Goal: Transaction & Acquisition: Purchase product/service

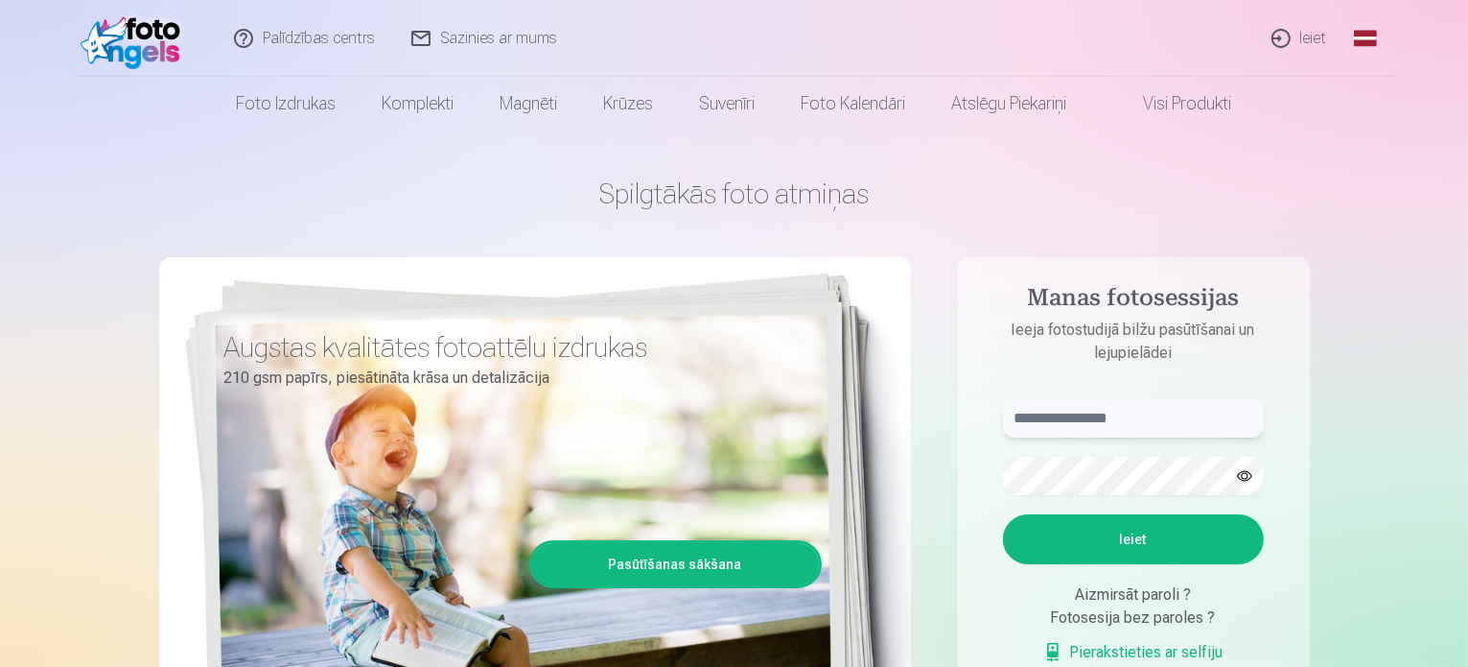
click at [1050, 413] on input "text" at bounding box center [1133, 418] width 261 height 38
type input "**********"
click at [1181, 536] on button "Ieiet" at bounding box center [1133, 539] width 261 height 50
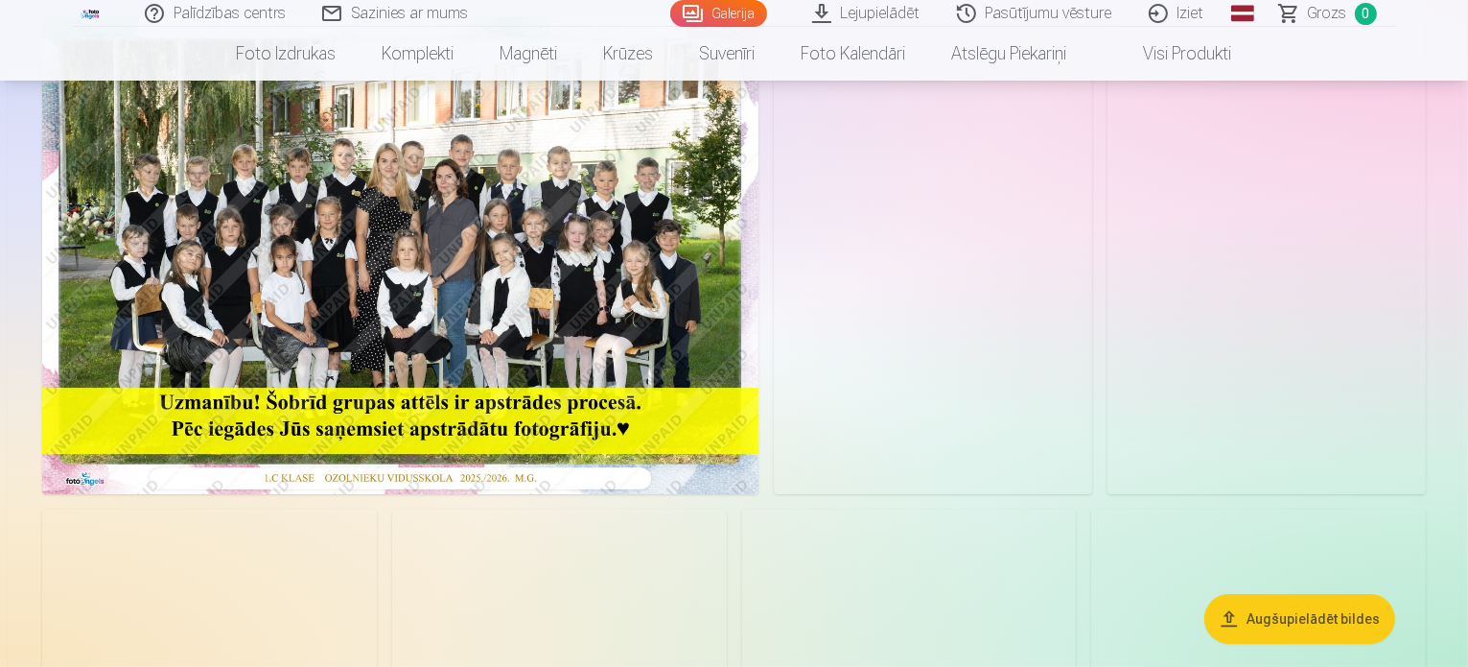
scroll to position [194, 0]
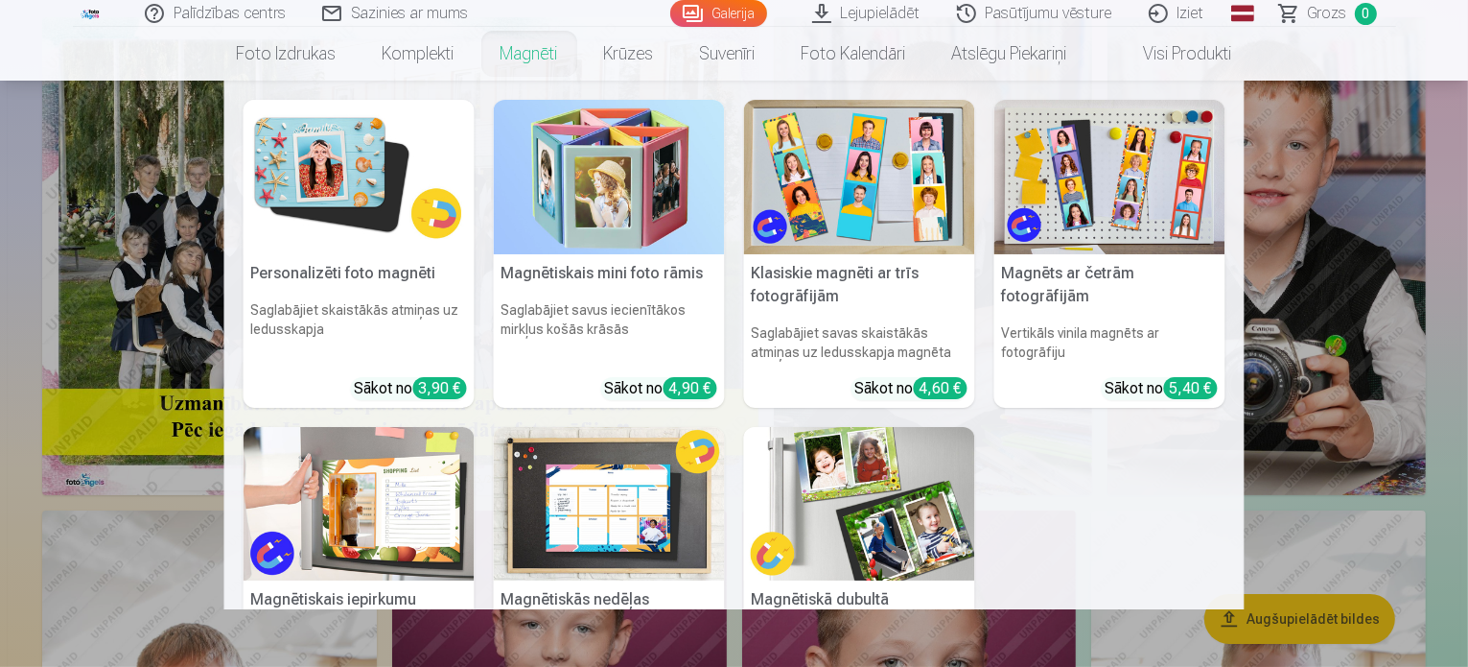
click at [363, 215] on img at bounding box center [359, 177] width 231 height 154
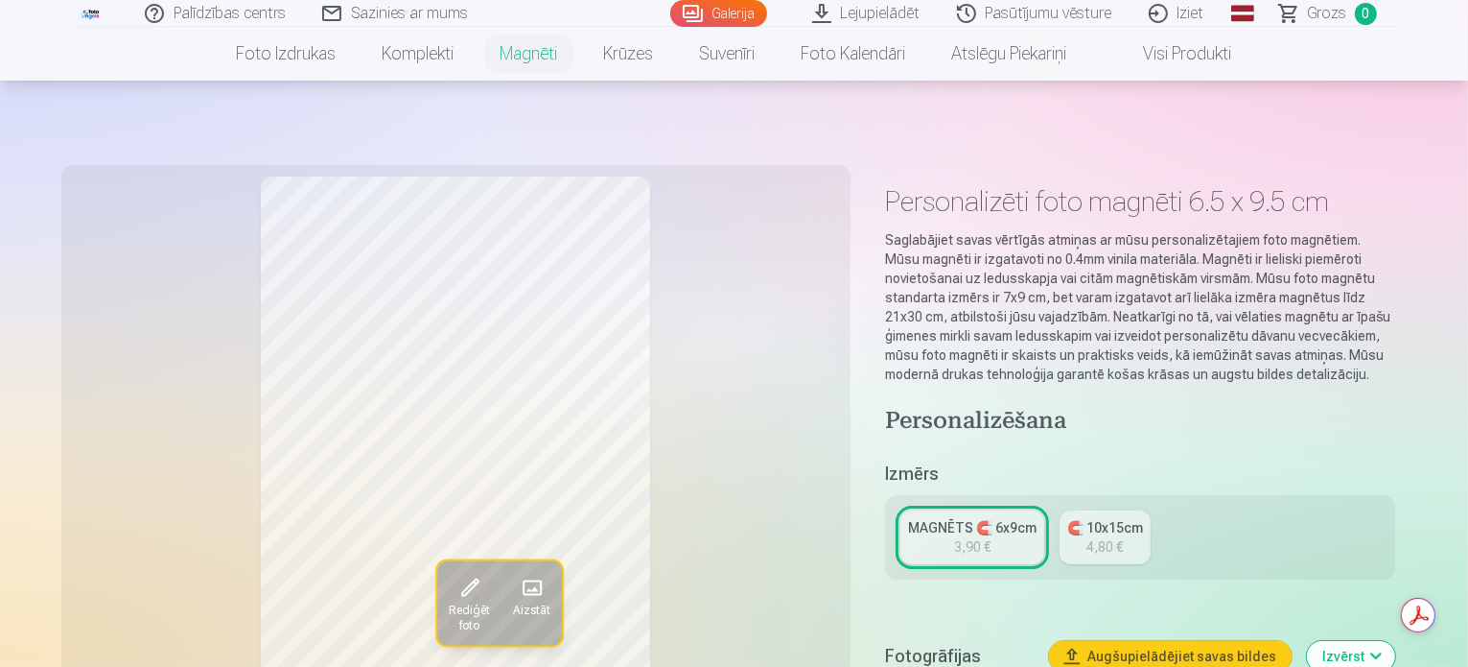
scroll to position [349, 0]
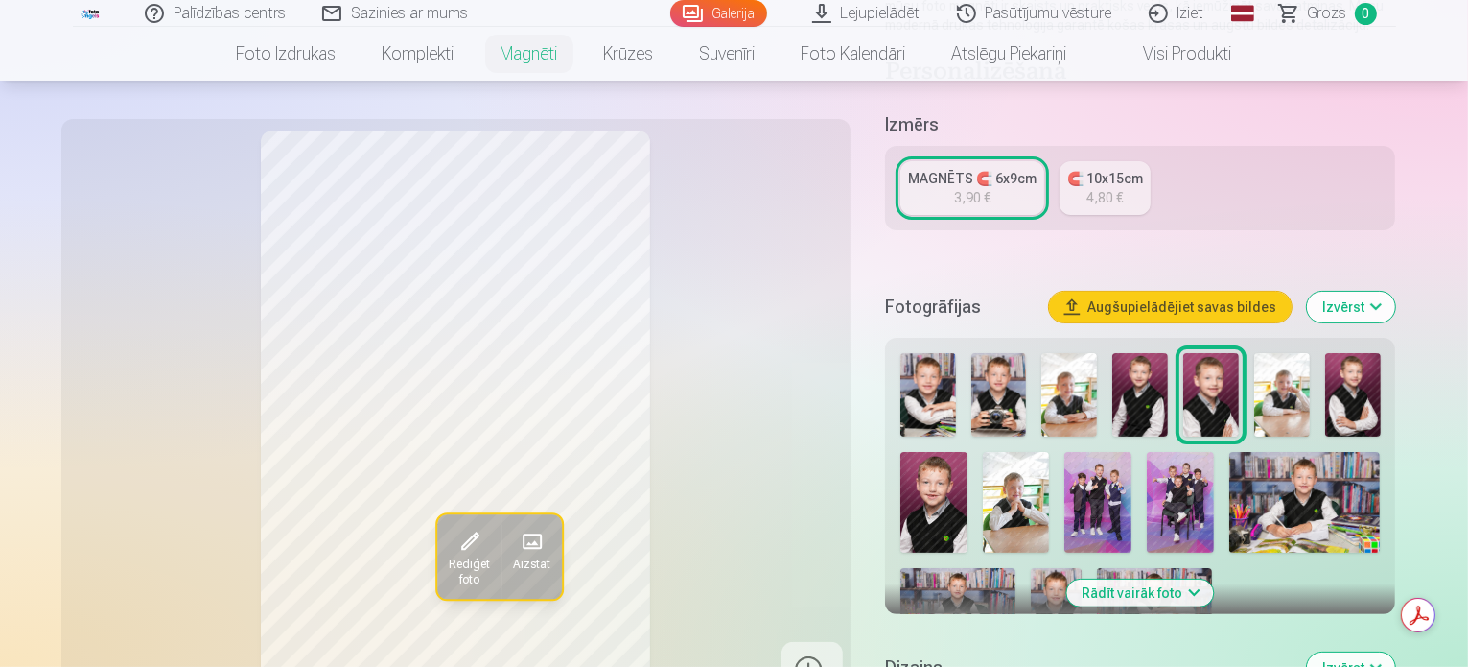
click at [942, 385] on img at bounding box center [929, 394] width 56 height 83
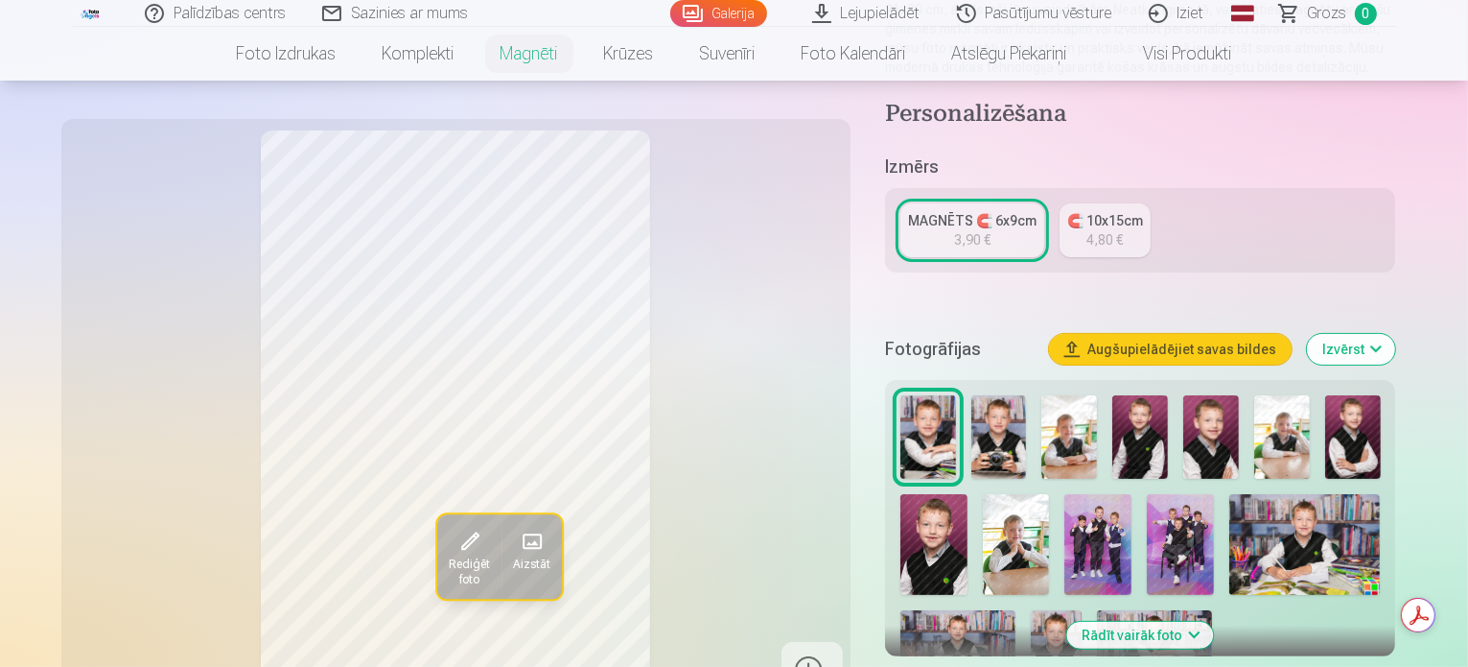
scroll to position [0, 0]
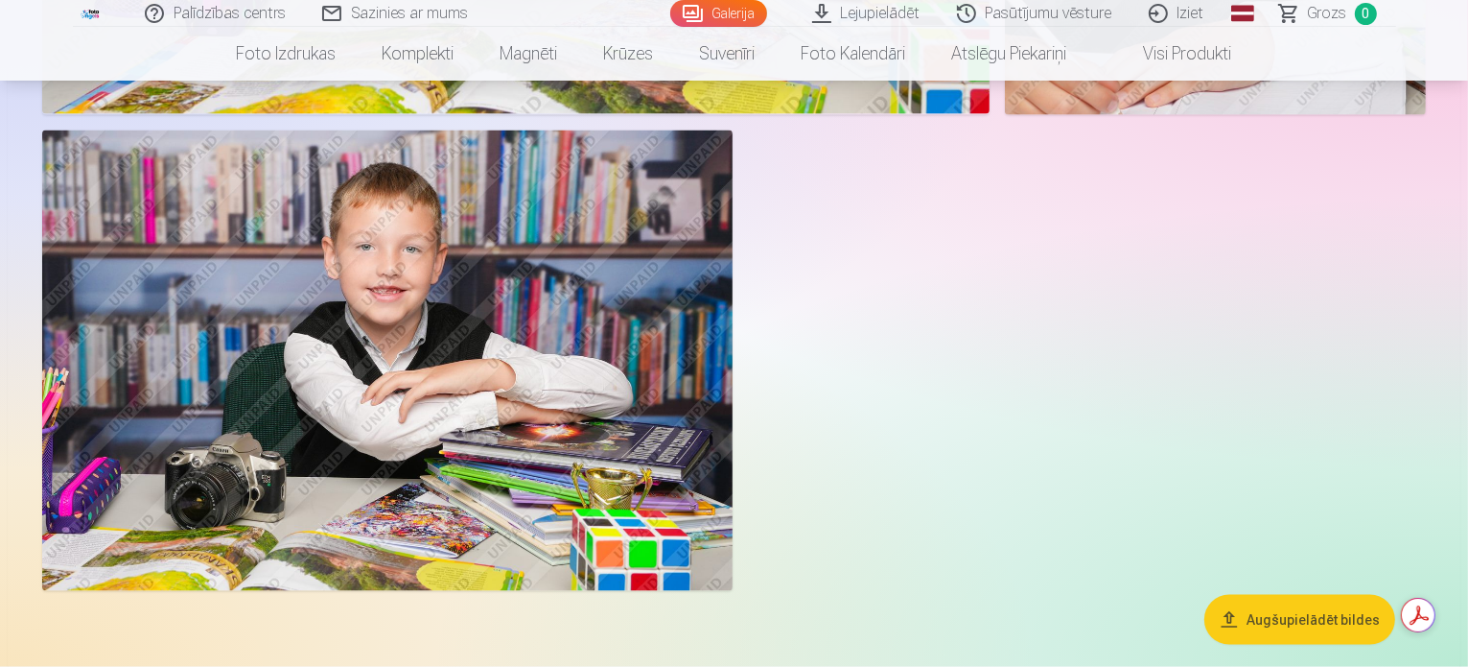
scroll to position [2900, 0]
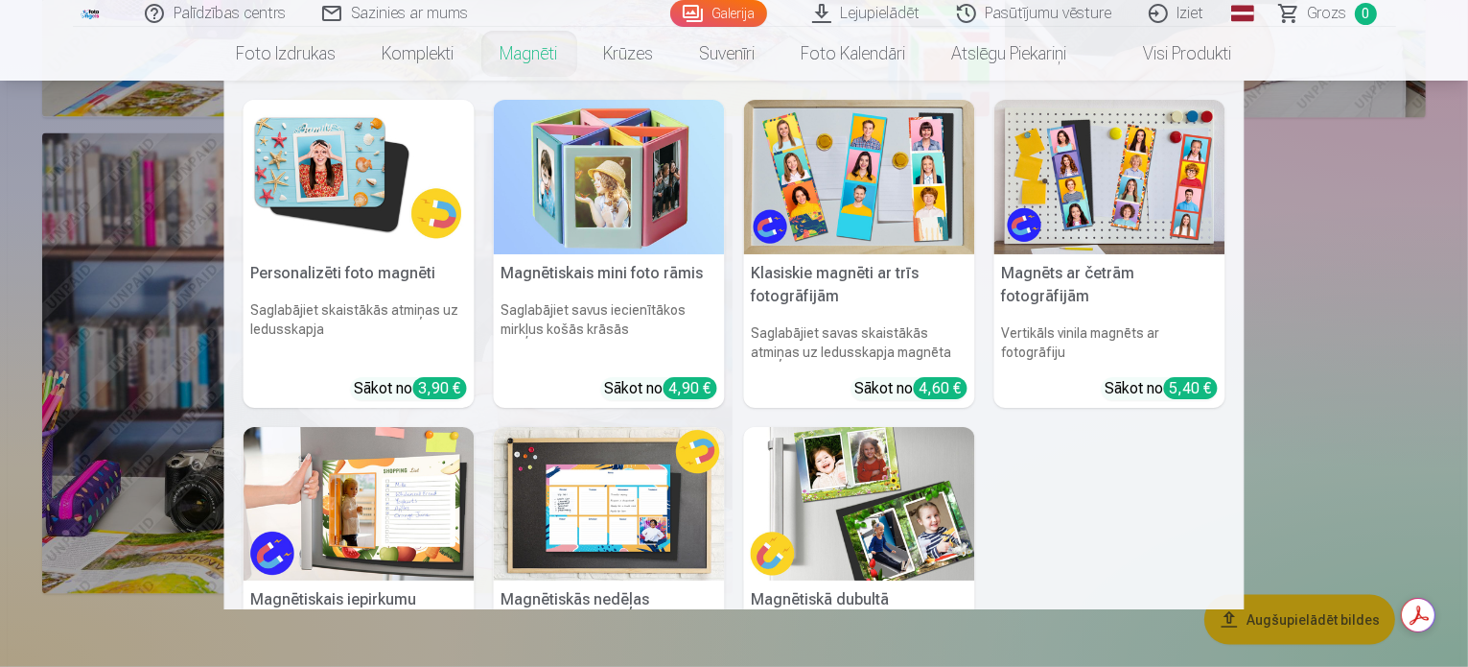
click at [334, 170] on img at bounding box center [359, 177] width 231 height 154
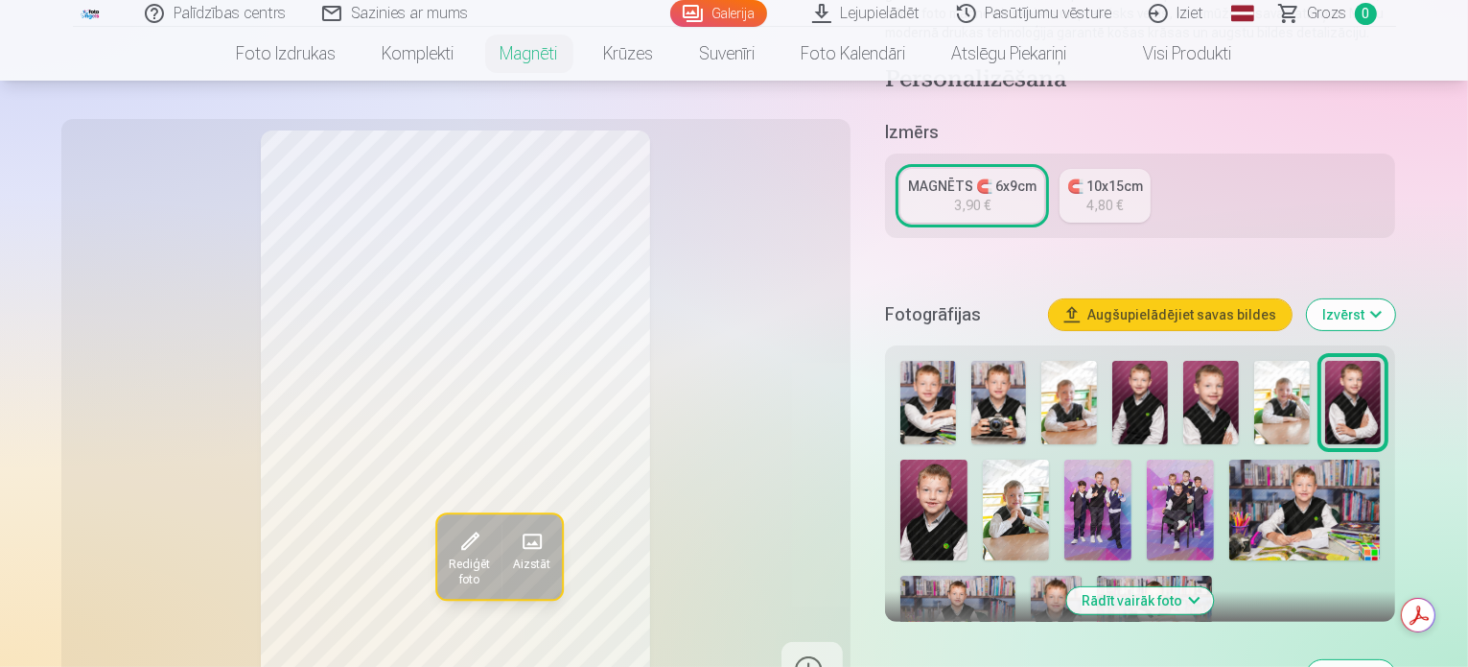
scroll to position [339, 0]
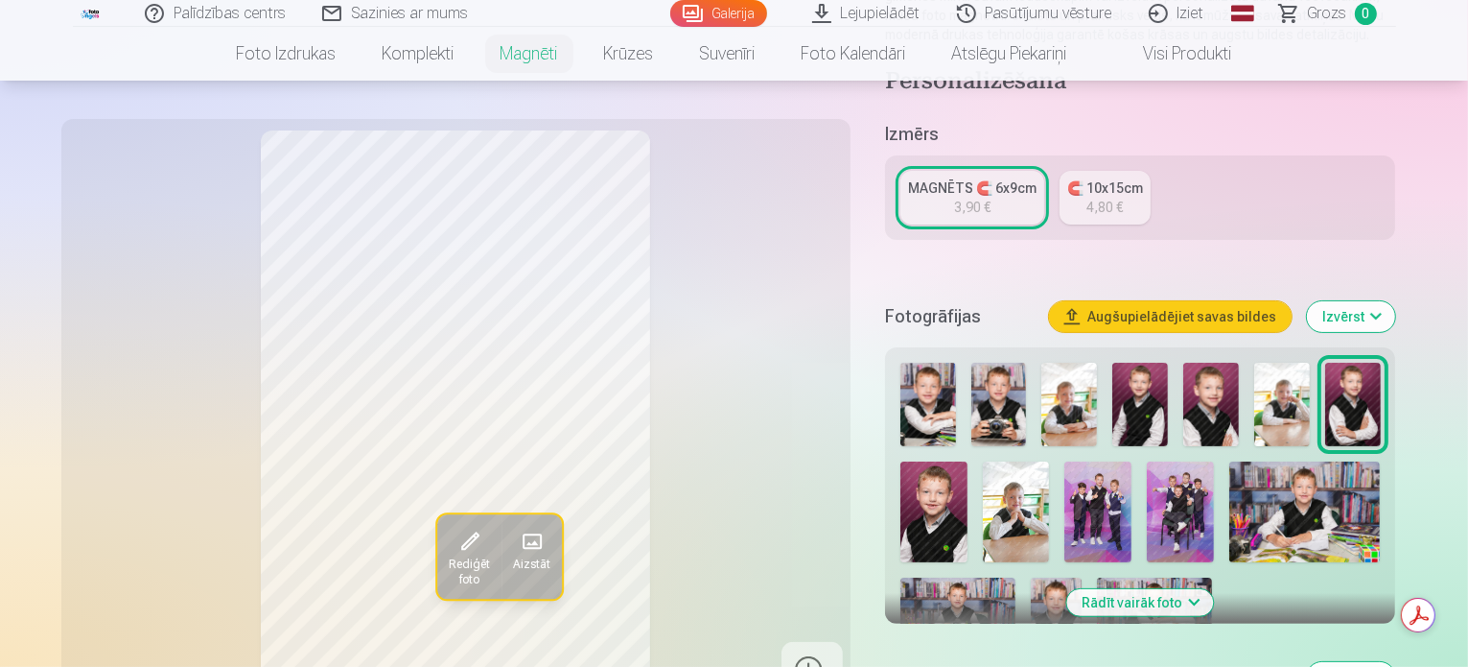
click at [931, 387] on img at bounding box center [929, 404] width 56 height 83
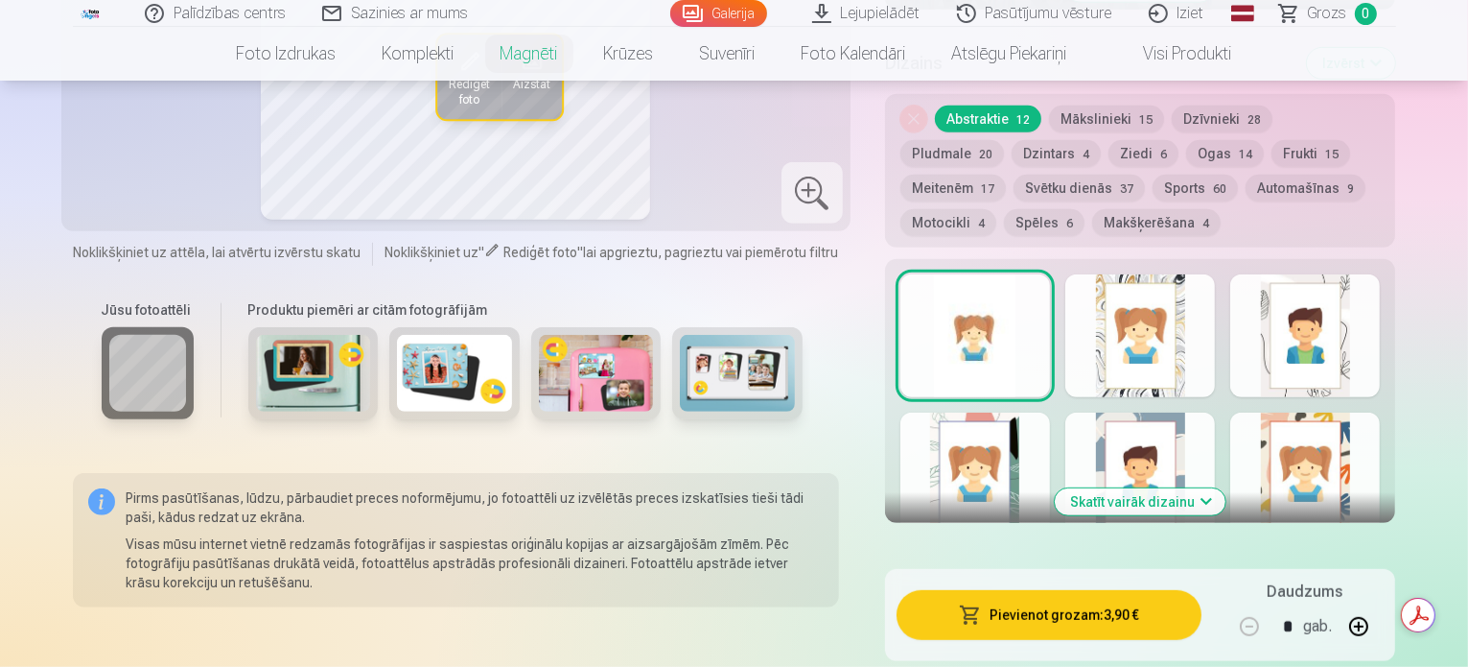
scroll to position [954, 0]
click at [1182, 487] on button "Skatīt vairāk dizainu" at bounding box center [1140, 500] width 171 height 27
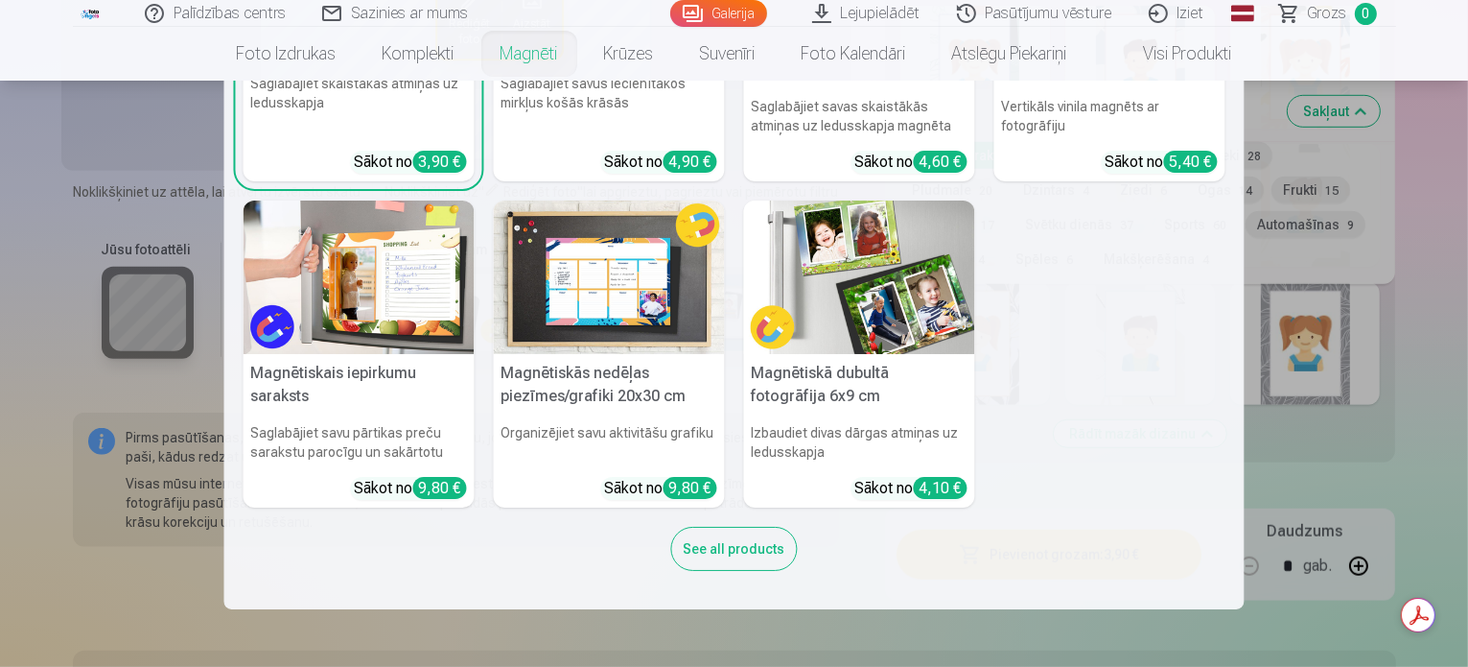
scroll to position [0, 0]
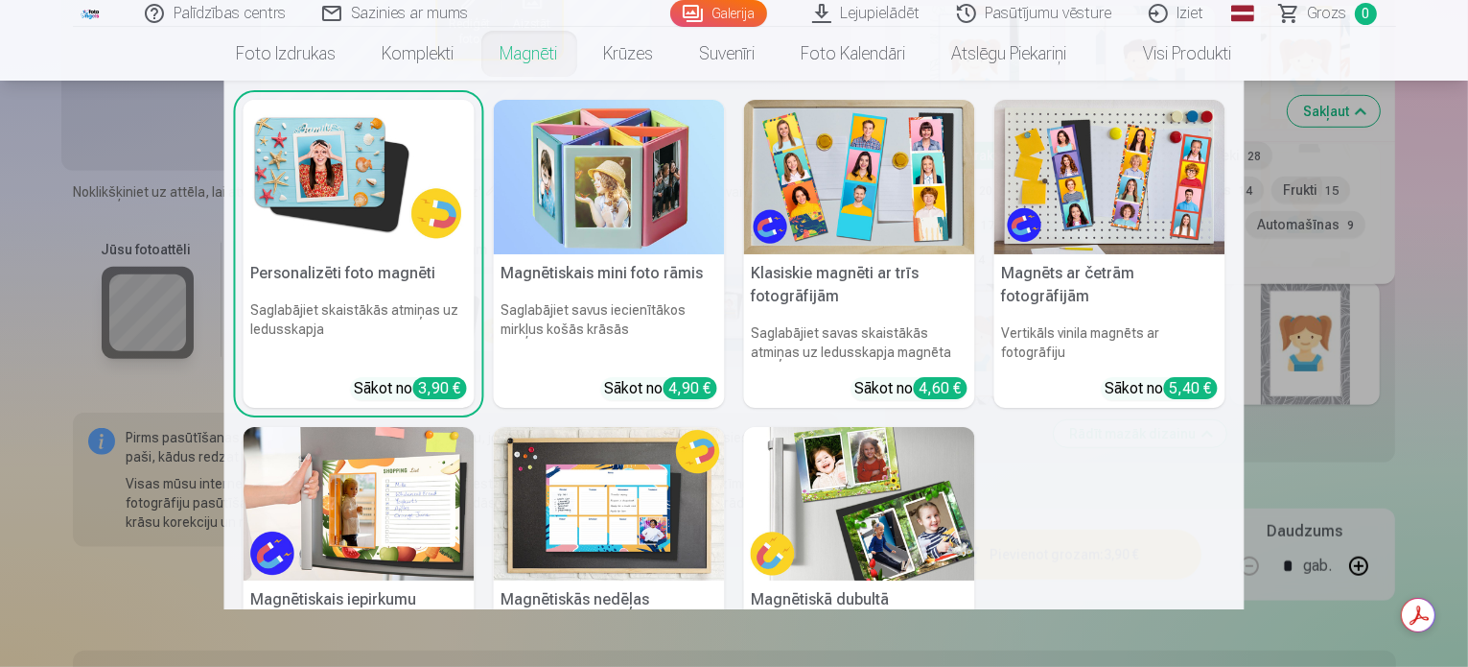
click at [328, 165] on img at bounding box center [359, 177] width 231 height 154
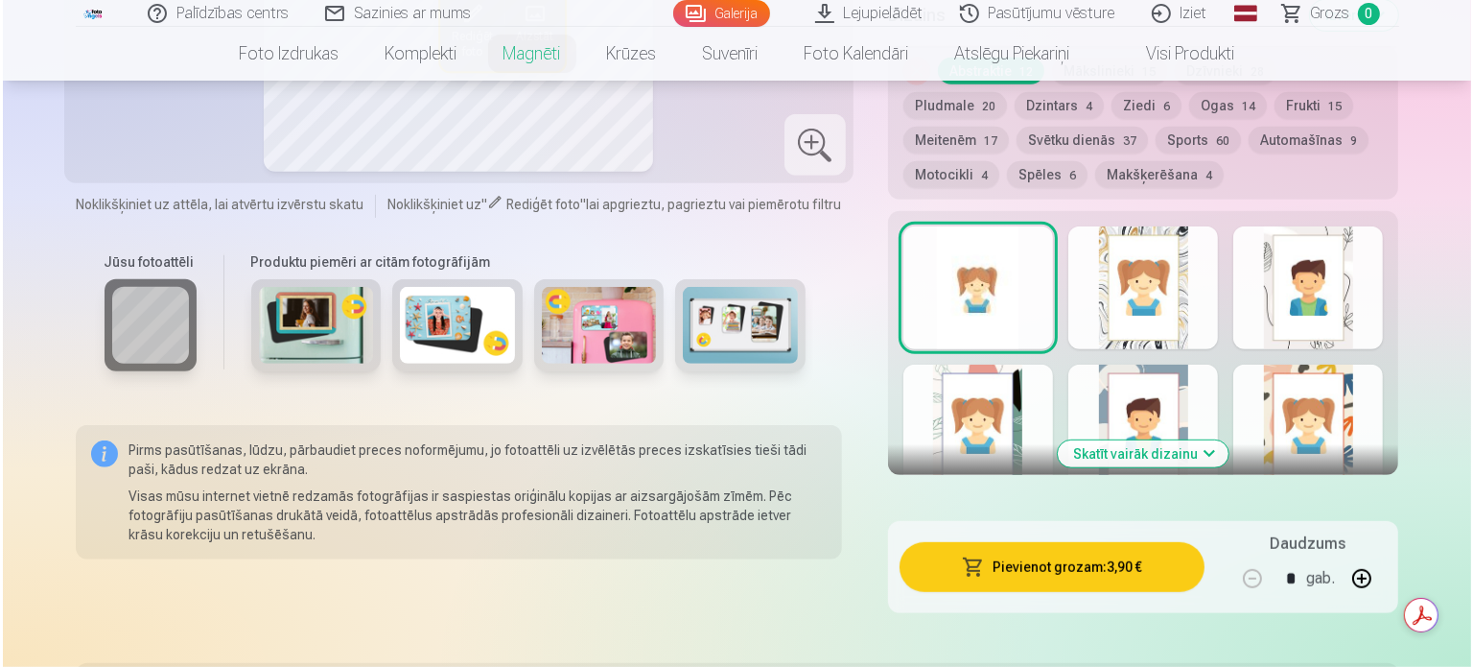
scroll to position [1004, 0]
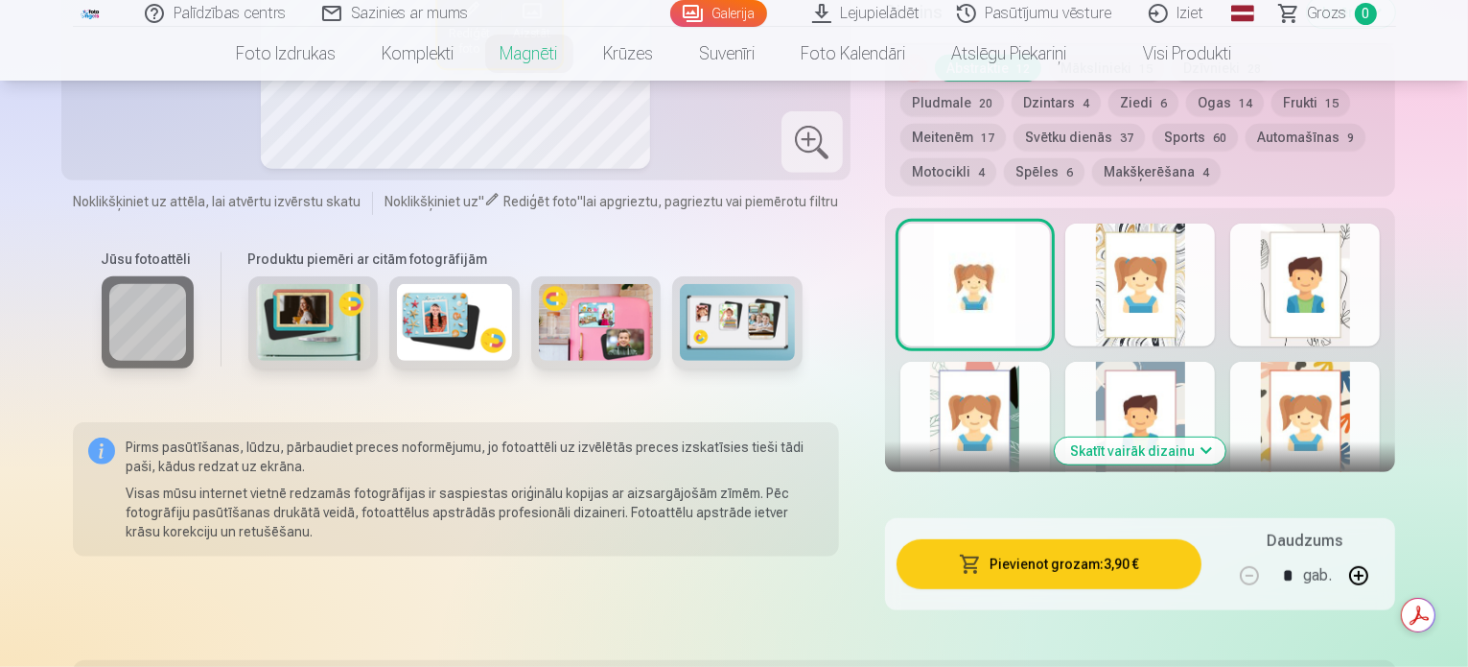
click at [1097, 552] on button "Pievienot grozam : 3,90 €" at bounding box center [1050, 564] width 306 height 50
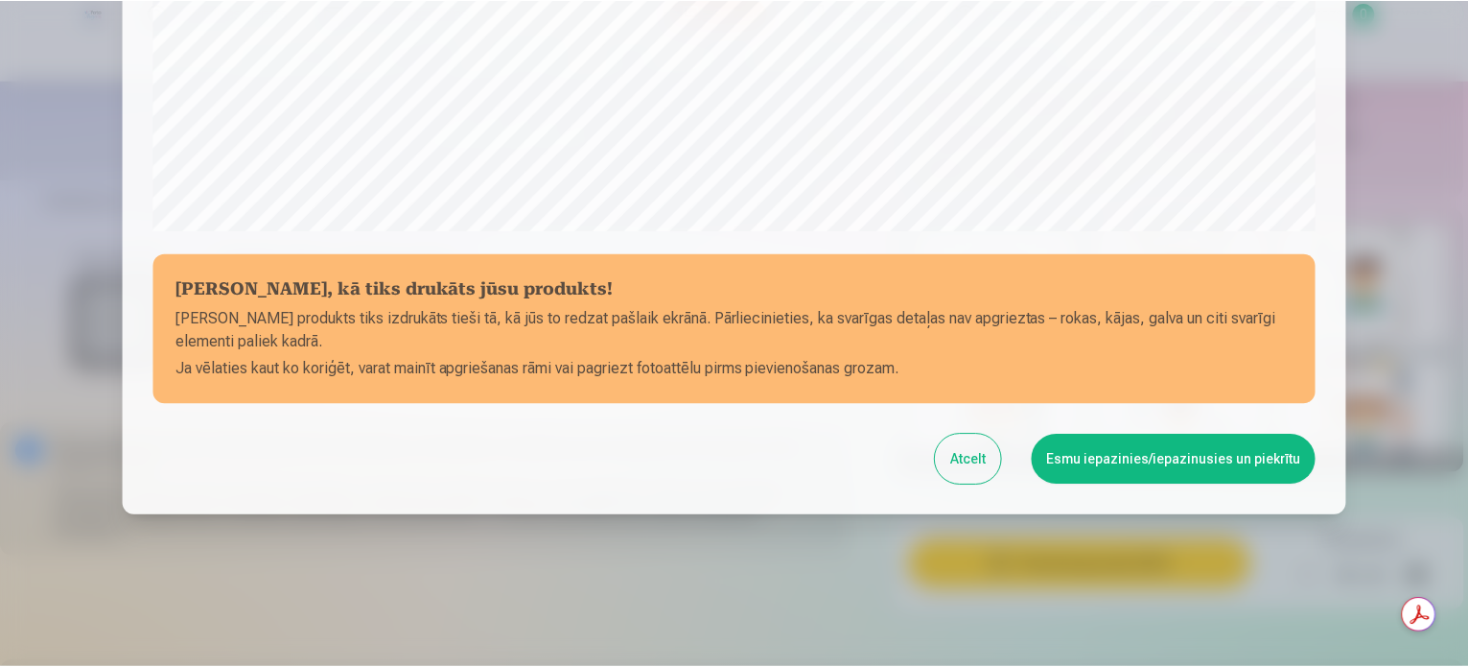
scroll to position [714, 0]
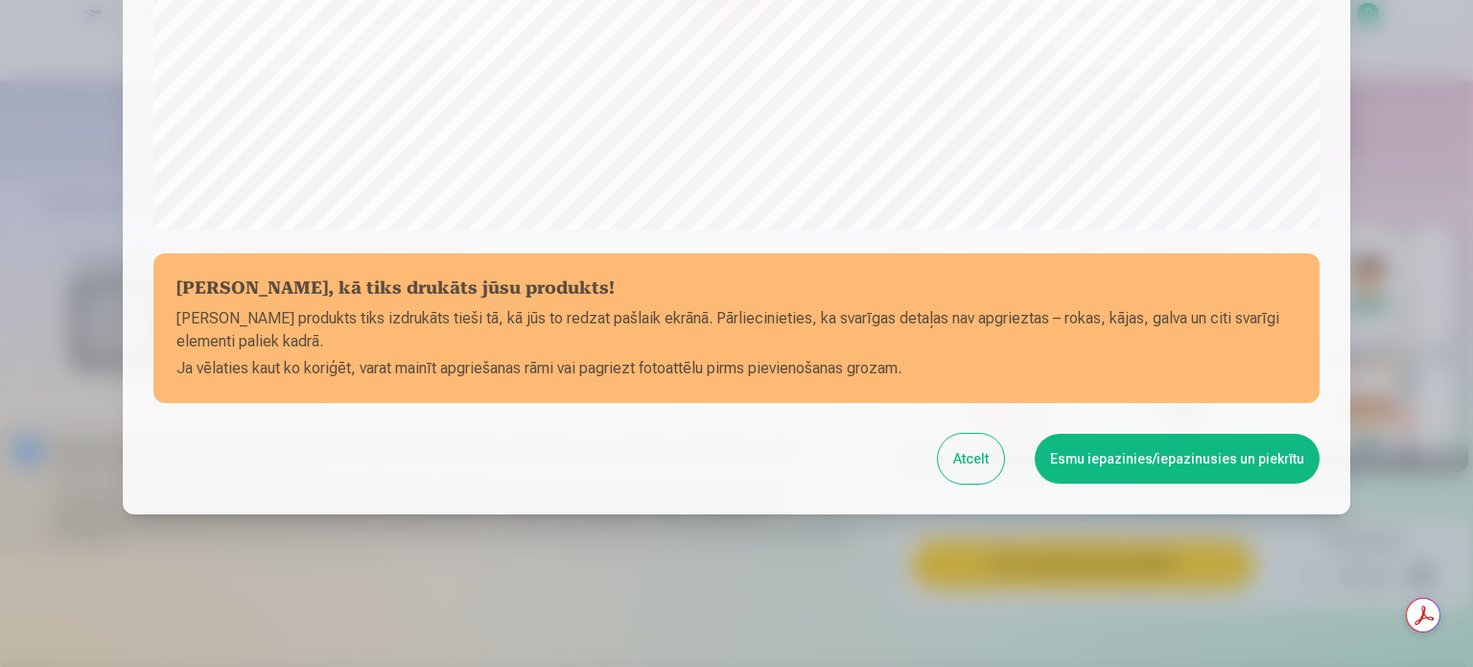
click at [988, 461] on button "Atcelt" at bounding box center [971, 458] width 66 height 50
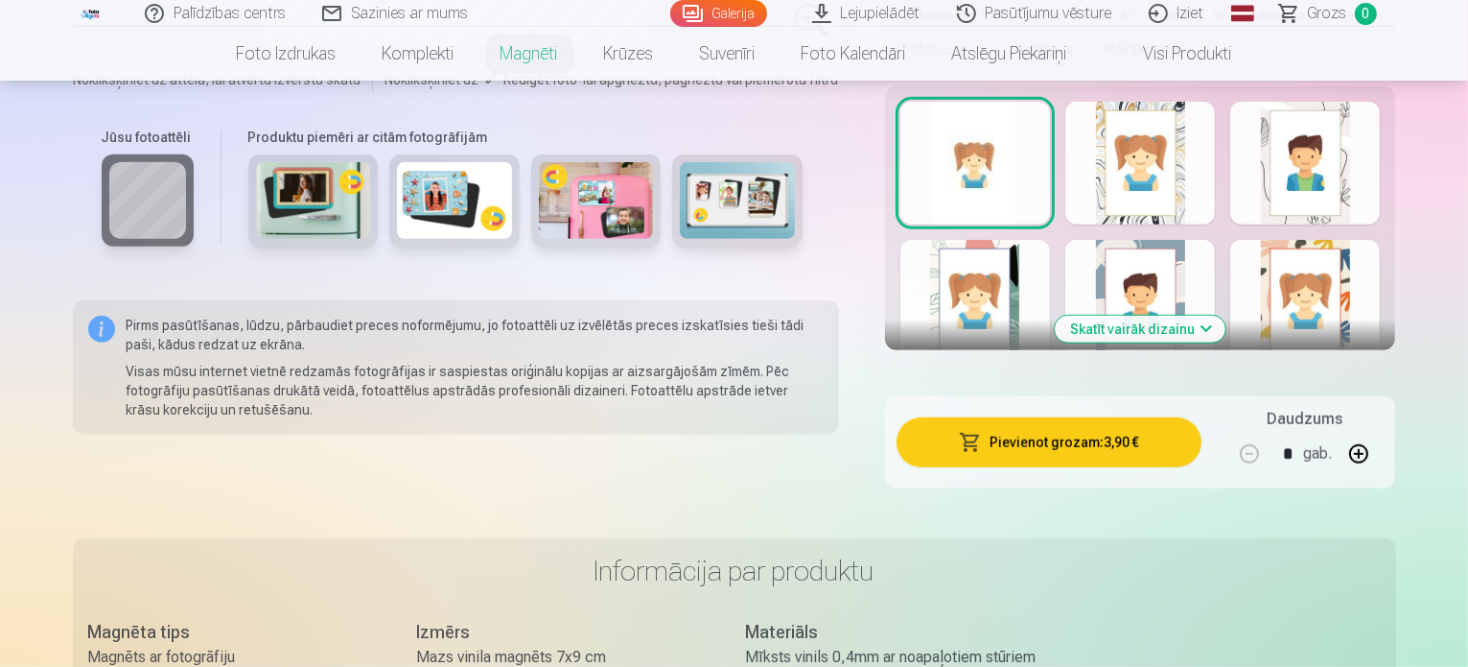
scroll to position [1127, 0]
click at [1208, 315] on button "Skatīt vairāk dizainu" at bounding box center [1140, 328] width 171 height 27
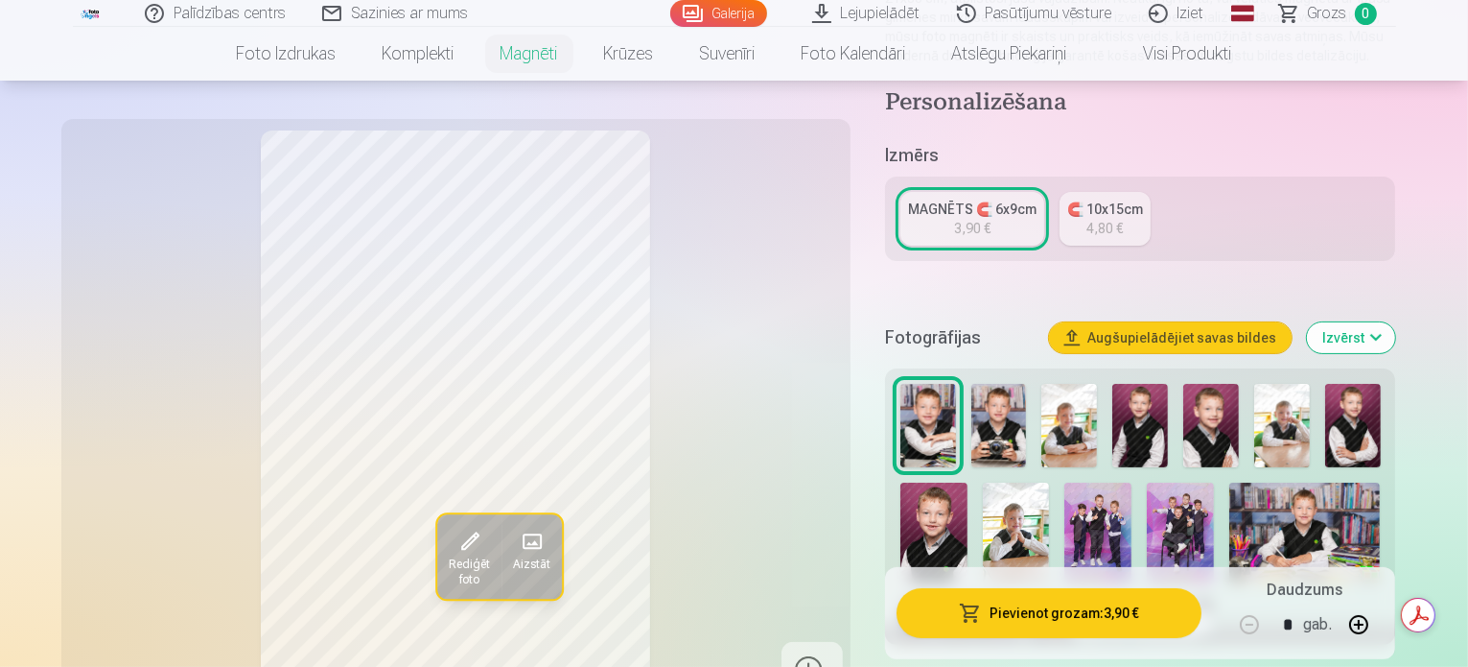
scroll to position [0, 0]
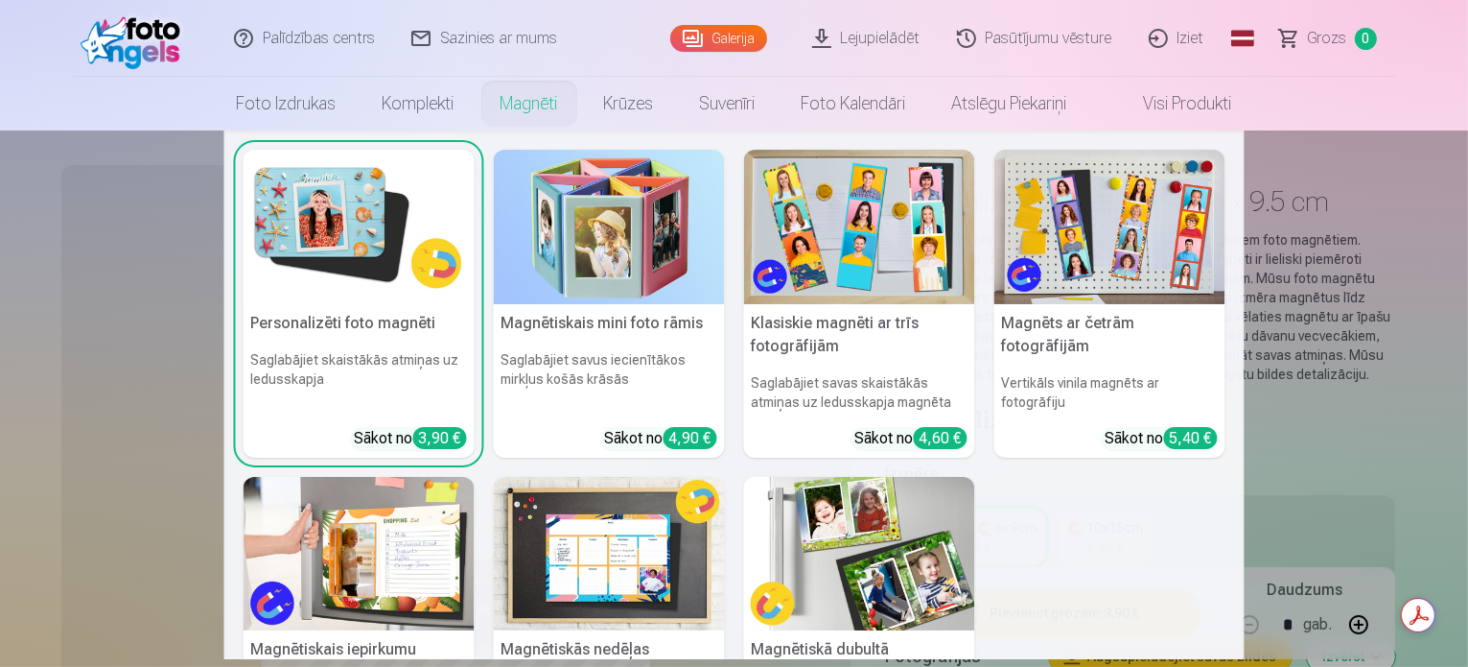
click at [524, 110] on link "Magnēti" at bounding box center [530, 104] width 104 height 54
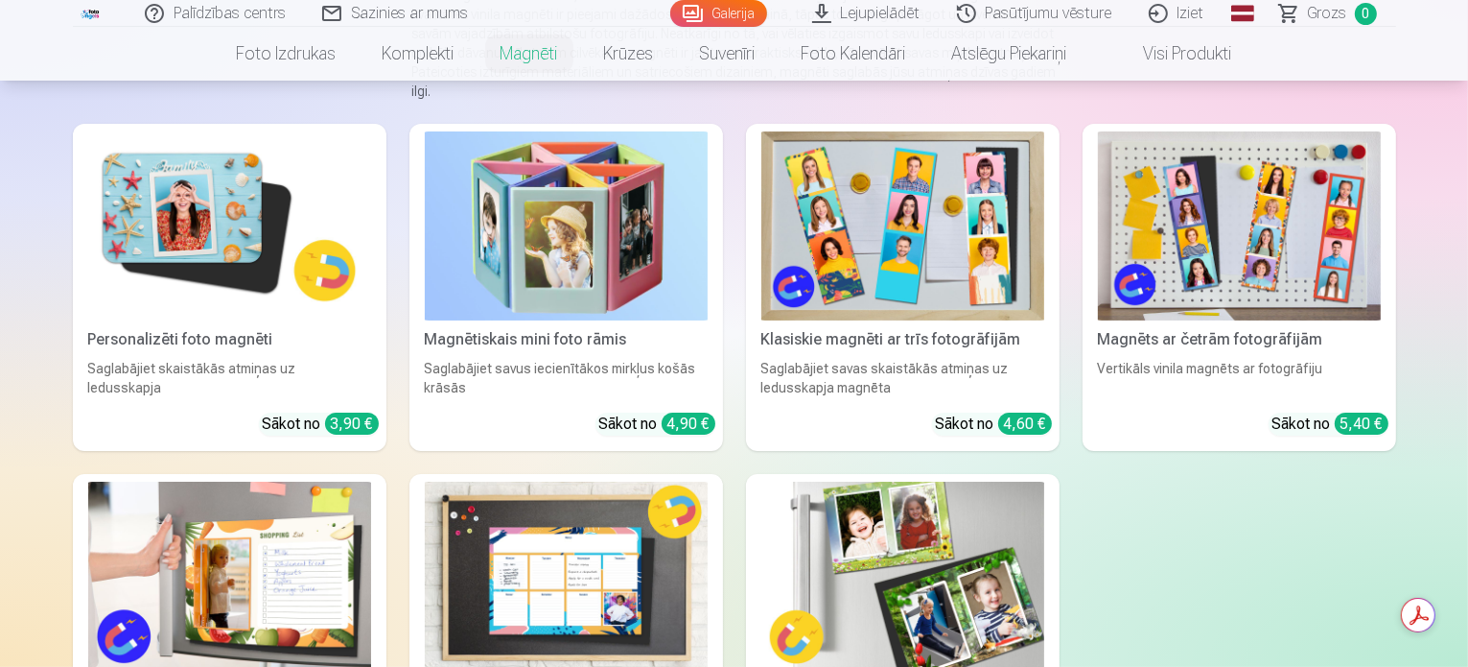
scroll to position [257, 0]
click at [170, 229] on img at bounding box center [229, 224] width 283 height 189
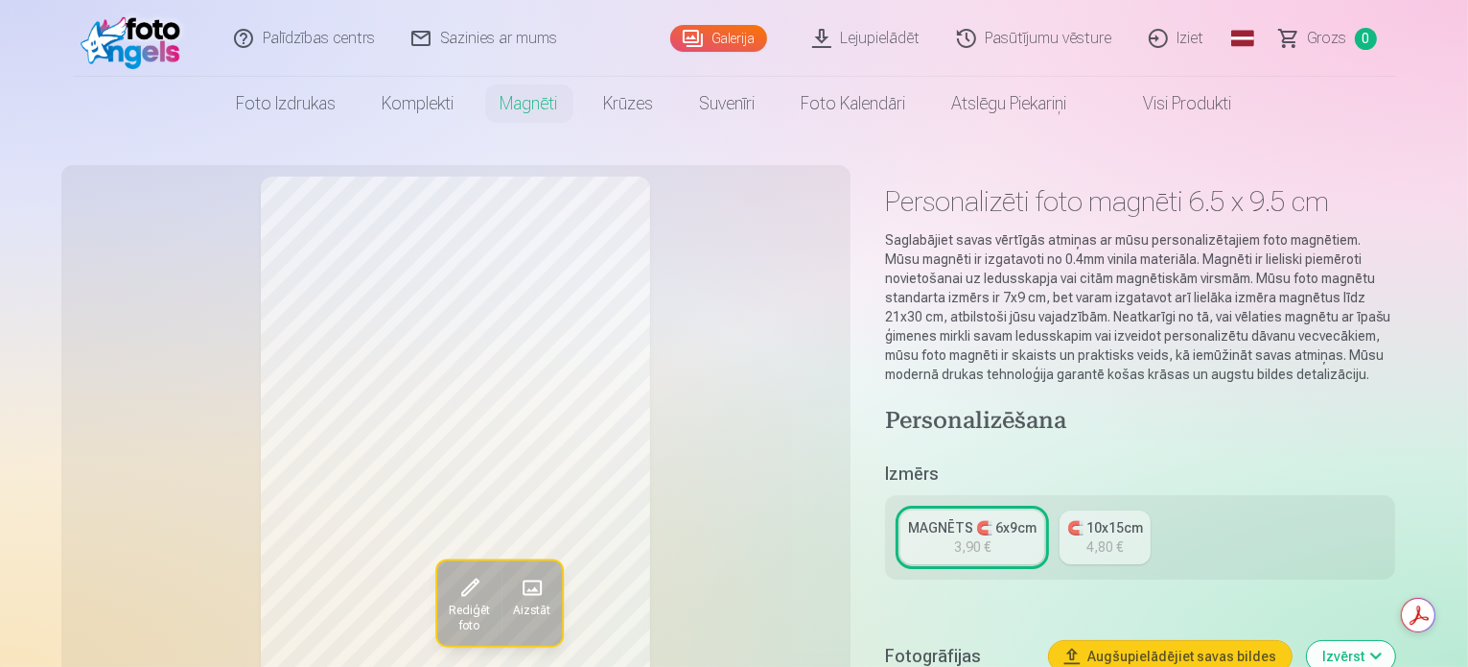
click at [977, 537] on div "3,90 €" at bounding box center [972, 546] width 36 height 19
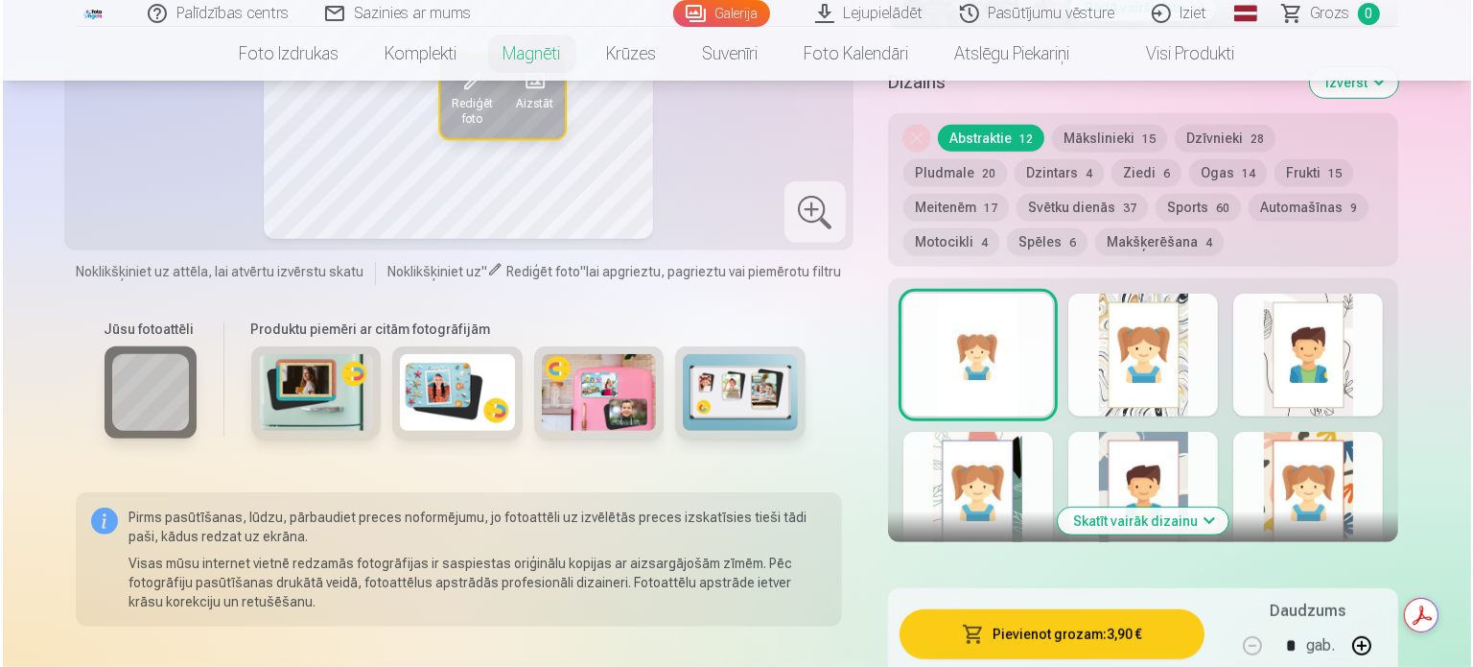
scroll to position [935, 0]
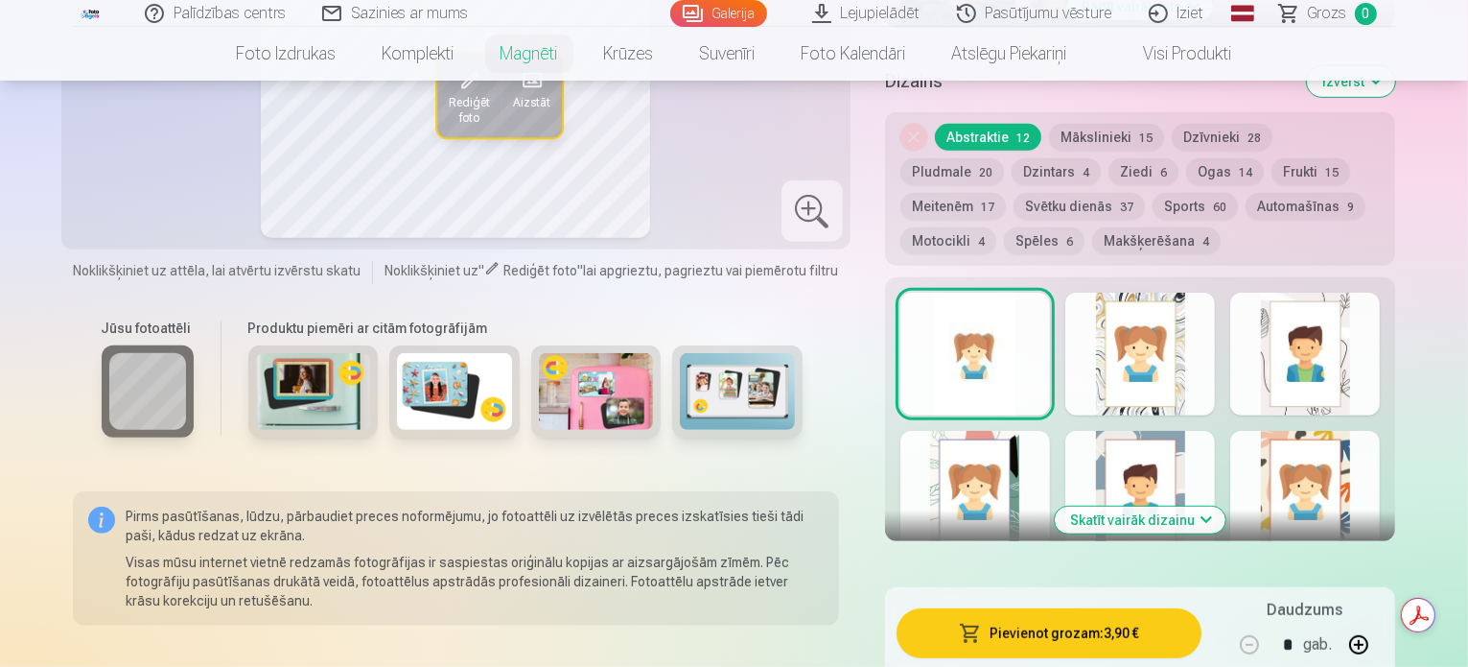
click at [963, 323] on div at bounding box center [976, 354] width 150 height 123
click at [1369, 330] on div at bounding box center [1305, 354] width 150 height 123
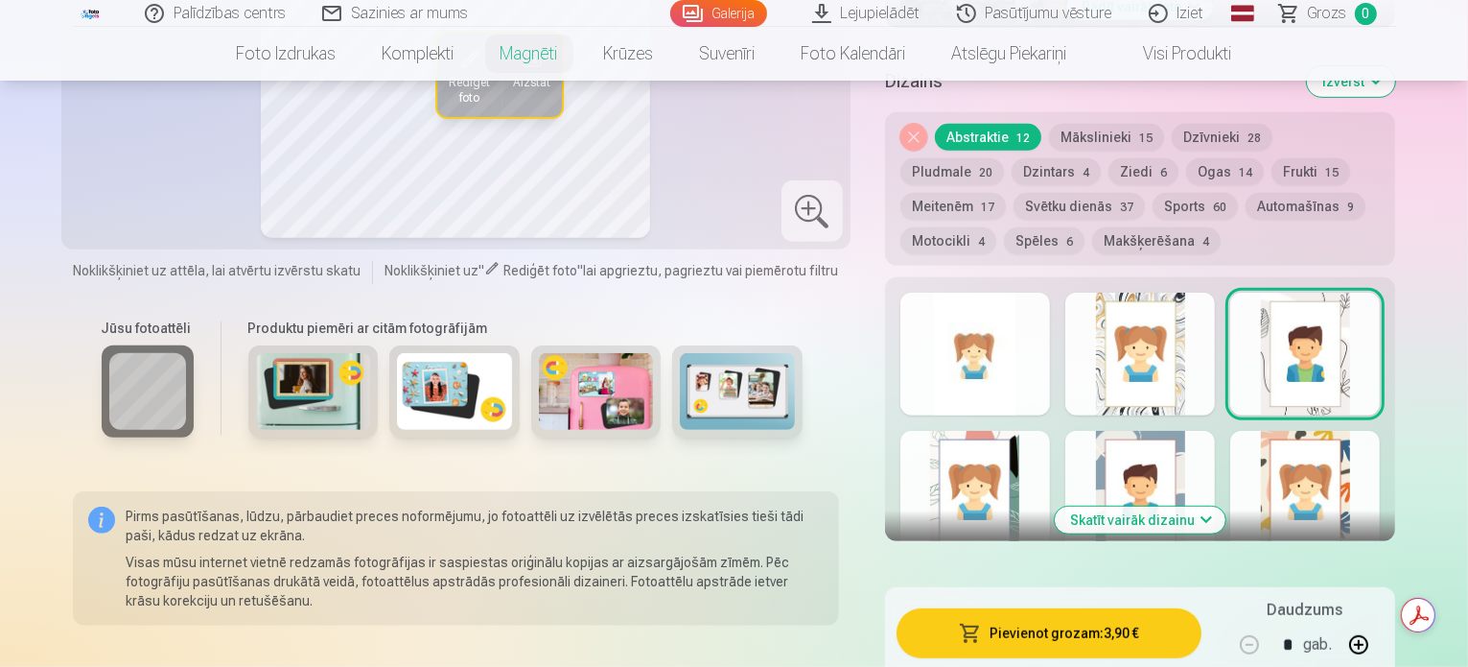
click at [1118, 626] on button "Pievienot grozam : 3,90 €" at bounding box center [1050, 633] width 306 height 50
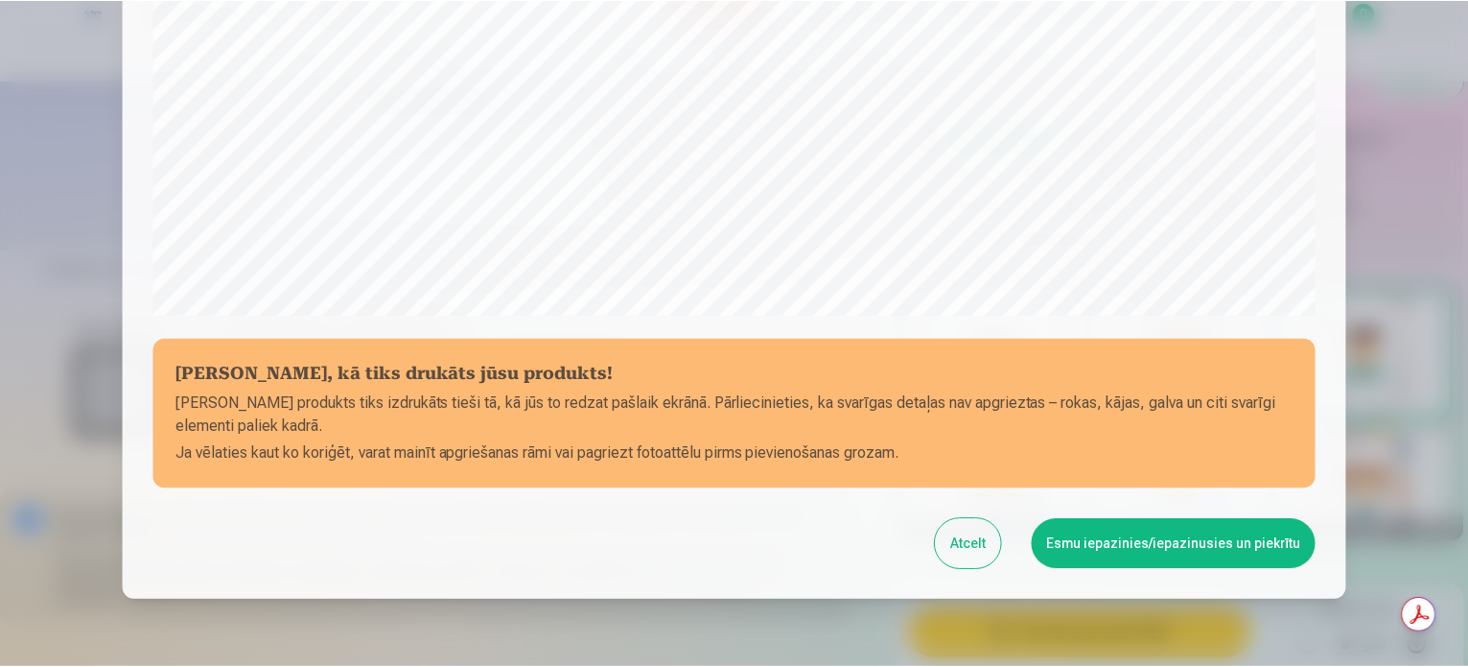
scroll to position [629, 0]
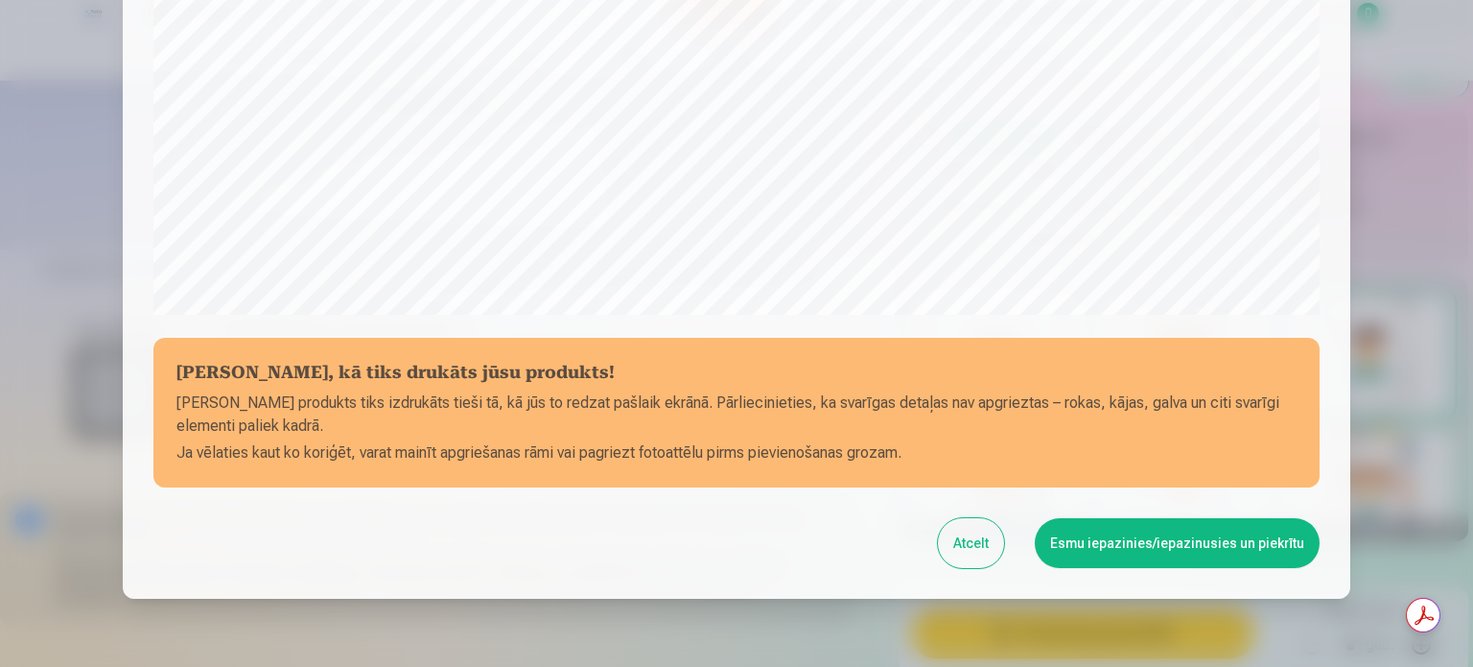
click at [986, 540] on button "Atcelt" at bounding box center [971, 543] width 66 height 50
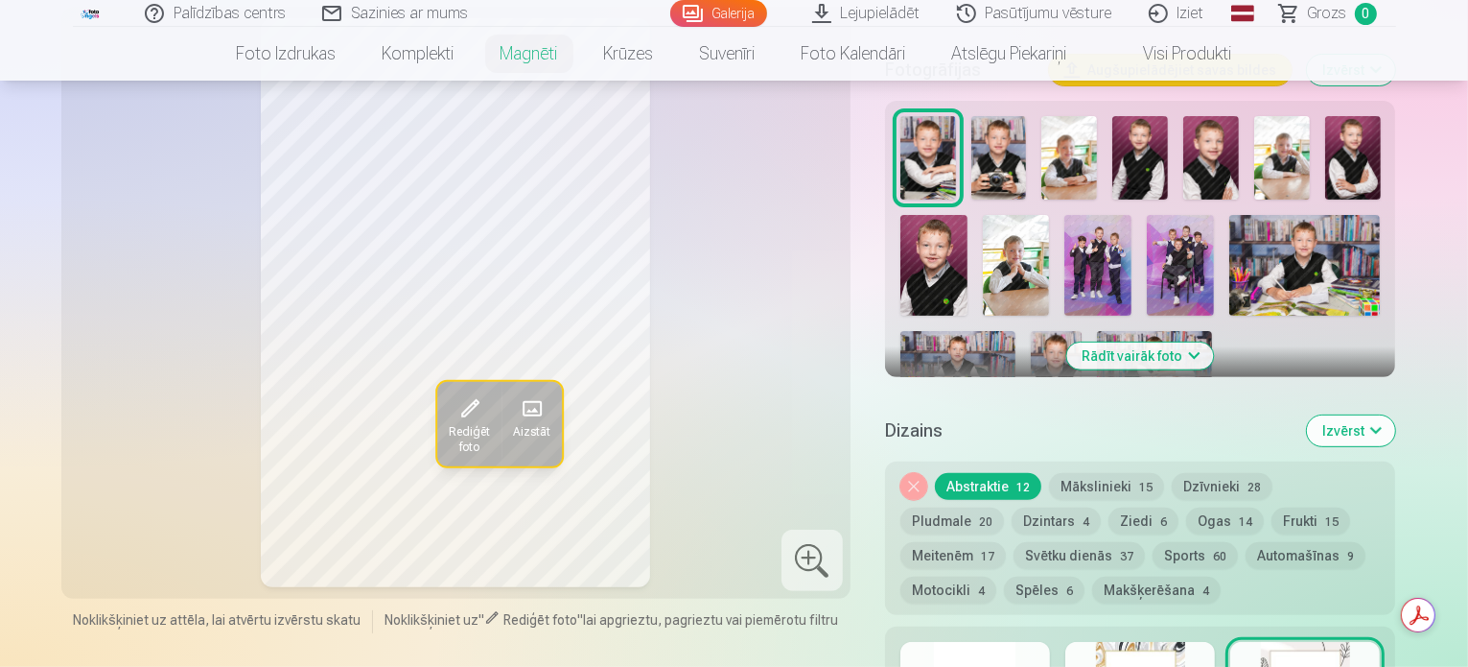
scroll to position [529, 0]
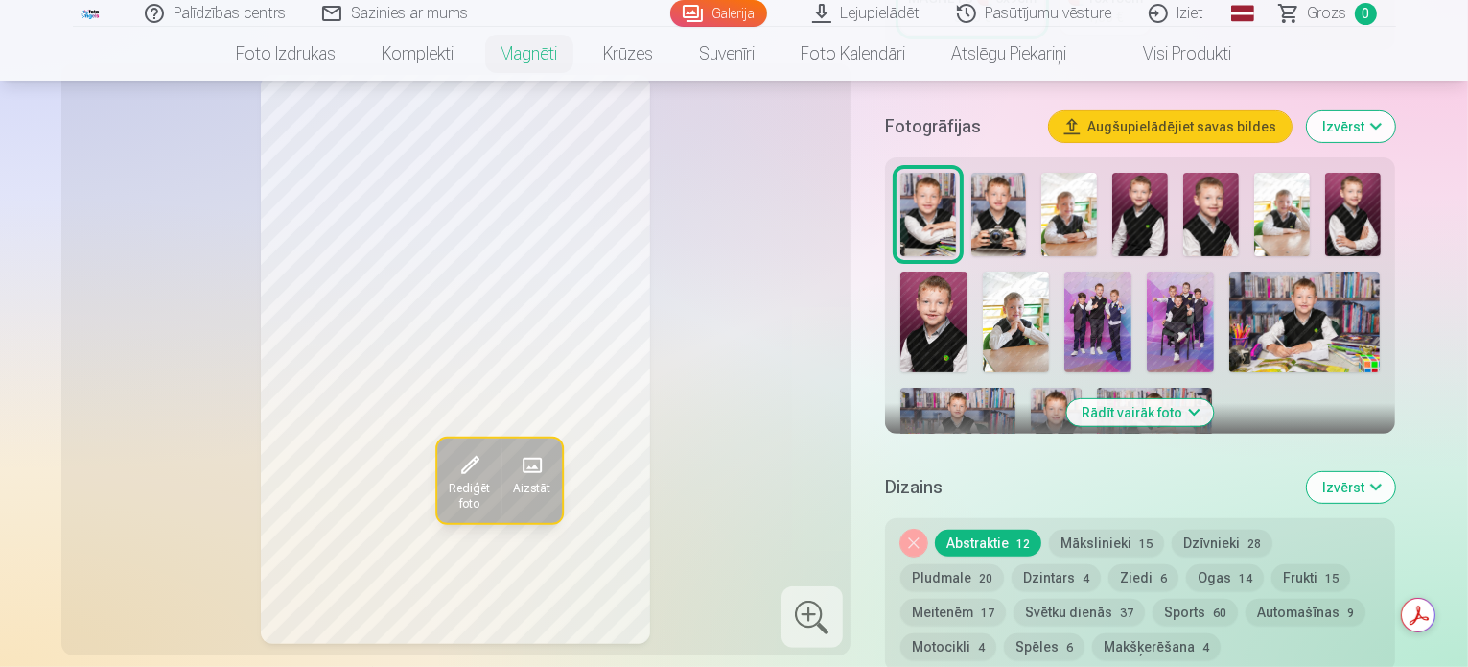
click at [1097, 387] on img at bounding box center [1154, 425] width 115 height 77
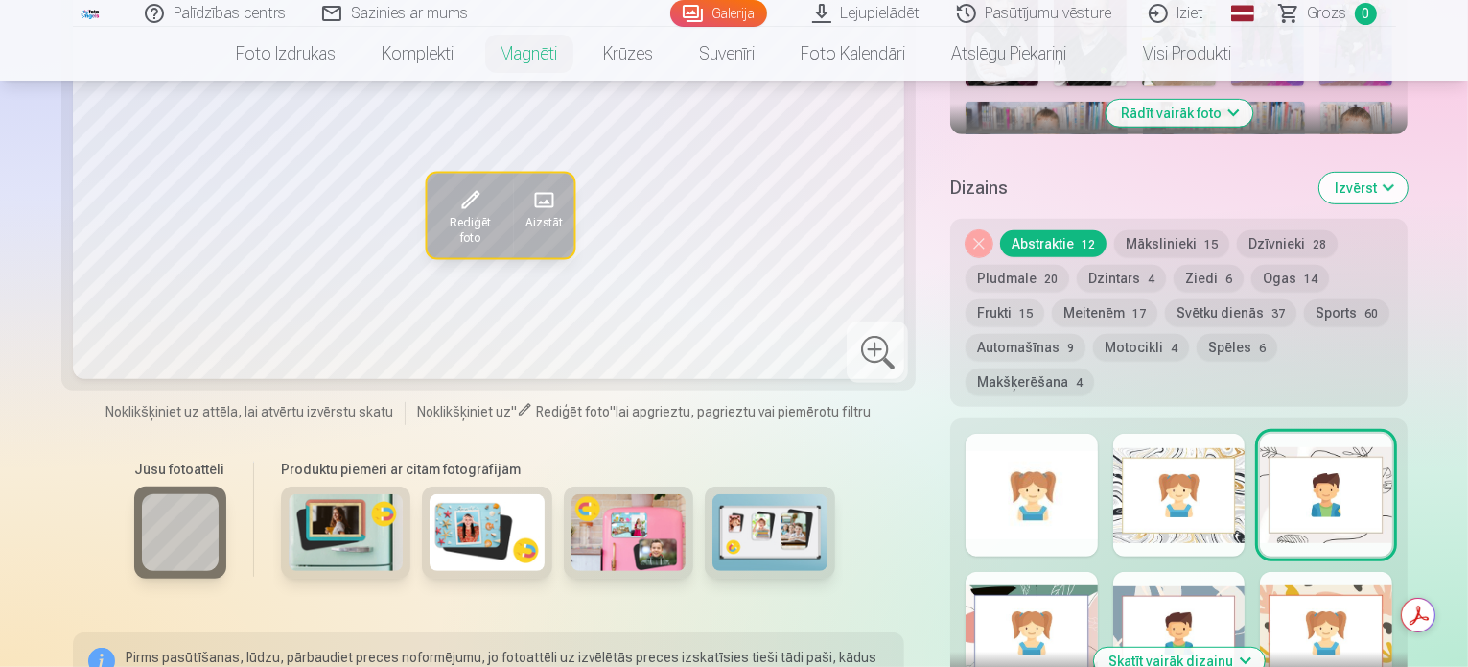
scroll to position [867, 0]
click at [1213, 647] on button "Skatīt vairāk dizainu" at bounding box center [1179, 660] width 171 height 27
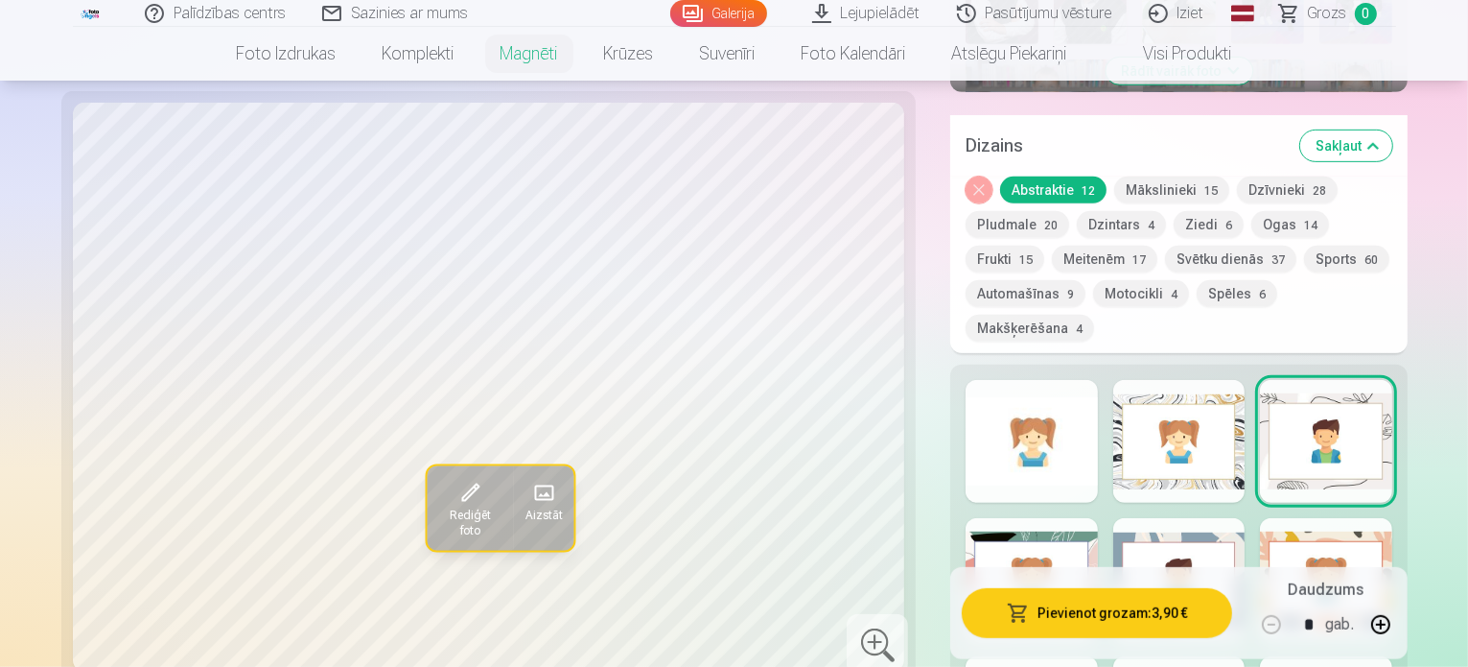
scroll to position [911, 0]
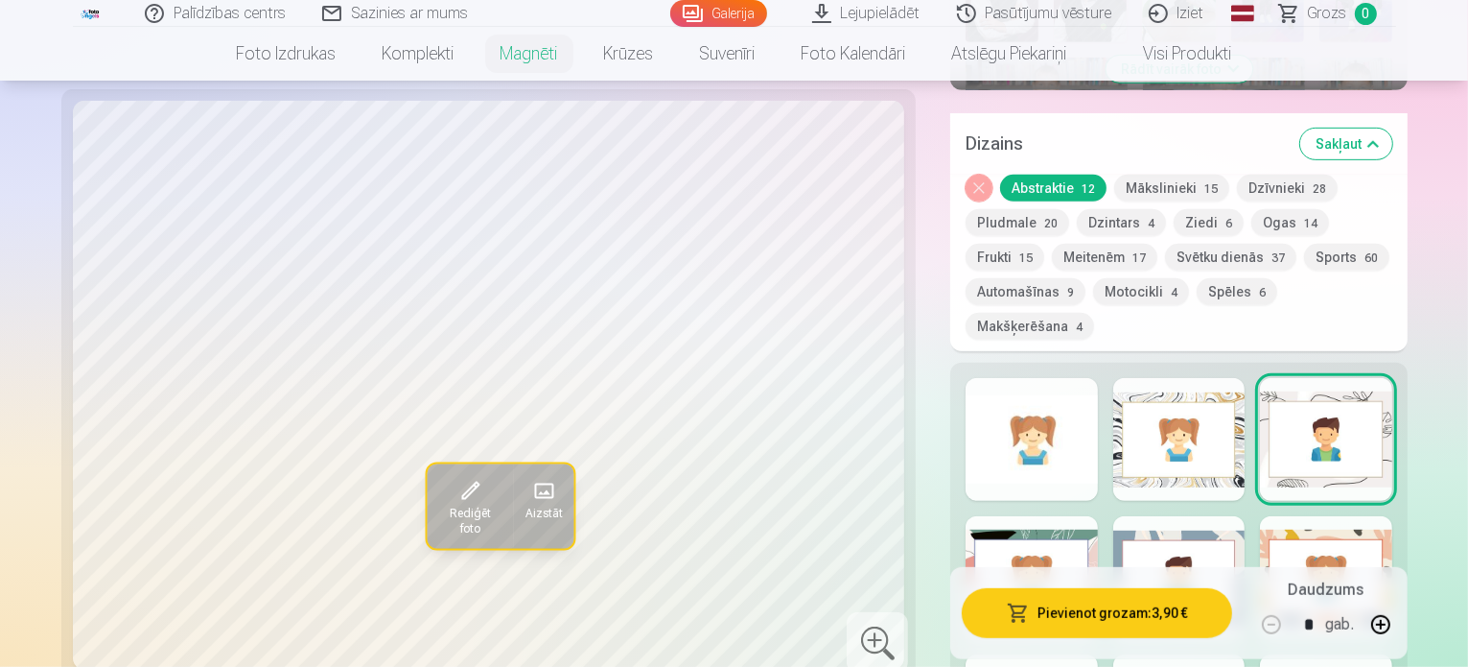
click at [1016, 378] on div at bounding box center [1032, 439] width 132 height 123
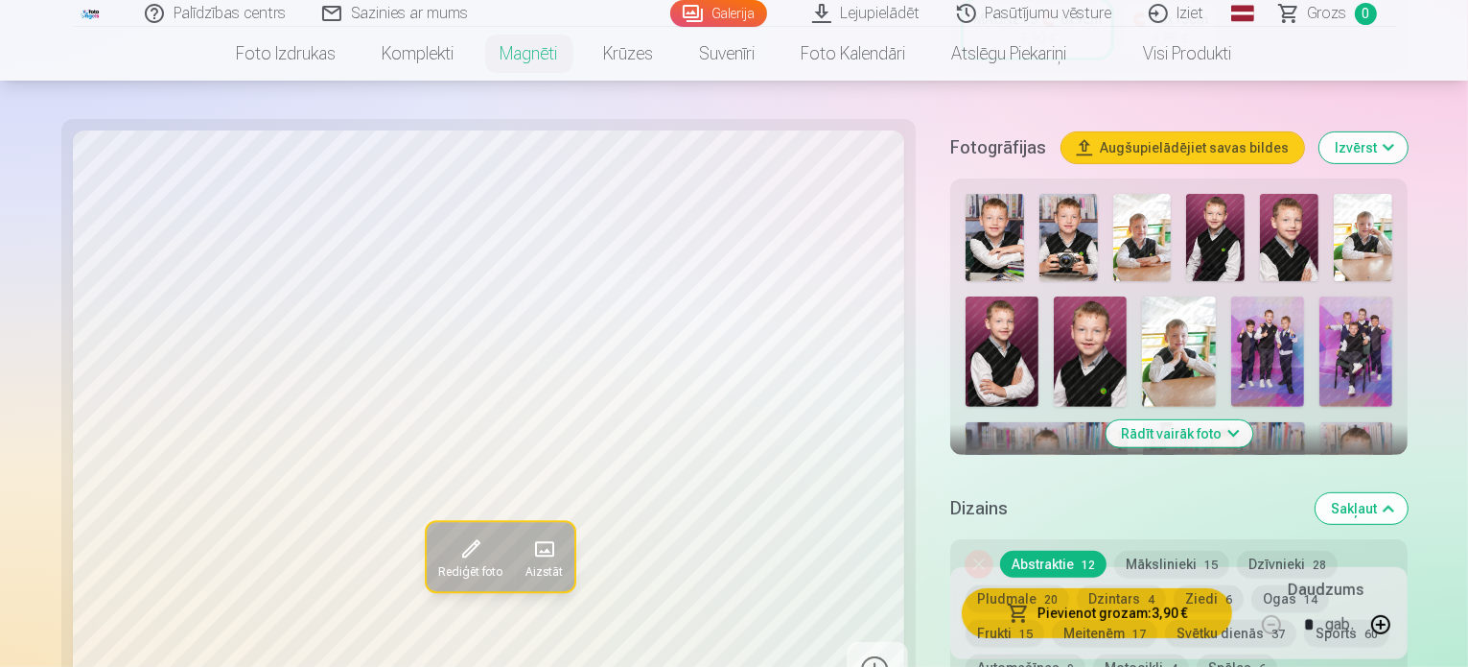
scroll to position [537, 0]
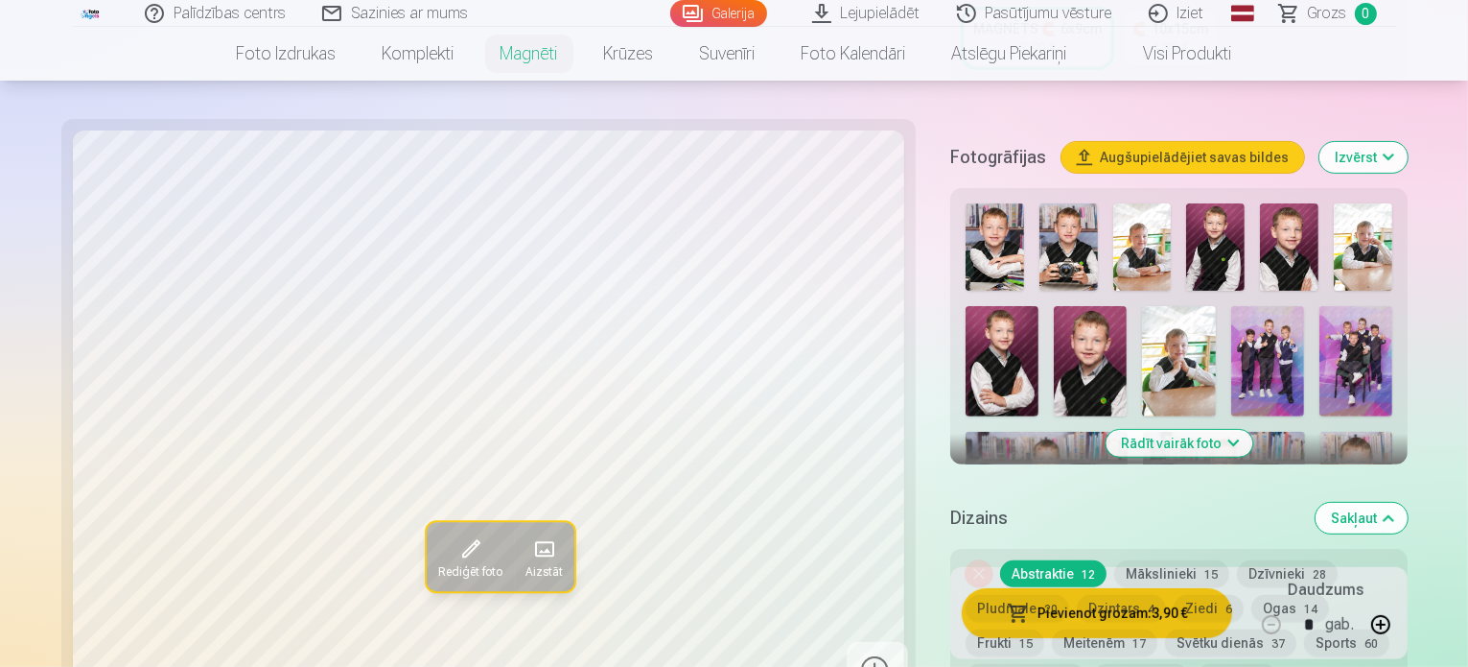
click at [966, 208] on img at bounding box center [995, 246] width 59 height 87
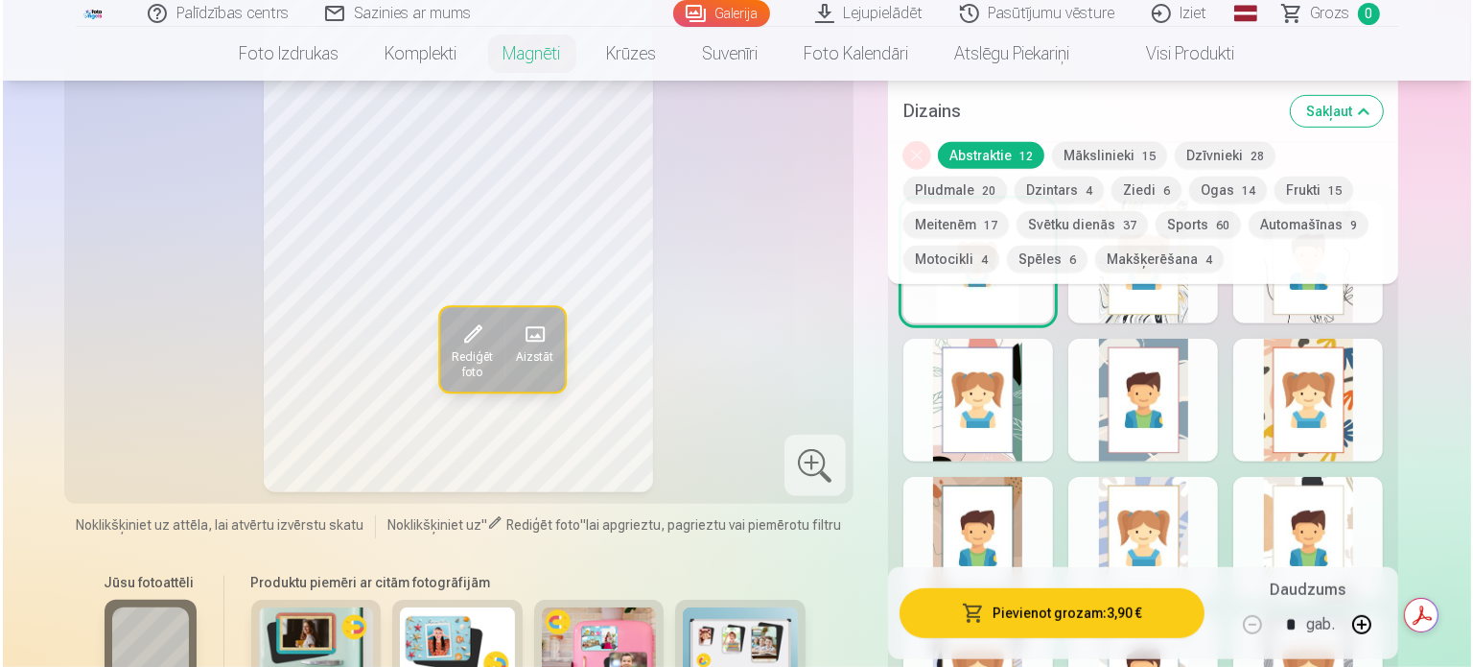
scroll to position [1017, 0]
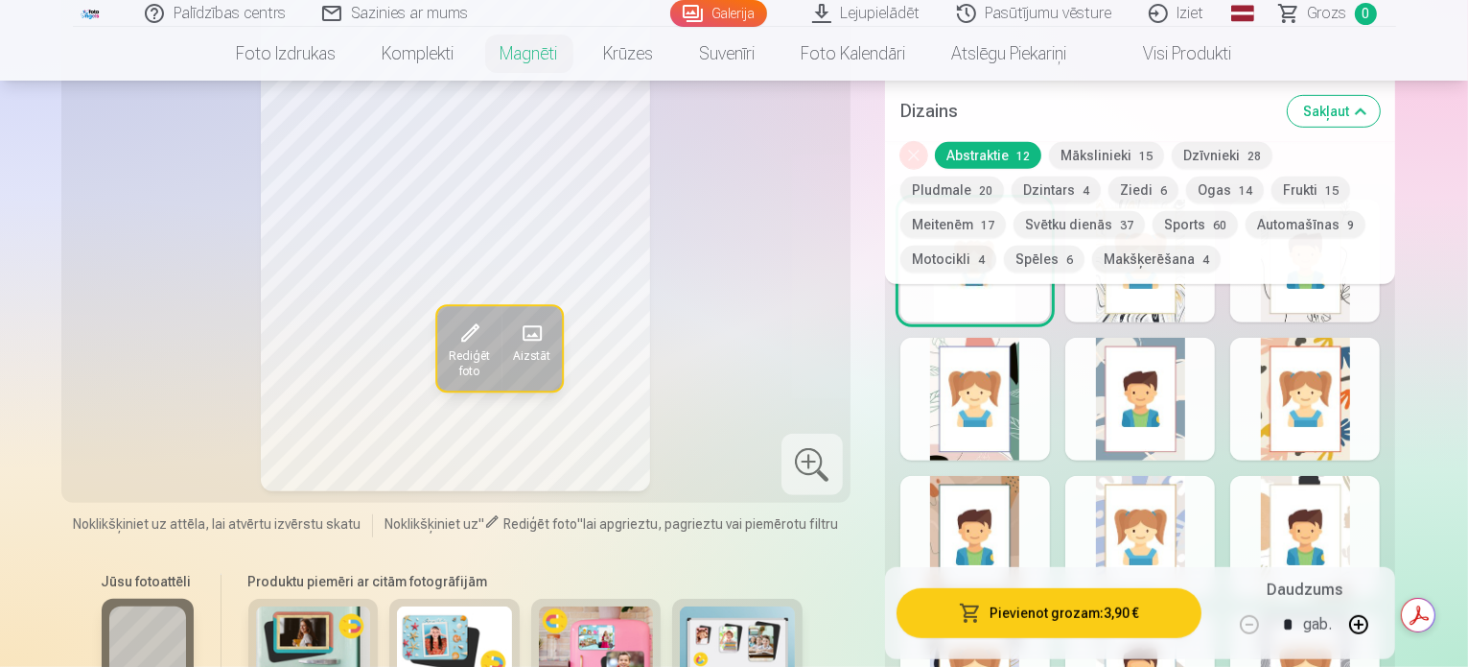
click at [448, 359] on span "Rediģēt foto" at bounding box center [468, 364] width 41 height 31
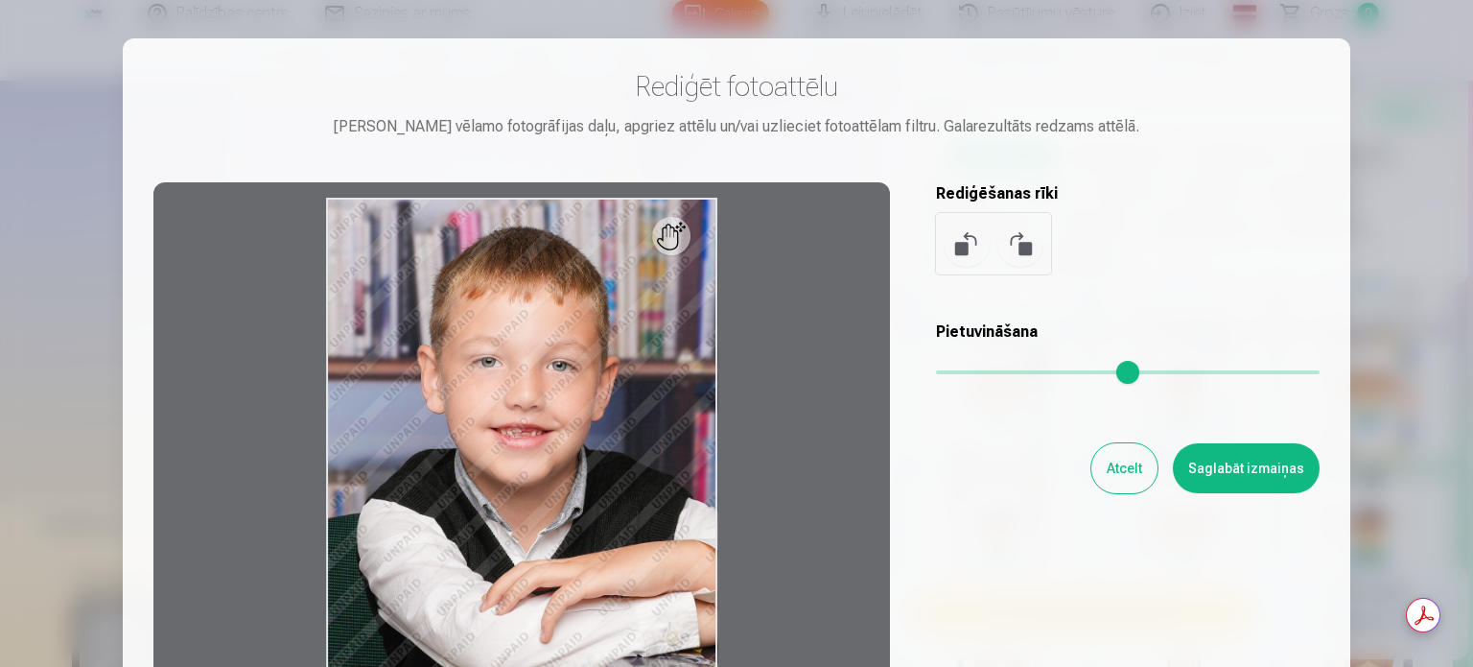
click at [960, 247] on button at bounding box center [967, 244] width 46 height 46
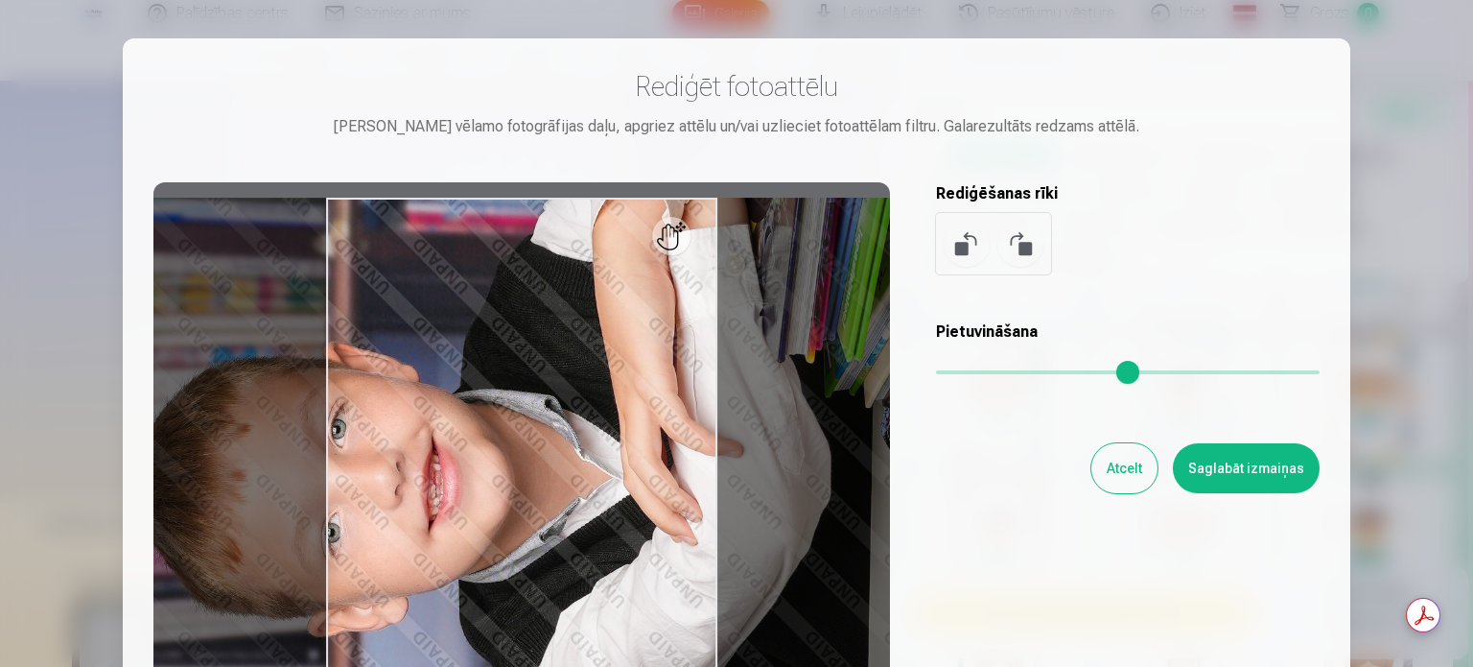
click at [960, 247] on button at bounding box center [967, 244] width 46 height 46
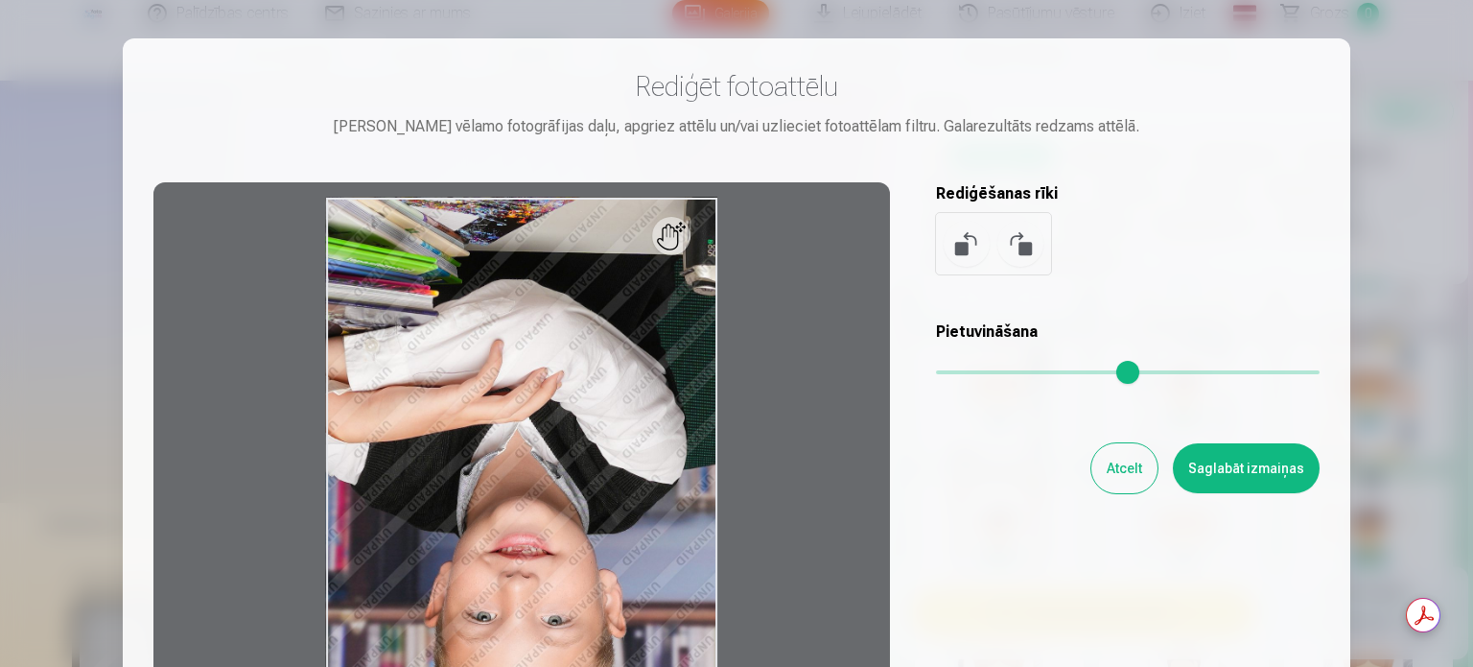
click at [960, 247] on button at bounding box center [967, 244] width 46 height 46
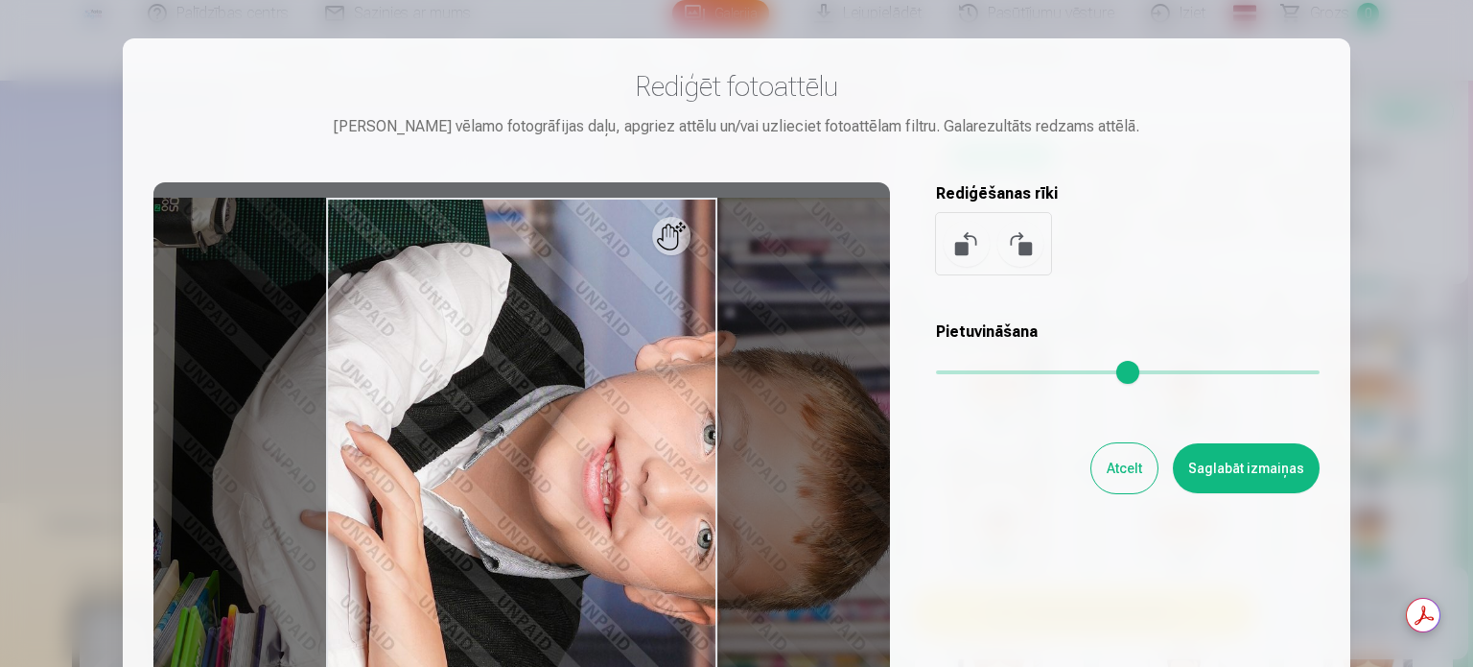
click at [960, 247] on button at bounding box center [967, 244] width 46 height 46
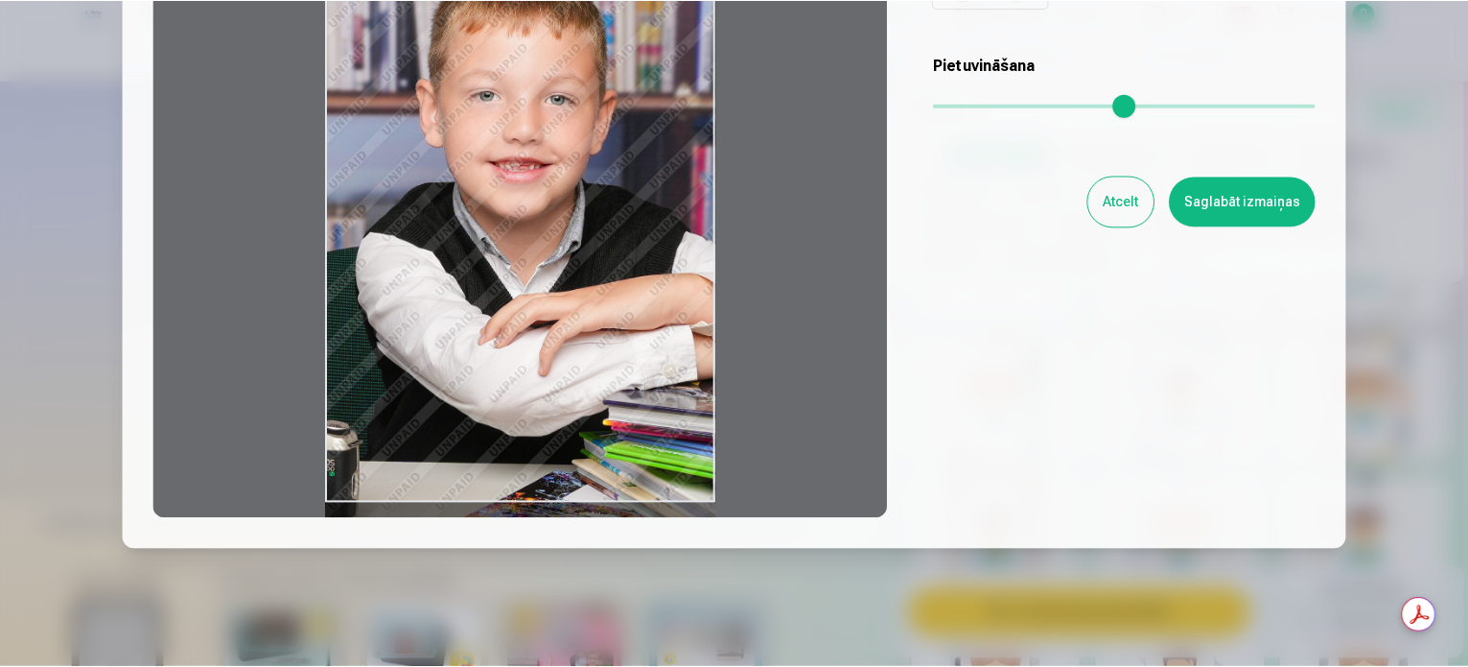
scroll to position [73, 0]
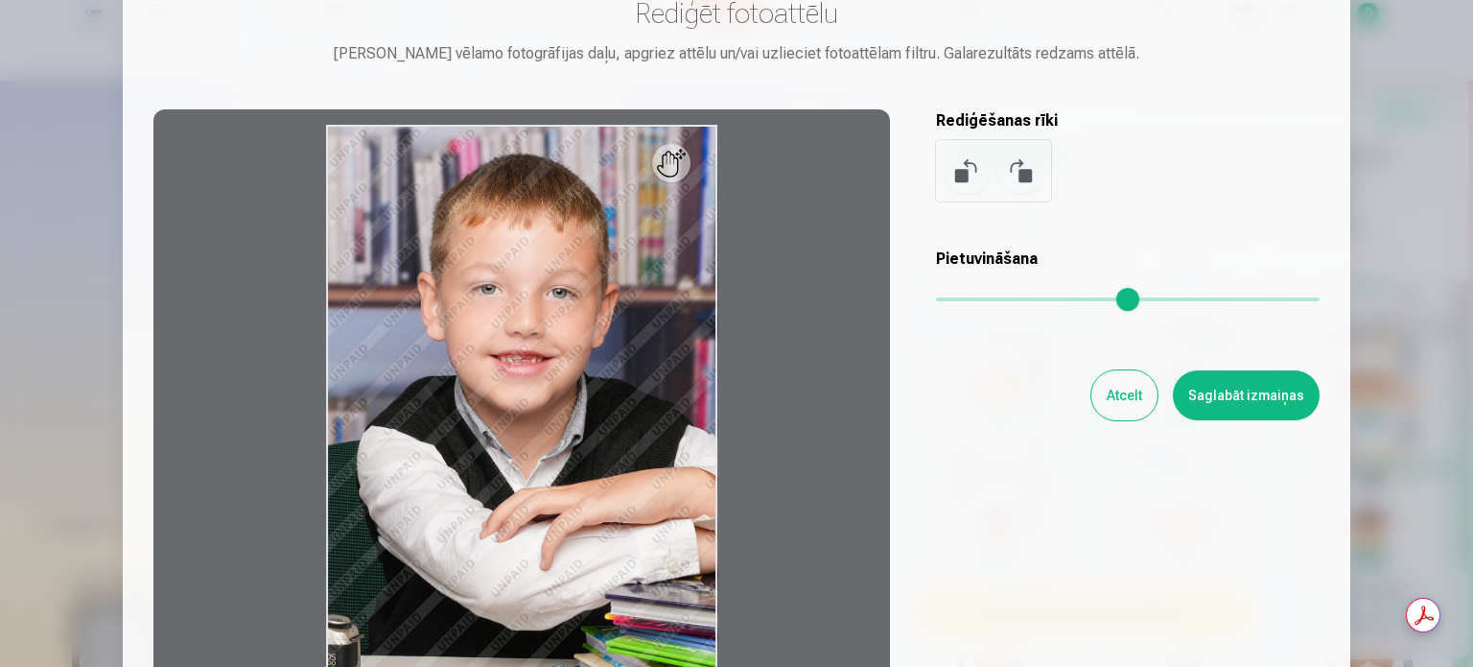
click at [1112, 368] on div "Rediģēt fotoattēlu Pietuvini vēlamo fotogrāfijas daļu, apgriez attēlu un/vai uz…" at bounding box center [736, 353] width 1166 height 715
click at [1135, 409] on button "Atcelt" at bounding box center [1124, 395] width 66 height 50
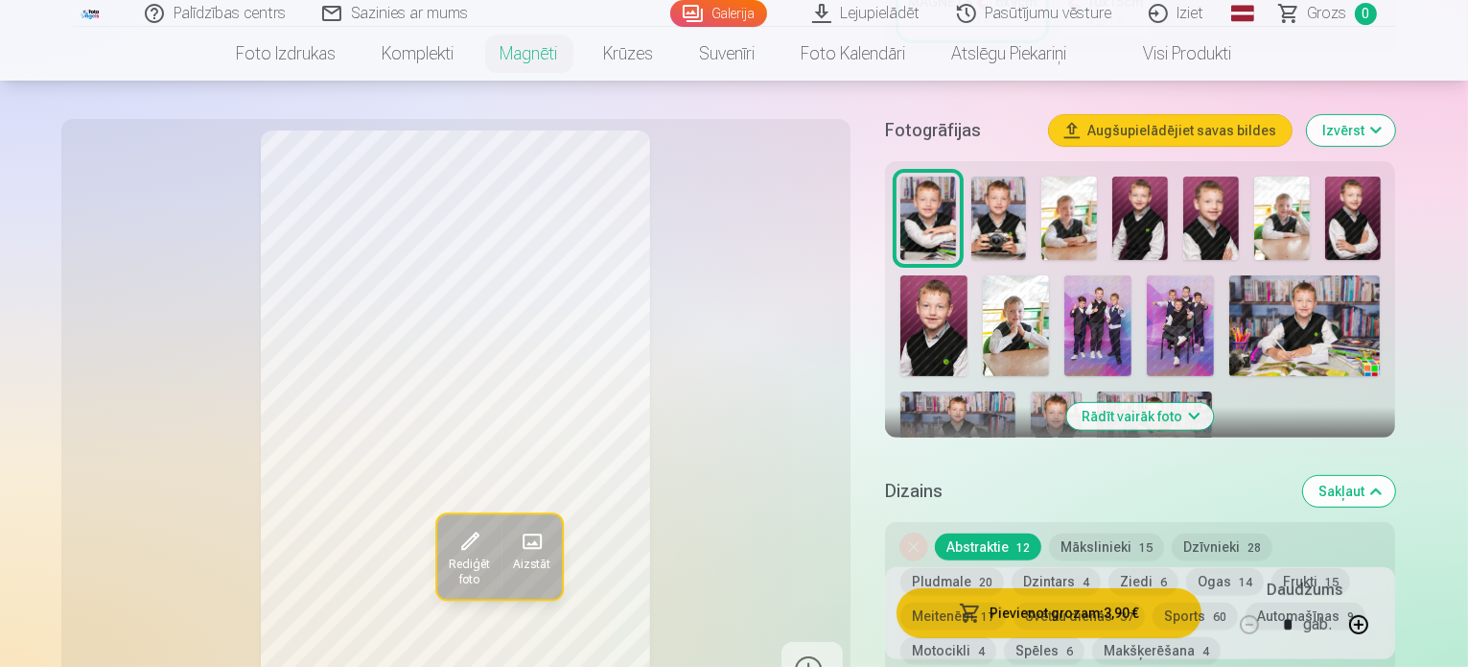
scroll to position [521, 0]
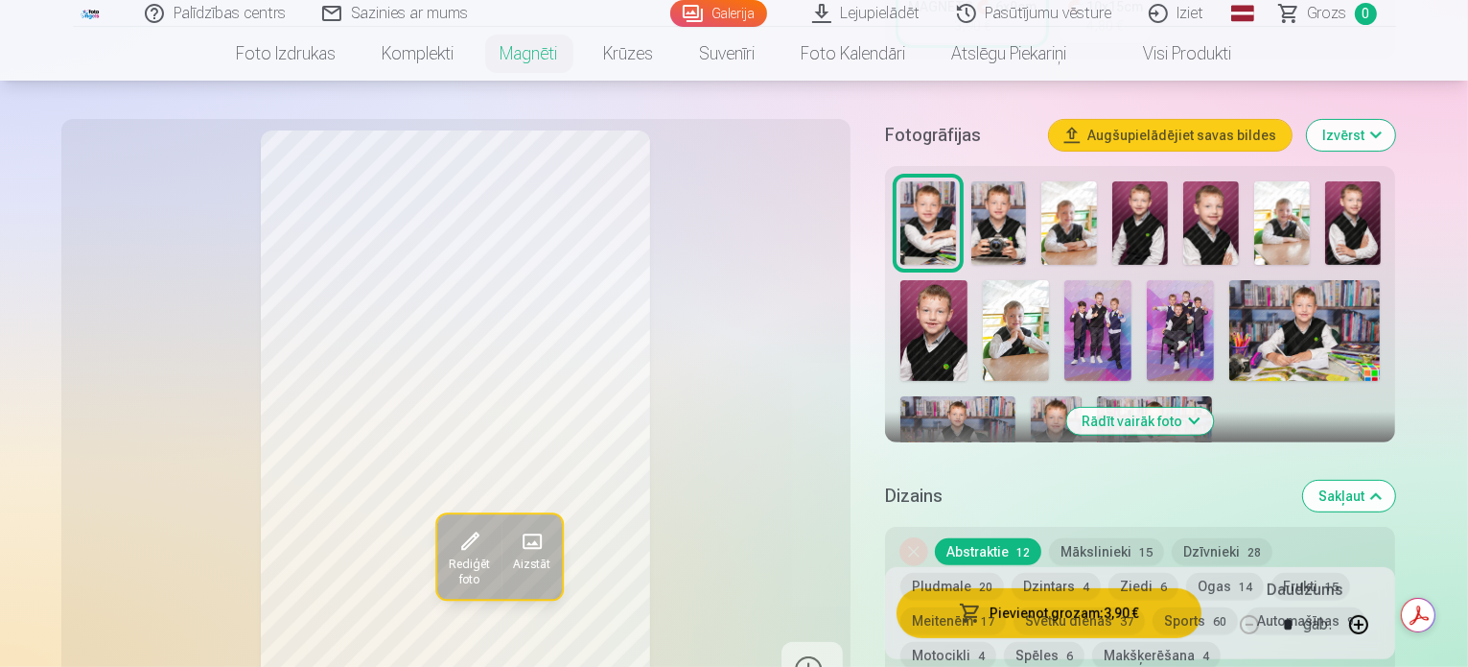
click at [1097, 396] on img at bounding box center [1154, 434] width 115 height 77
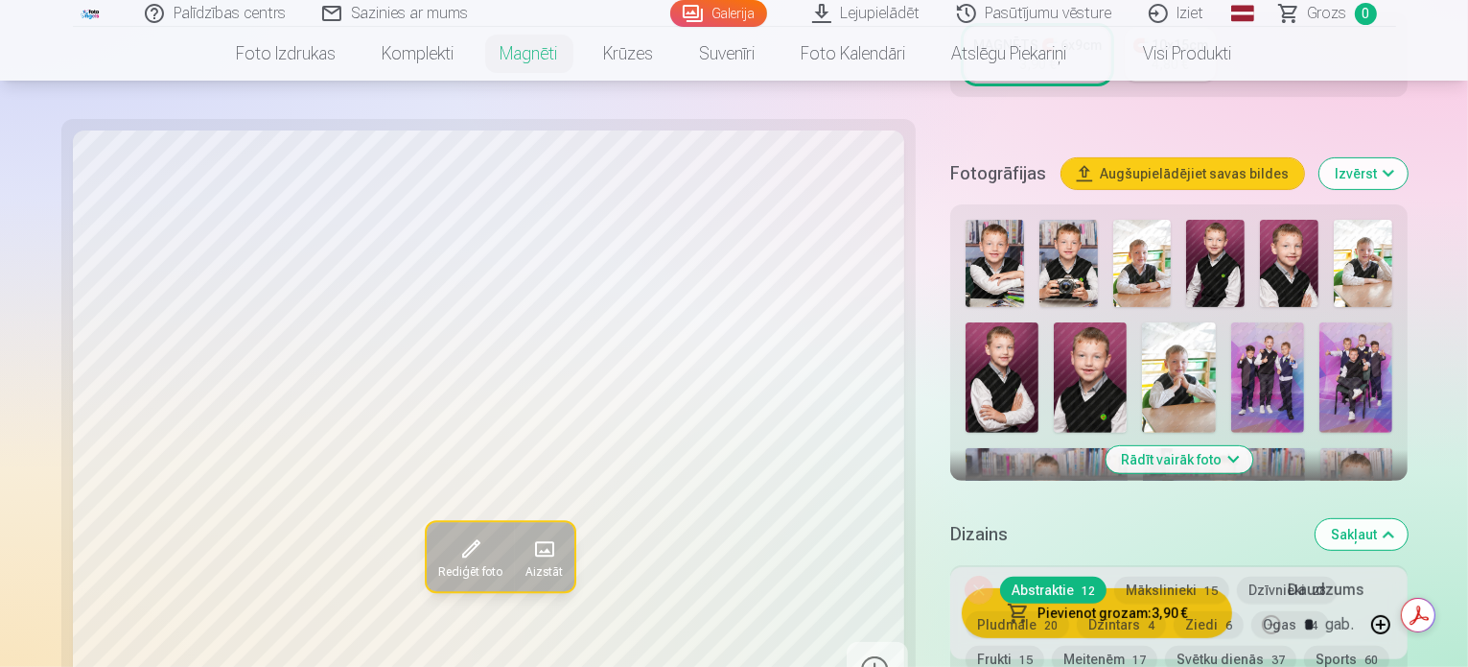
click at [1128, 448] on img at bounding box center [1047, 502] width 162 height 108
click at [966, 571] on img at bounding box center [1023, 609] width 115 height 77
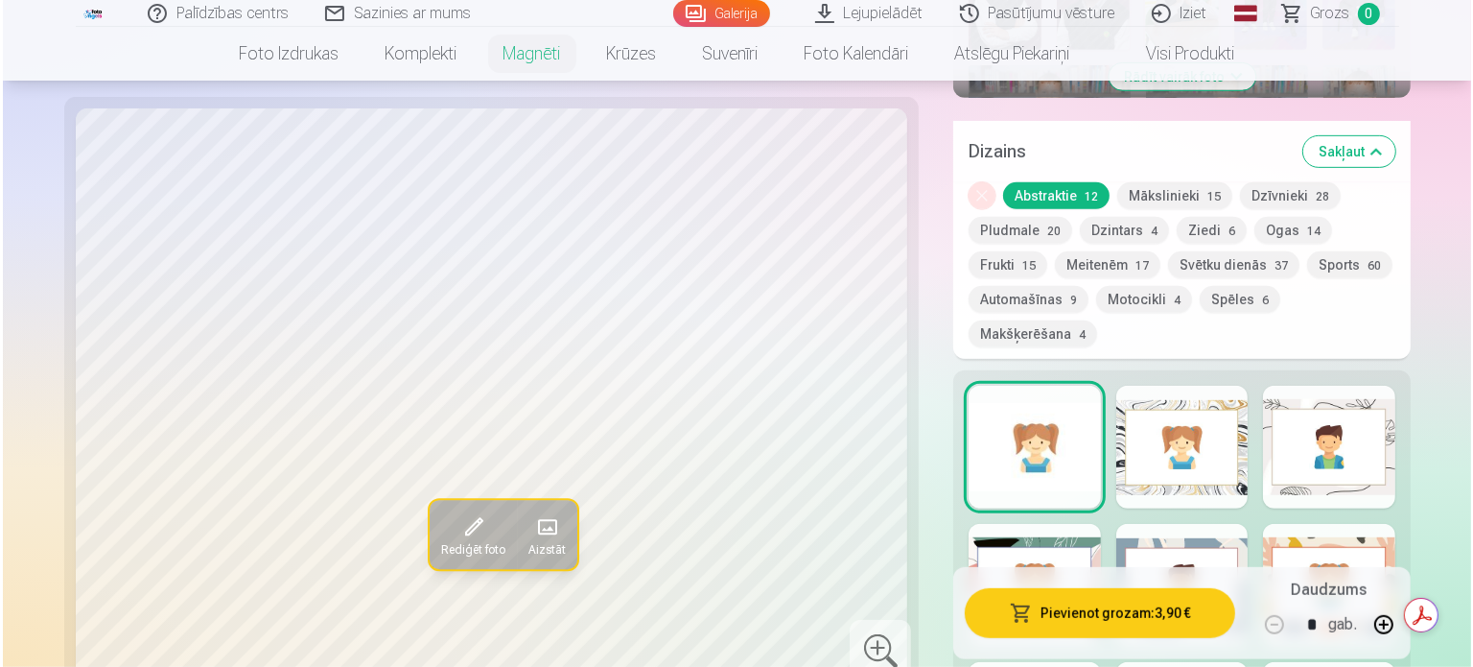
scroll to position [904, 0]
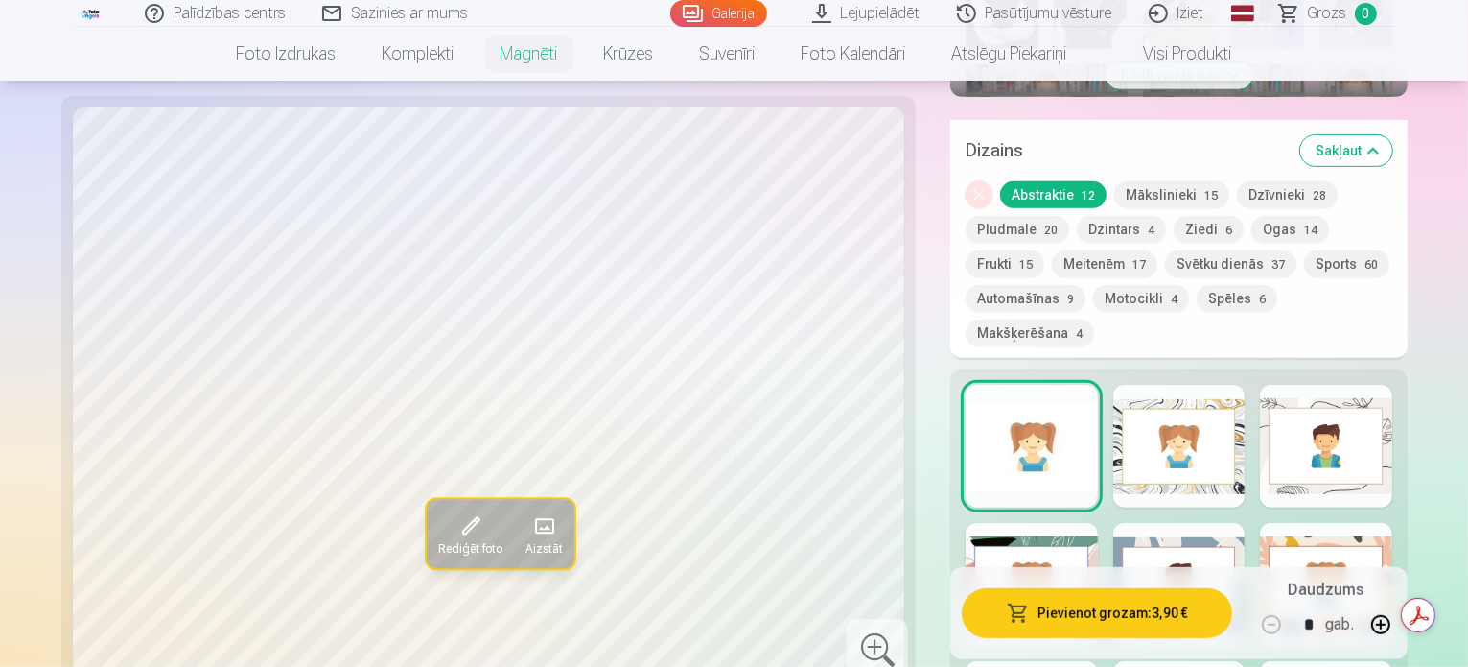
click at [1009, 385] on div at bounding box center [1032, 446] width 132 height 123
click at [1078, 619] on button "Pievienot grozam : 3,90 €" at bounding box center [1097, 613] width 270 height 50
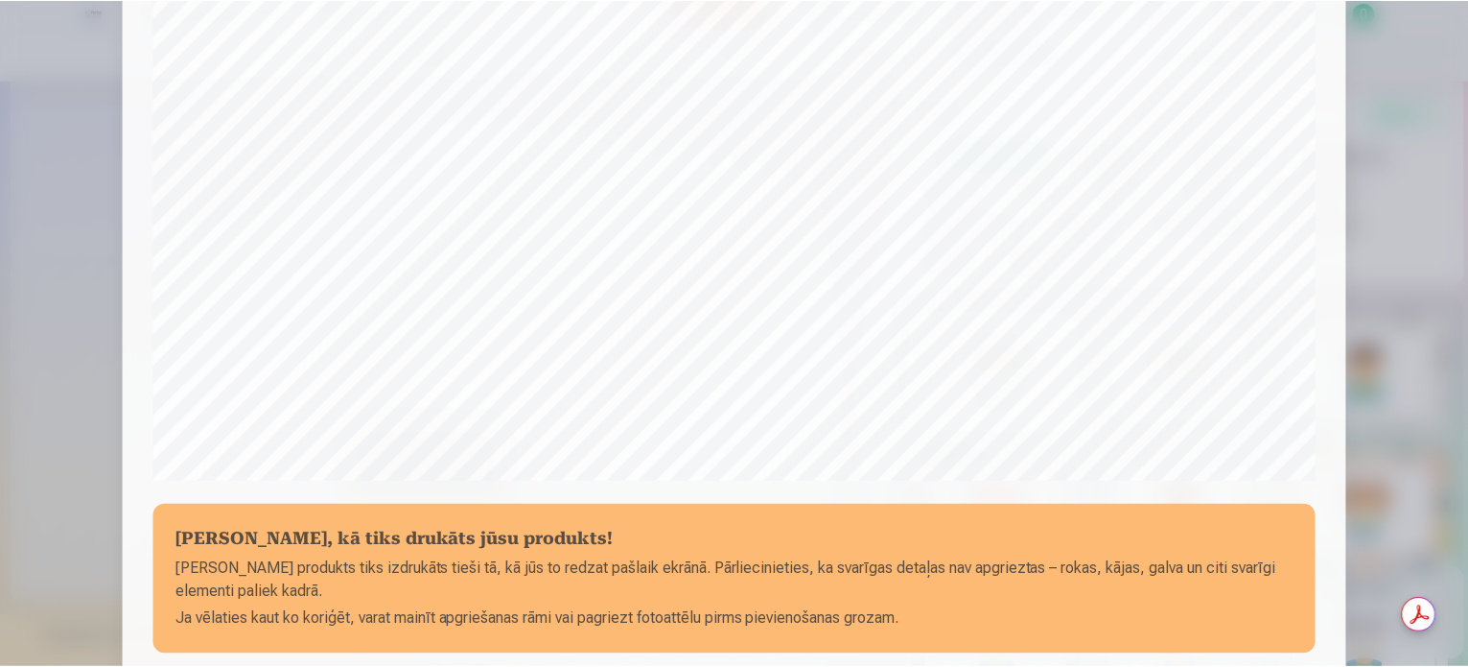
scroll to position [714, 0]
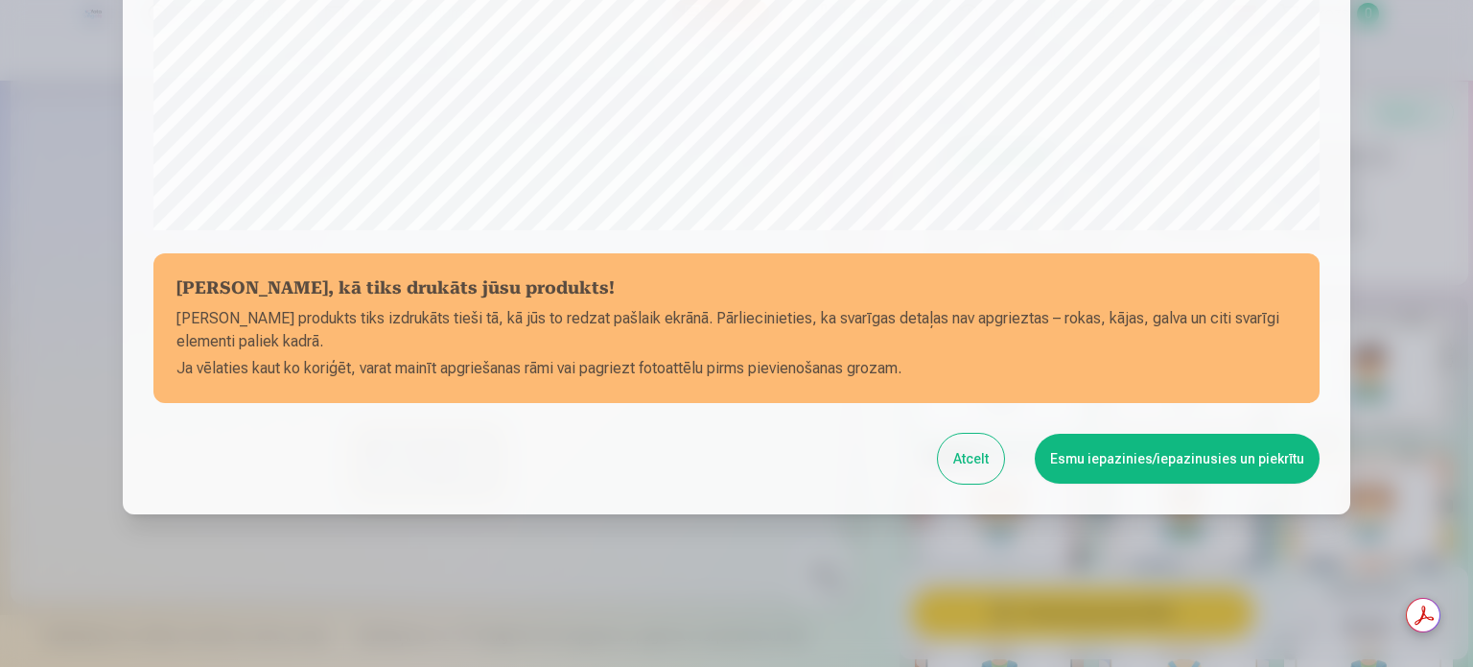
click at [987, 463] on button "Atcelt" at bounding box center [971, 458] width 66 height 50
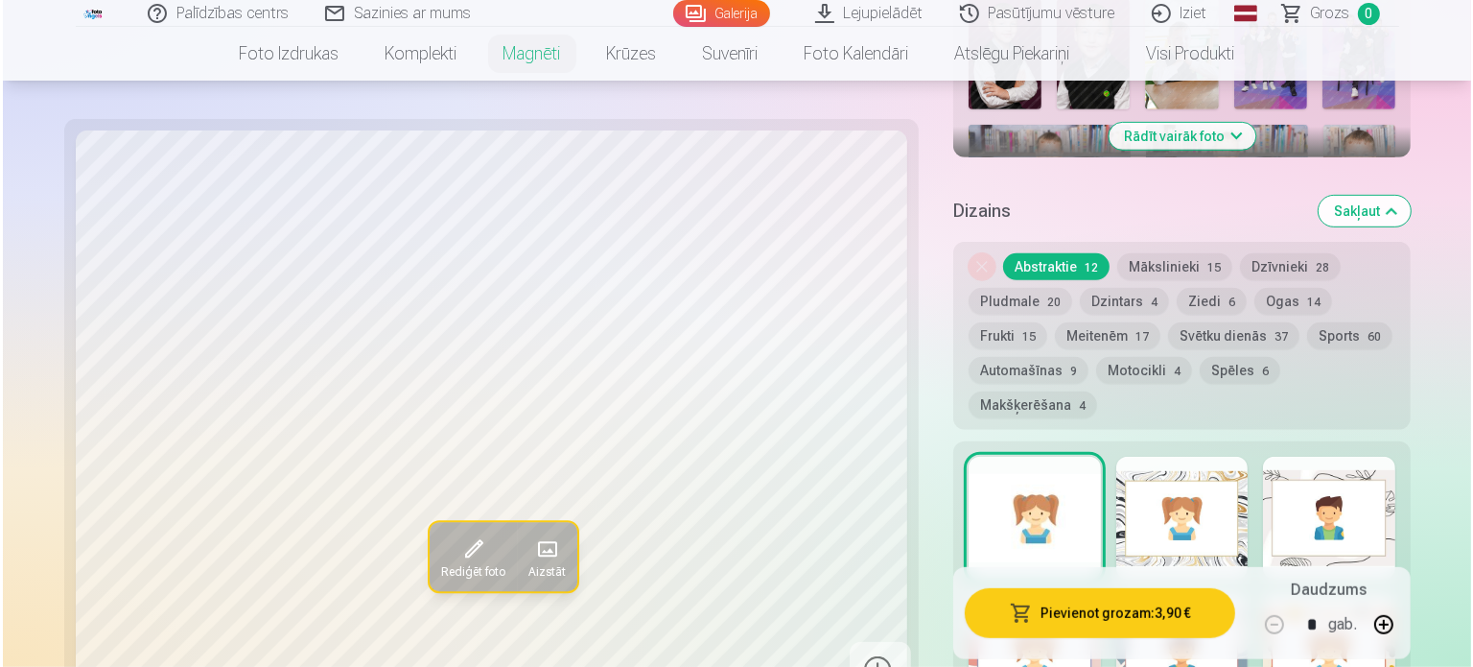
scroll to position [843, 0]
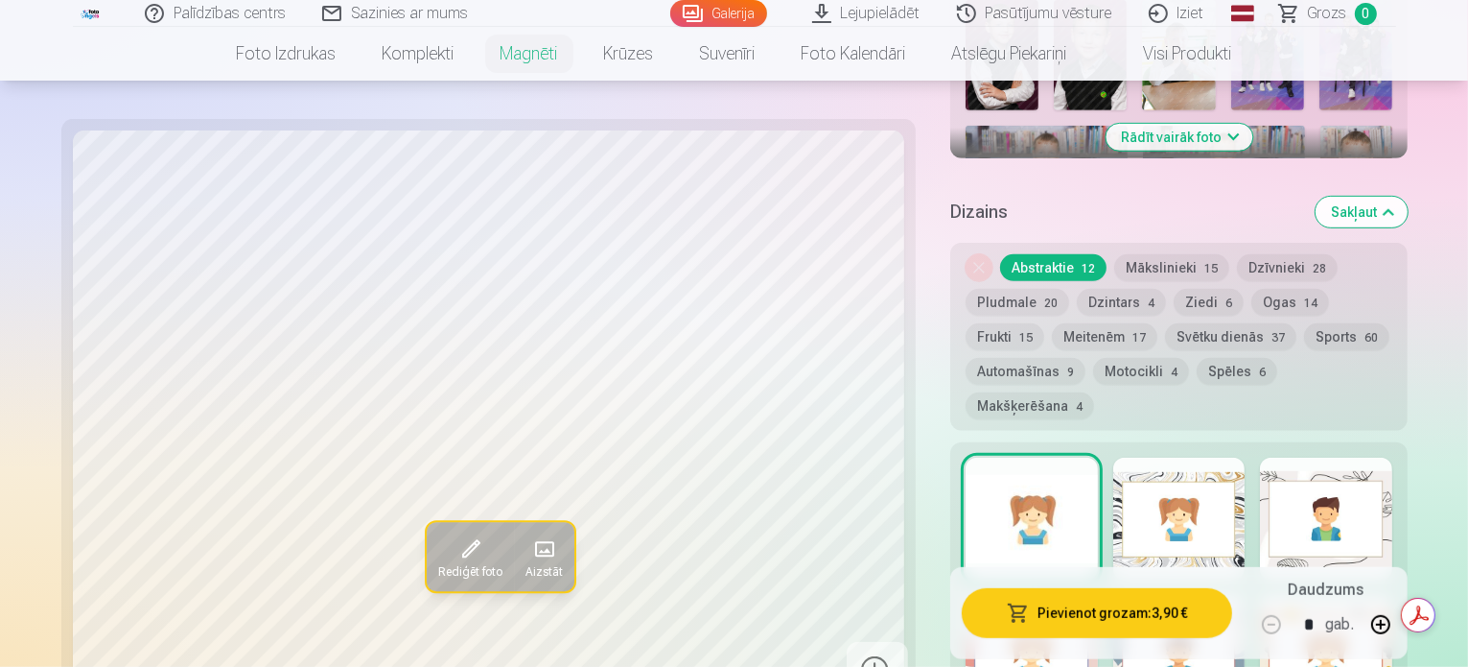
click at [1051, 620] on button "Pievienot grozam : 3,90 €" at bounding box center [1097, 613] width 270 height 50
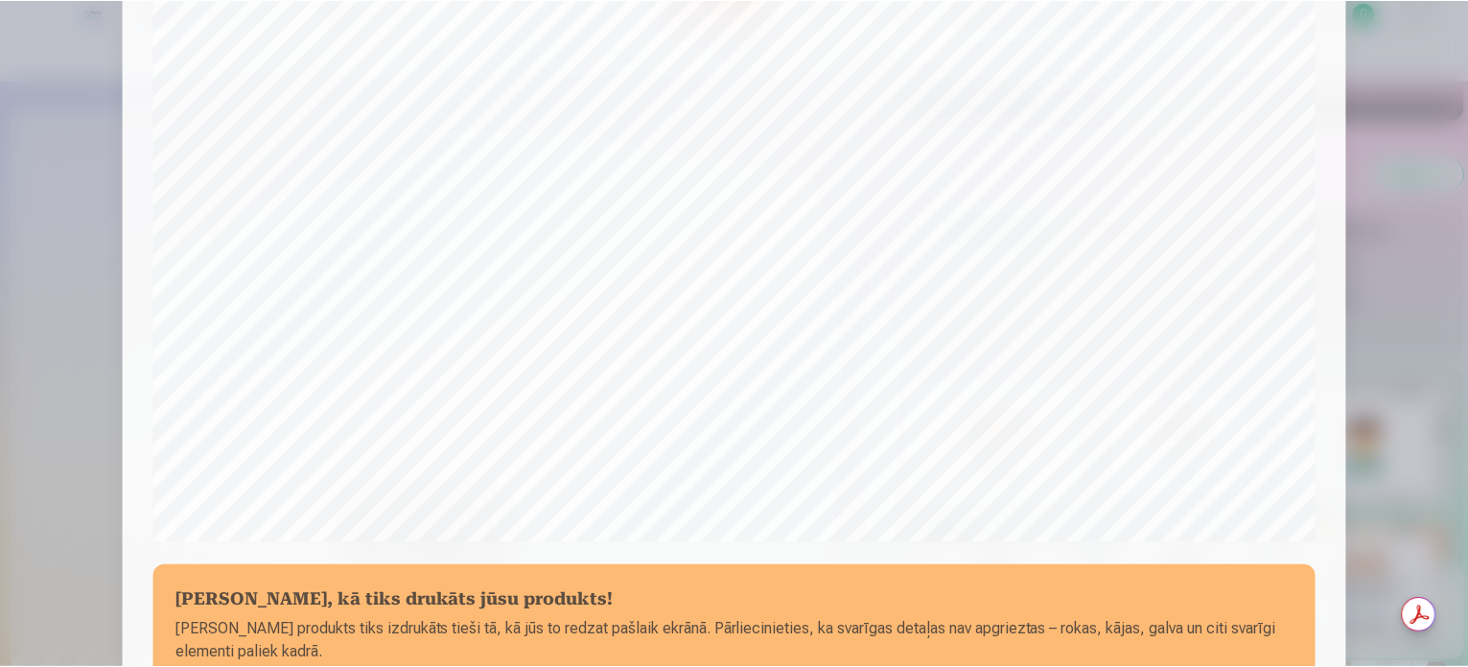
scroll to position [678, 0]
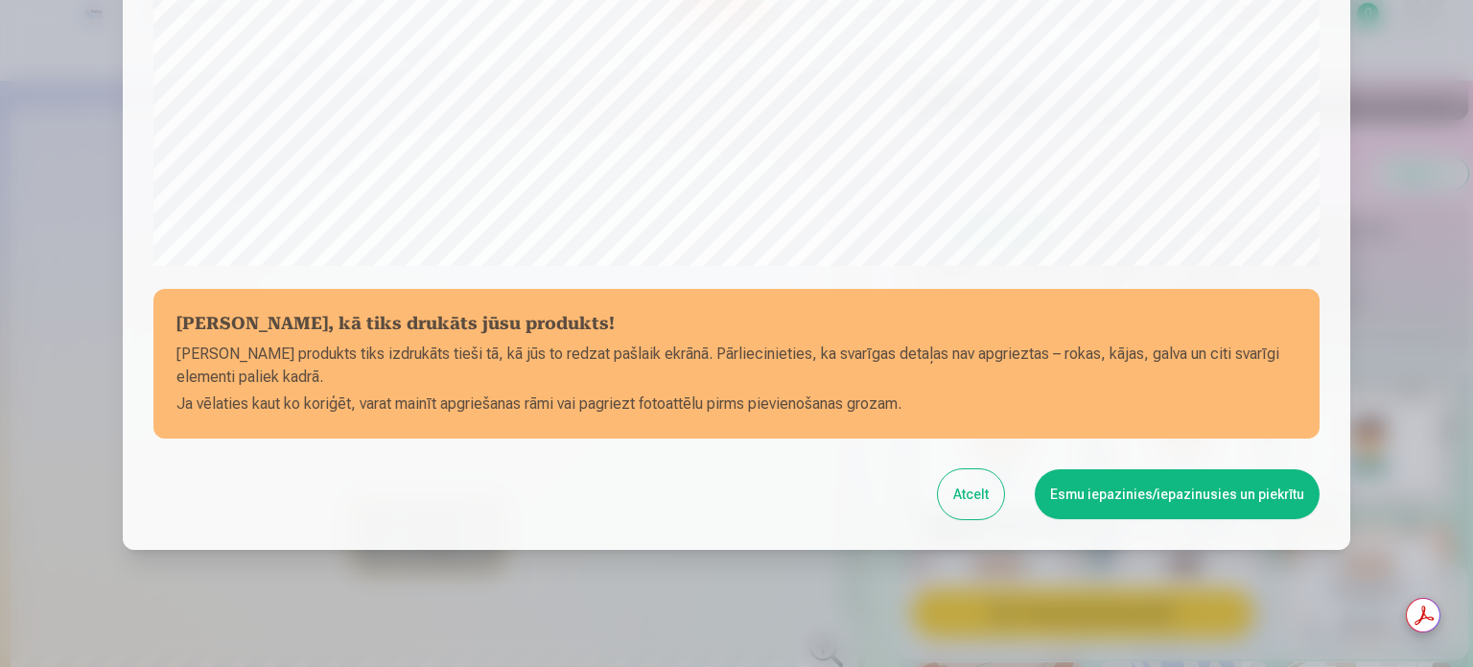
click at [963, 509] on button "Atcelt" at bounding box center [971, 494] width 66 height 50
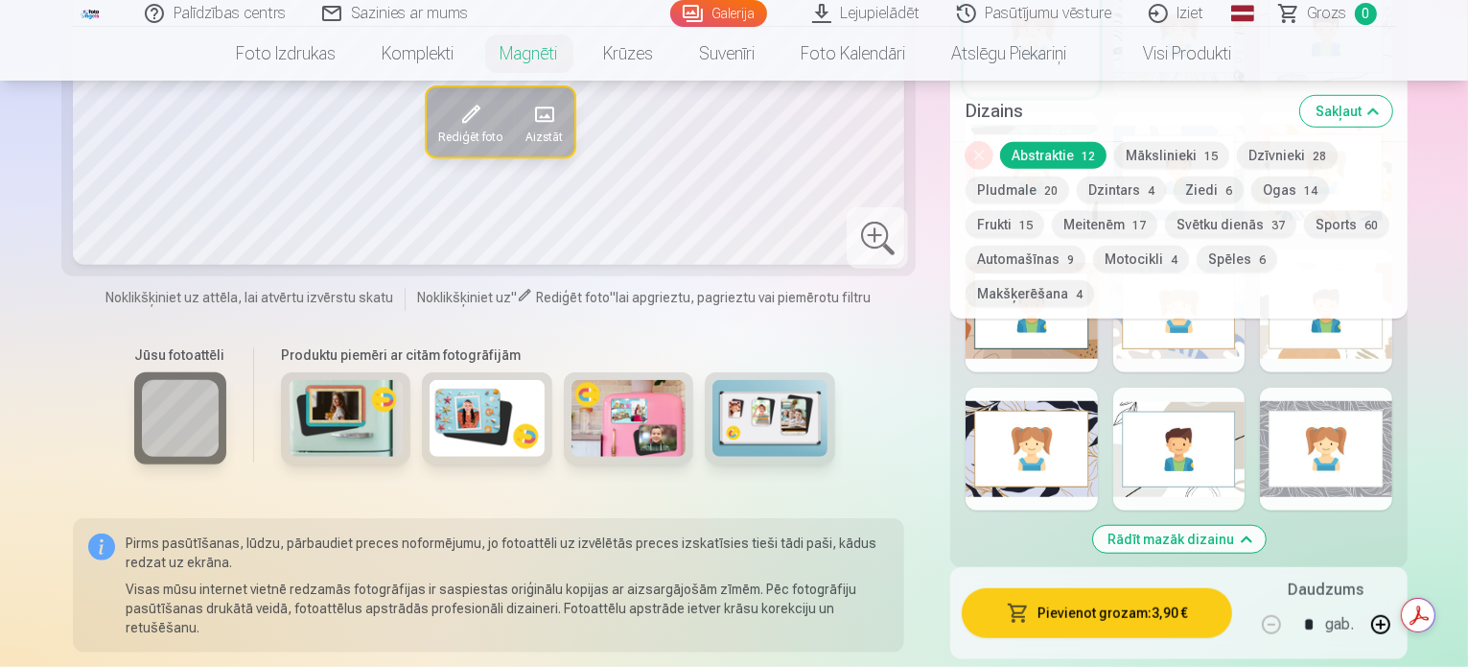
scroll to position [1318, 0]
click at [1304, 225] on button "Sports 60" at bounding box center [1346, 224] width 85 height 27
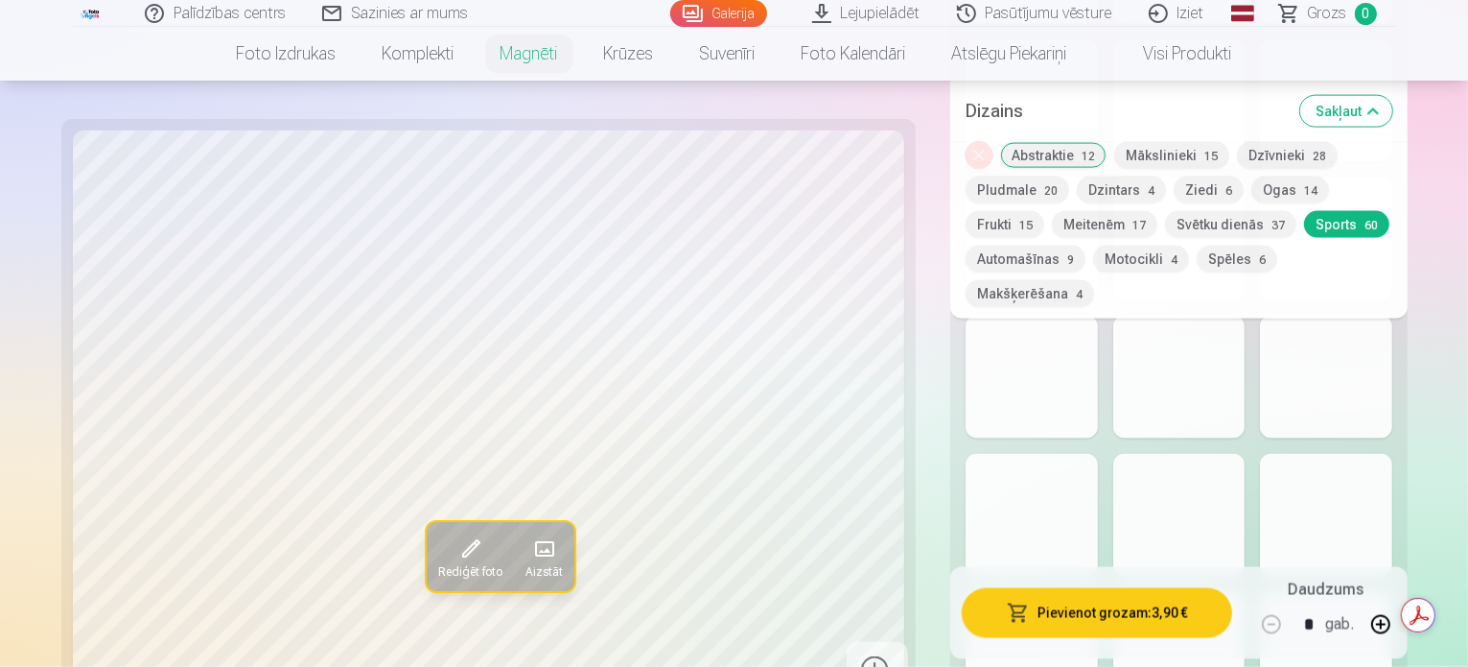
scroll to position [2766, 0]
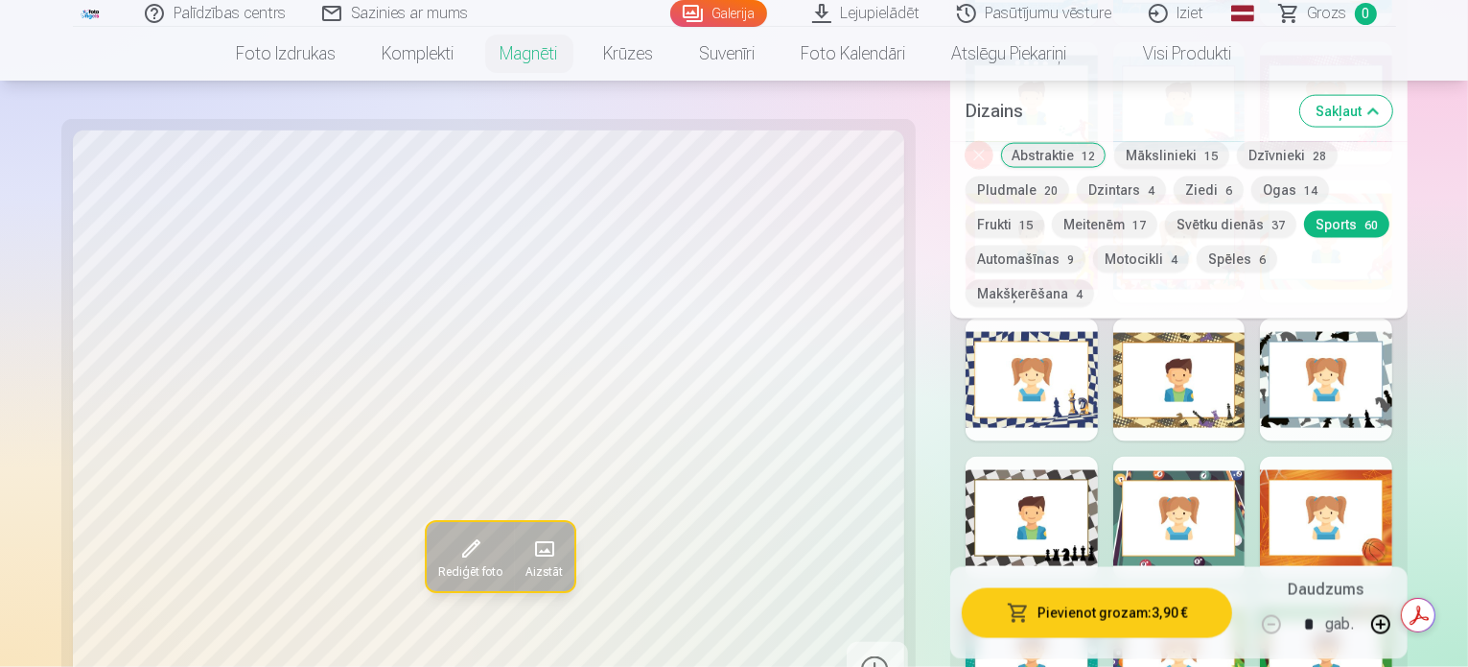
click at [1393, 457] on div at bounding box center [1326, 518] width 132 height 123
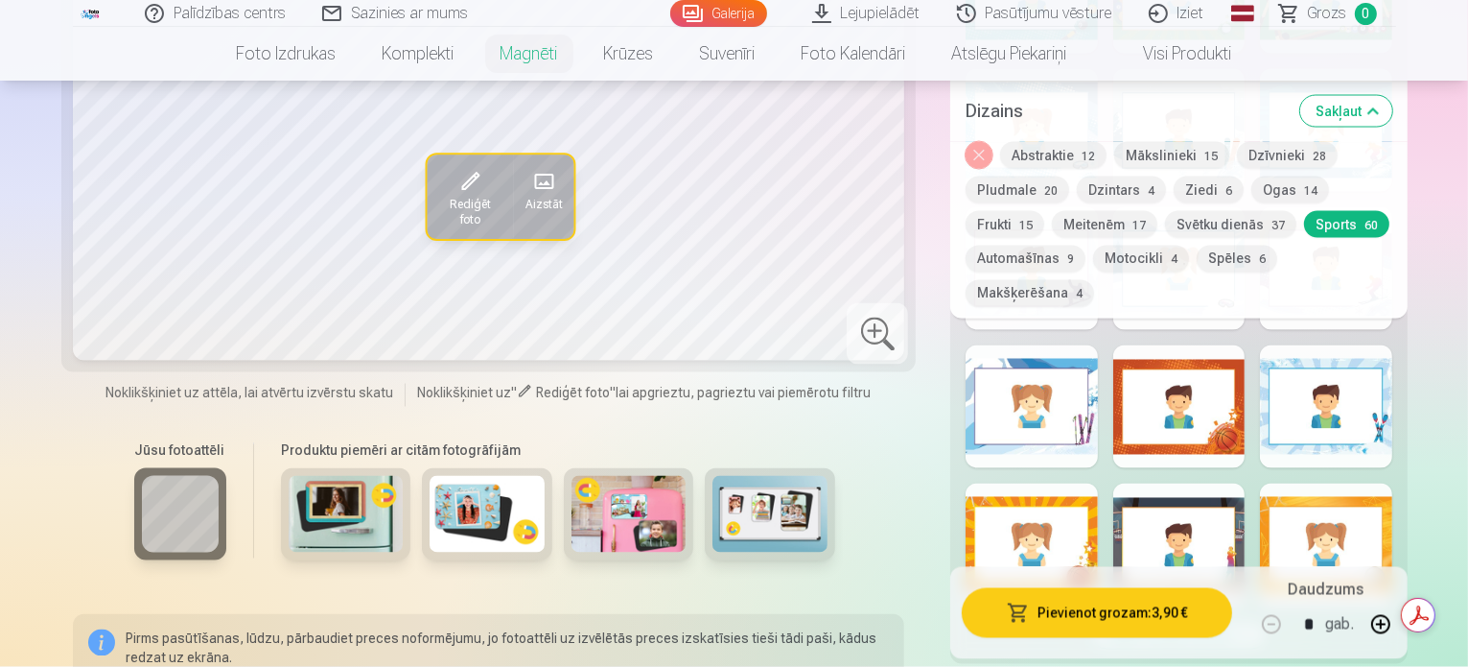
scroll to position [3432, 0]
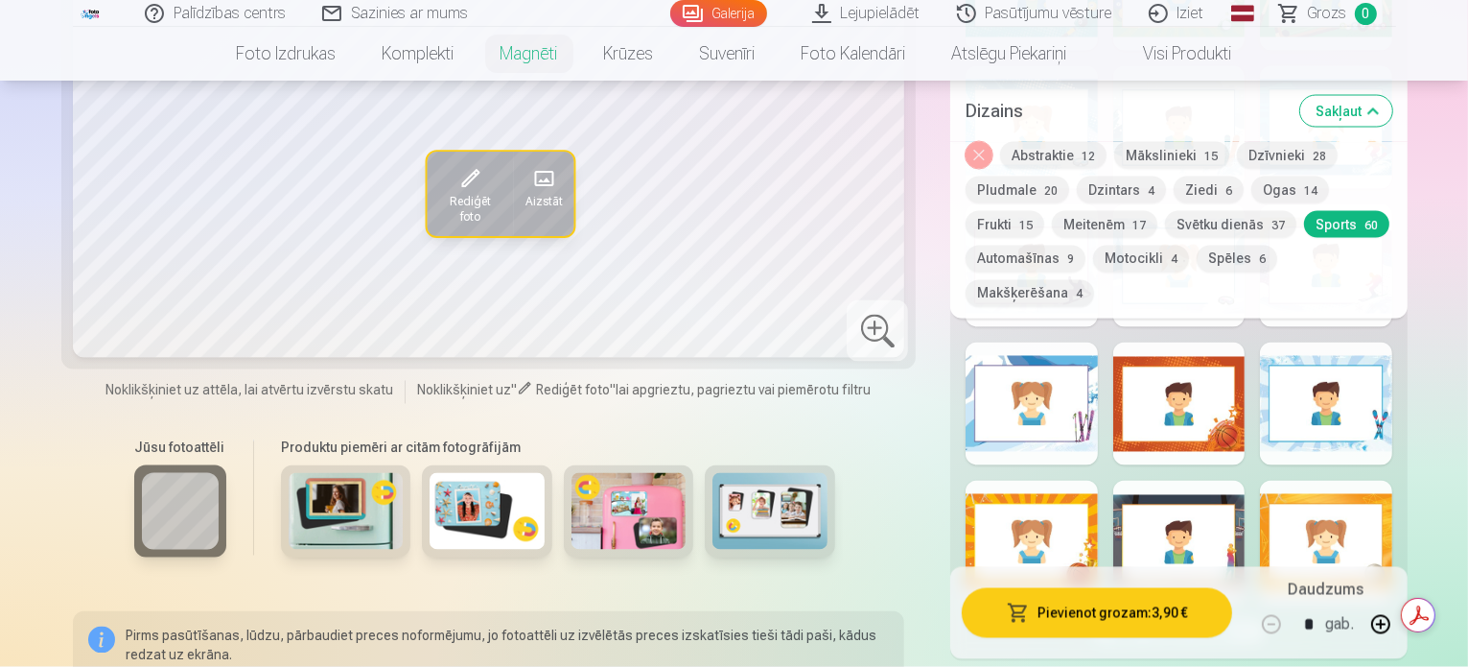
click at [1005, 147] on button "Abstraktie 12" at bounding box center [1053, 155] width 106 height 27
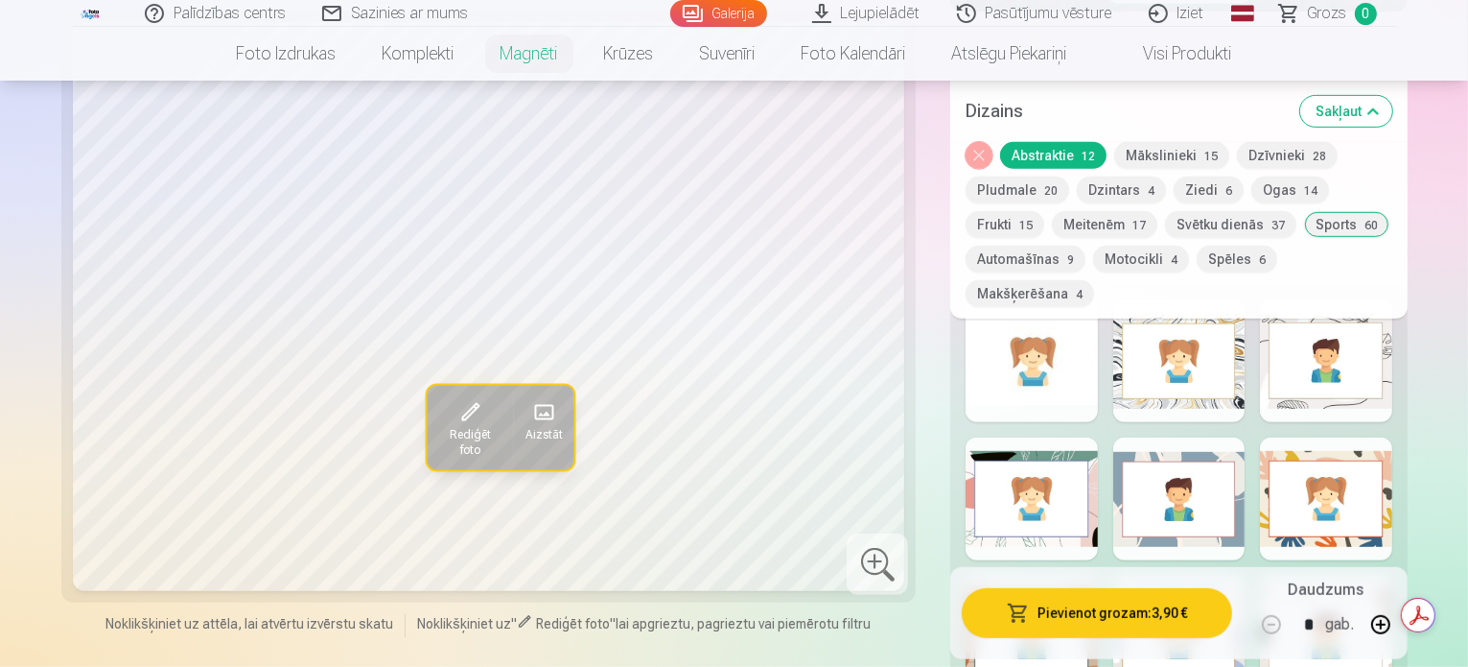
scroll to position [992, 0]
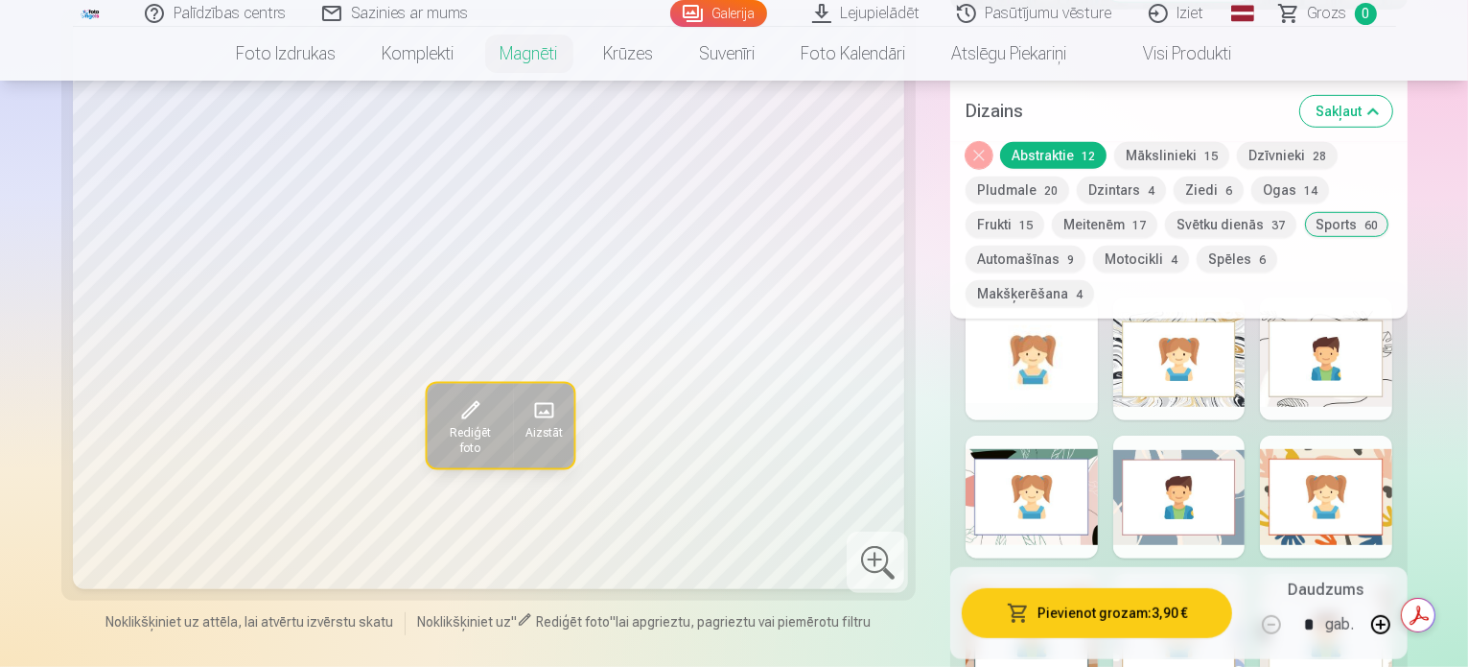
click at [1136, 458] on div at bounding box center [1179, 496] width 132 height 123
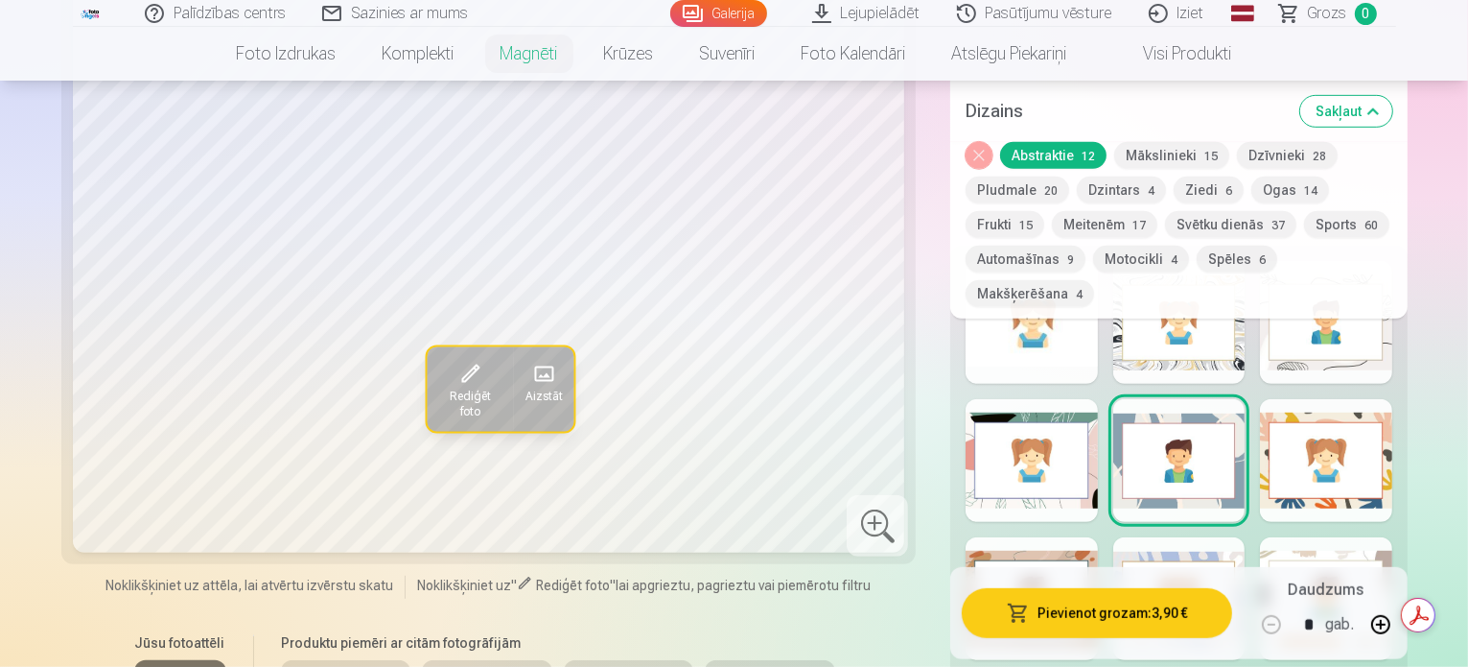
scroll to position [1028, 0]
click at [1327, 537] on div at bounding box center [1326, 598] width 132 height 123
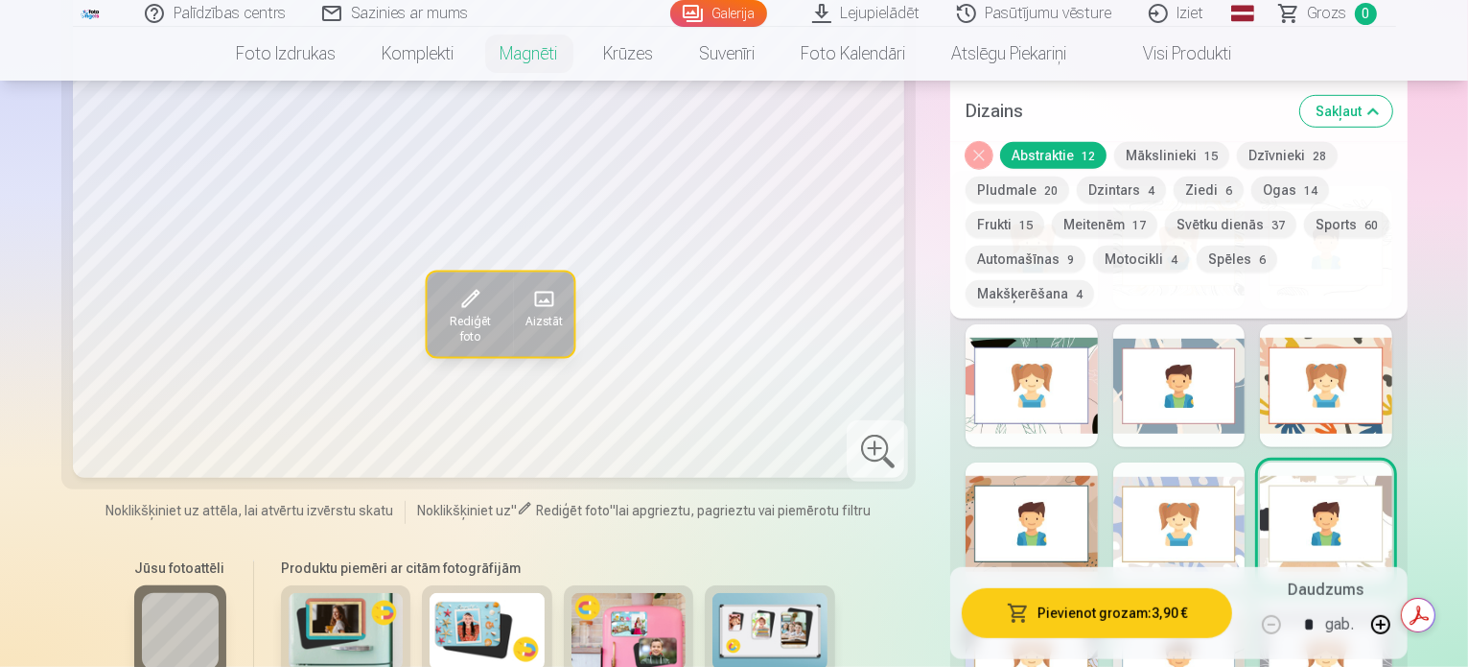
scroll to position [1101, 0]
click at [1113, 326] on div at bounding box center [1179, 387] width 132 height 123
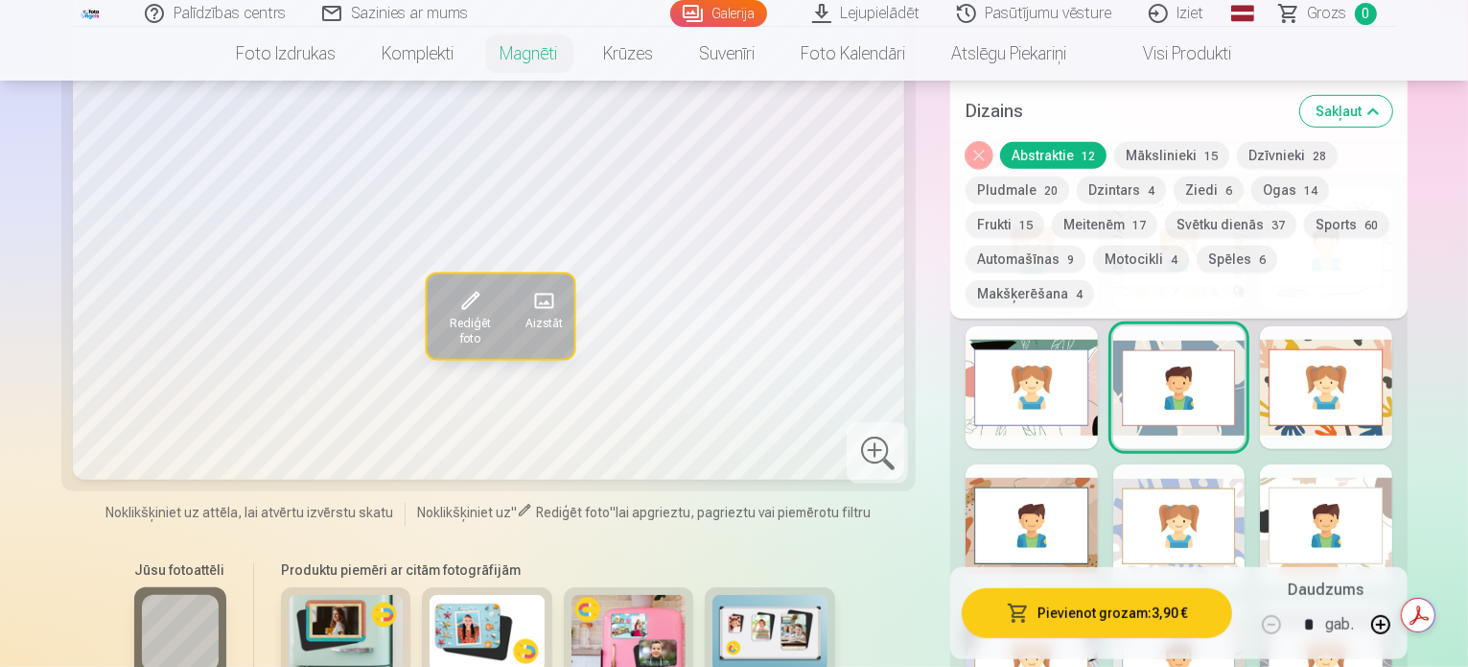
click at [1377, 464] on div at bounding box center [1326, 525] width 132 height 123
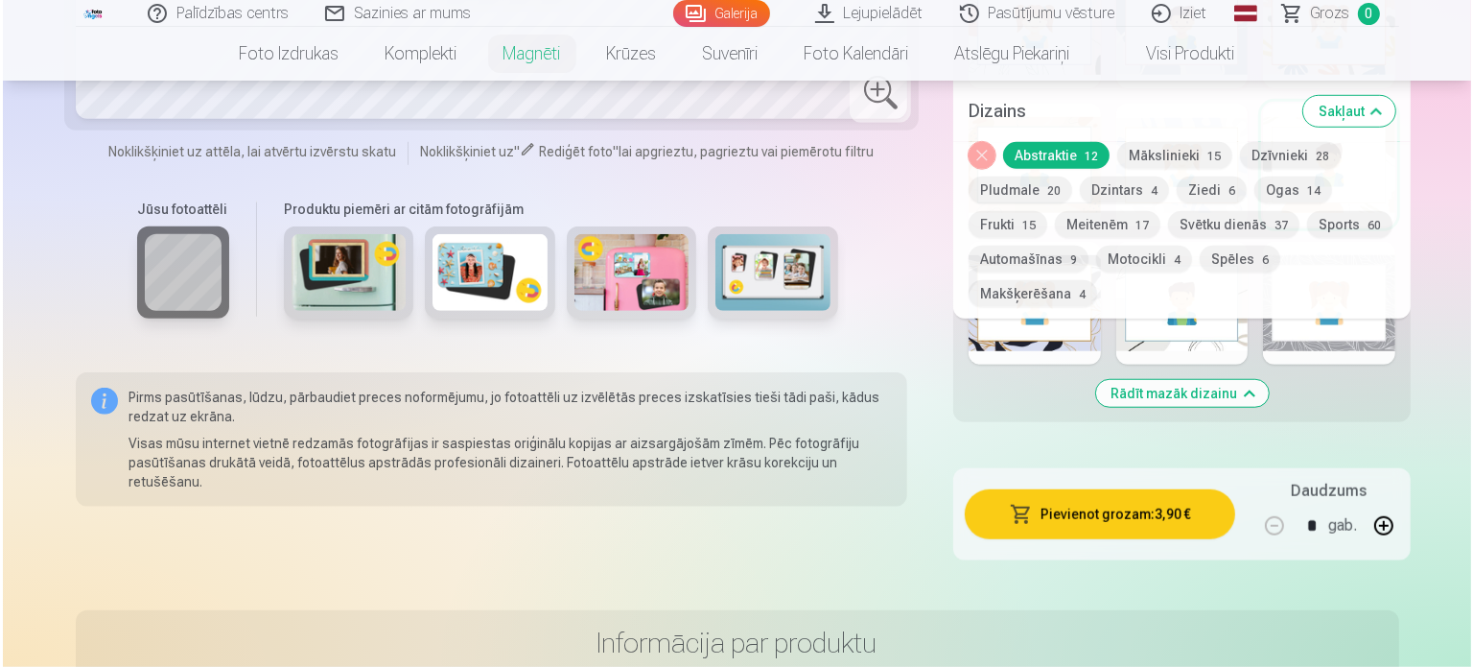
scroll to position [1463, 0]
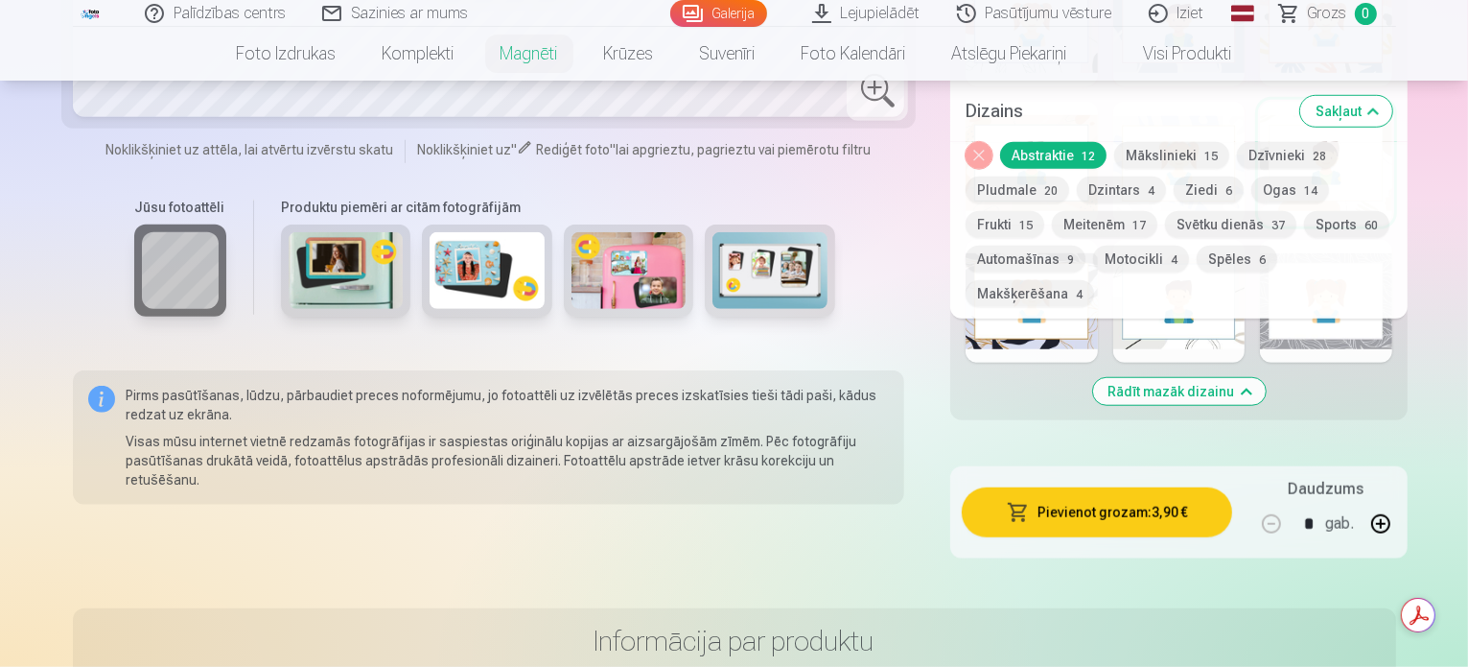
drag, startPoint x: 1069, startPoint y: 419, endPoint x: 1073, endPoint y: 429, distance: 10.3
click at [1073, 487] on button "Pievienot grozam : 3,90 €" at bounding box center [1097, 512] width 270 height 50
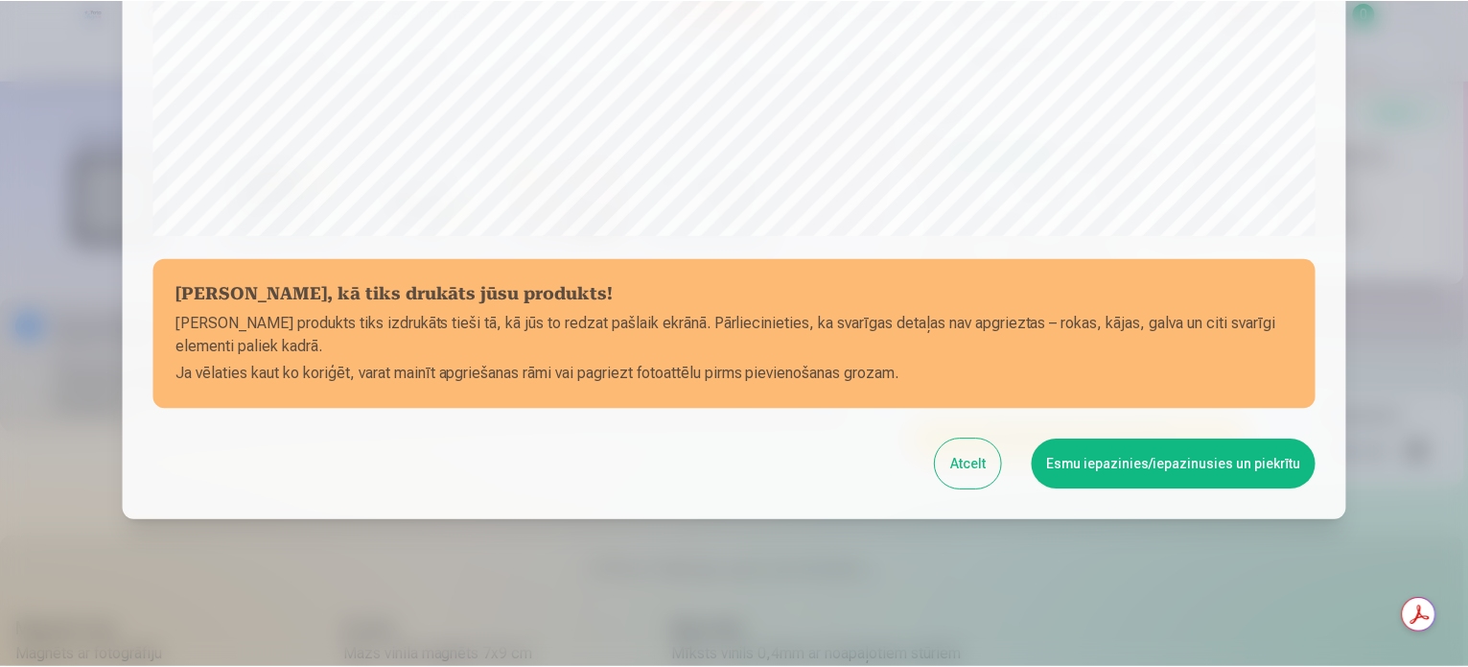
scroll to position [714, 0]
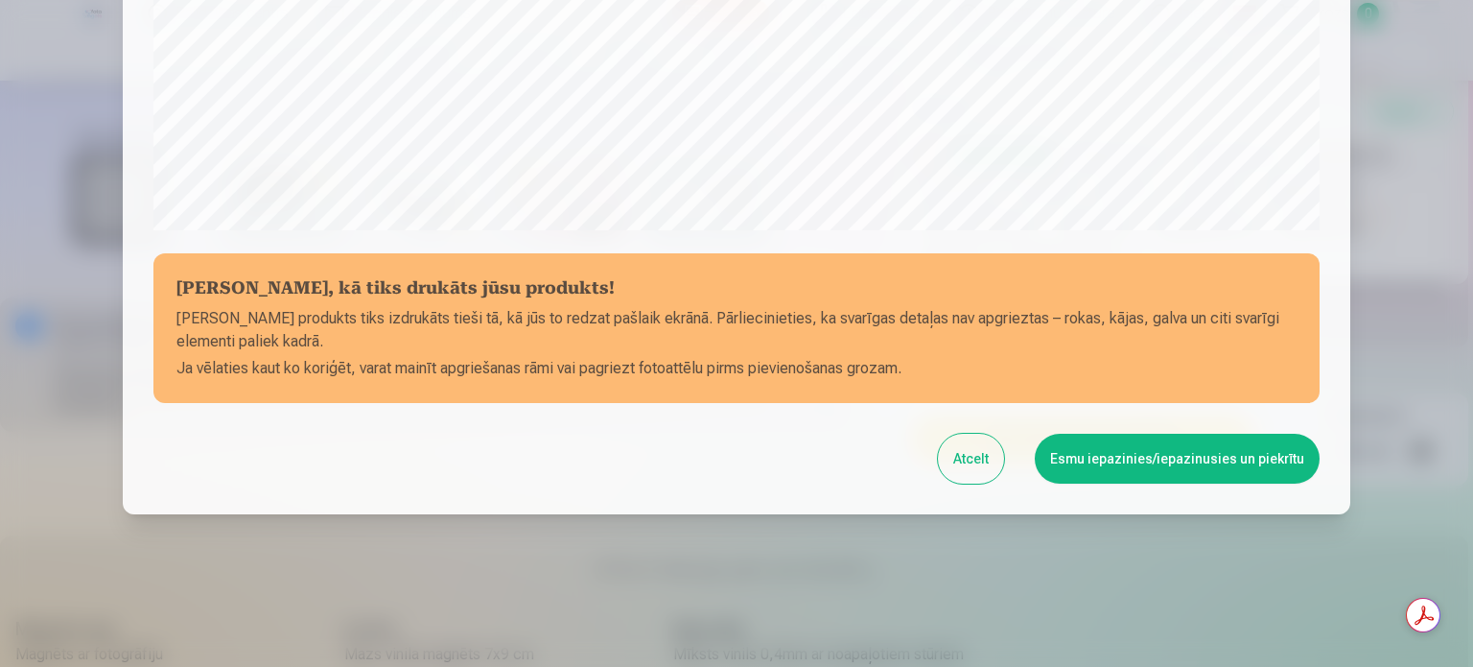
click at [986, 470] on button "Atcelt" at bounding box center [971, 458] width 66 height 50
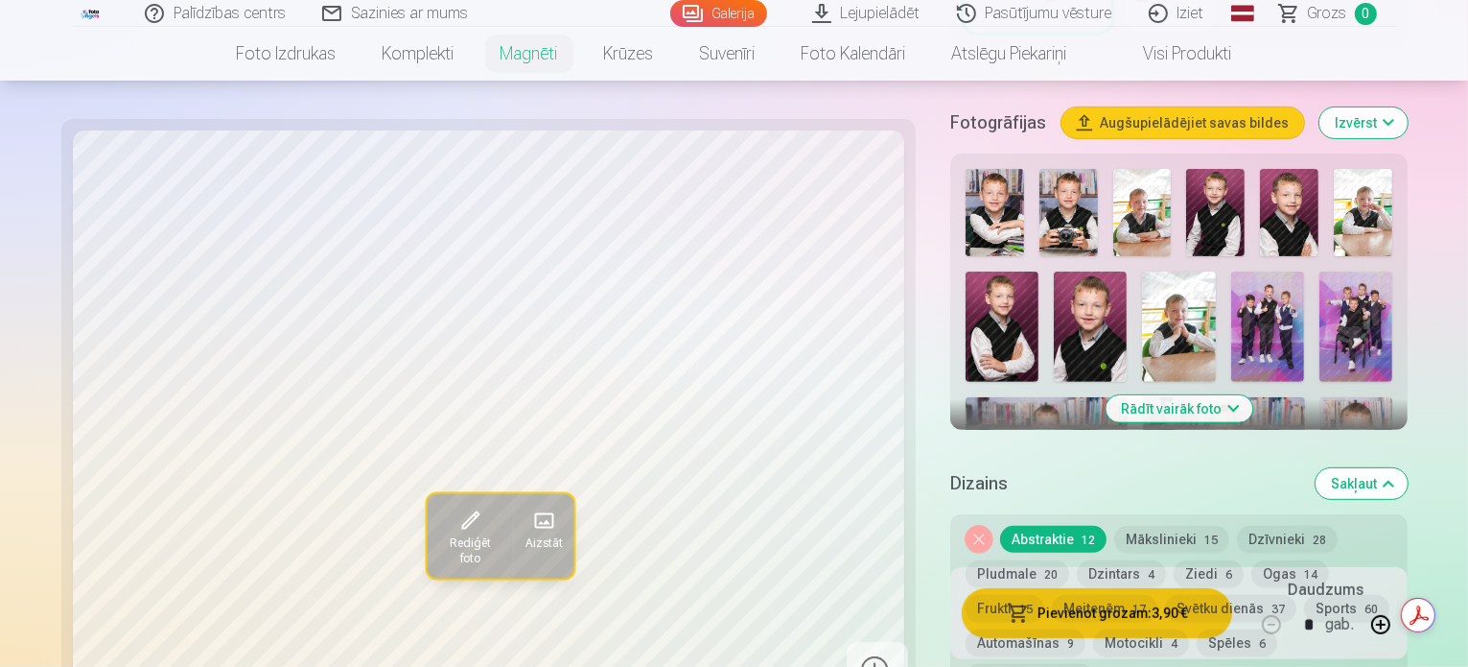
scroll to position [571, 0]
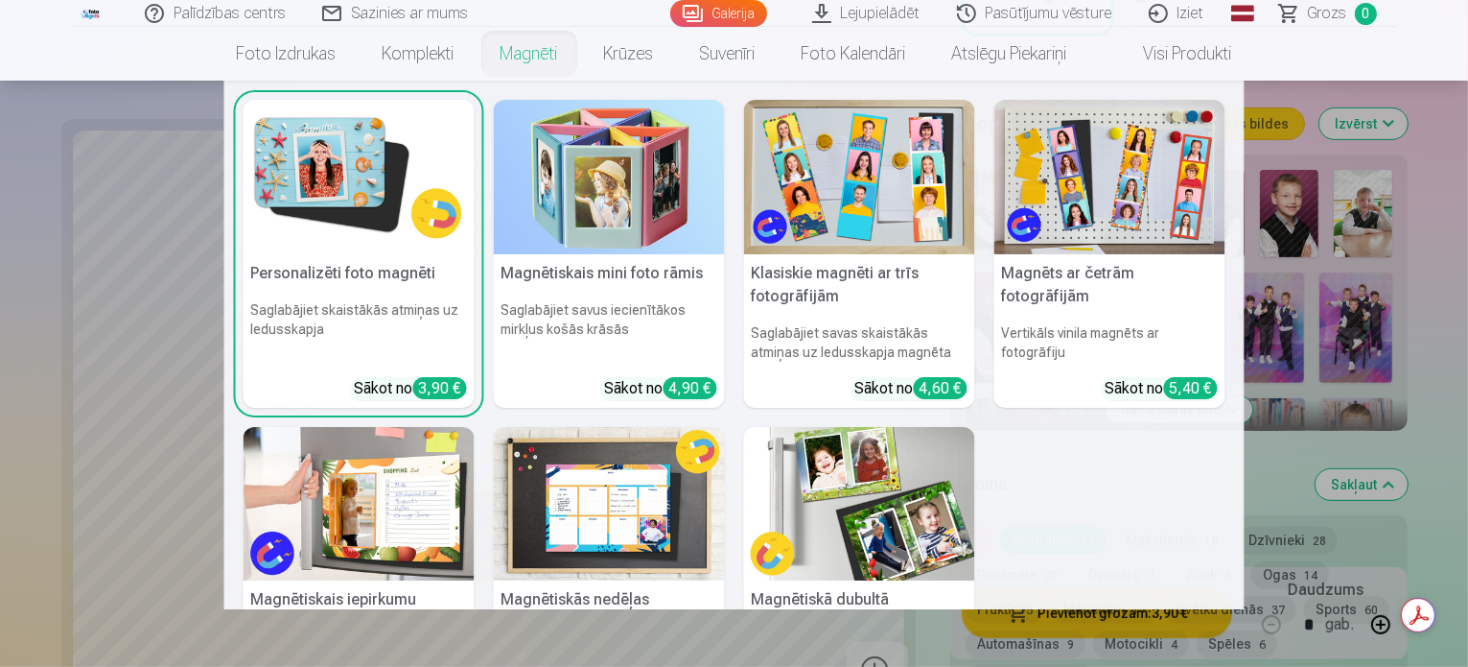
click at [535, 53] on link "Magnēti" at bounding box center [530, 54] width 104 height 54
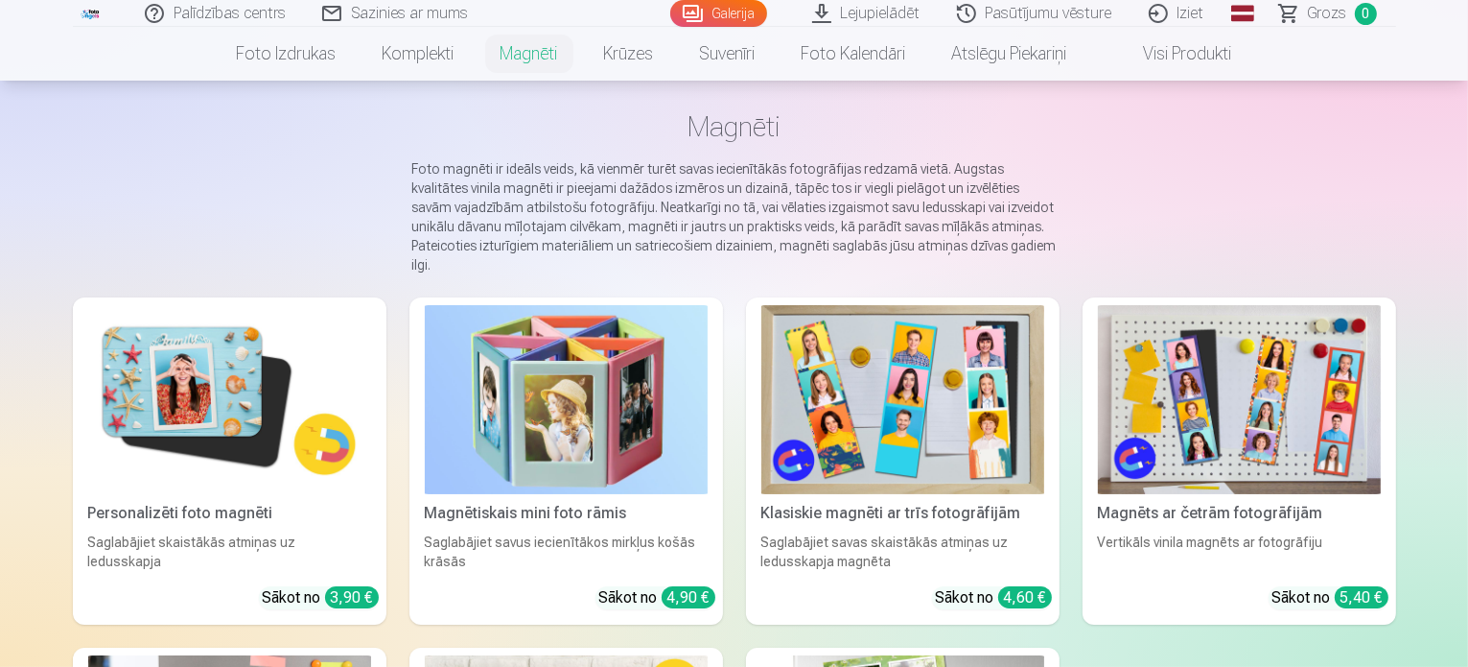
scroll to position [65, 0]
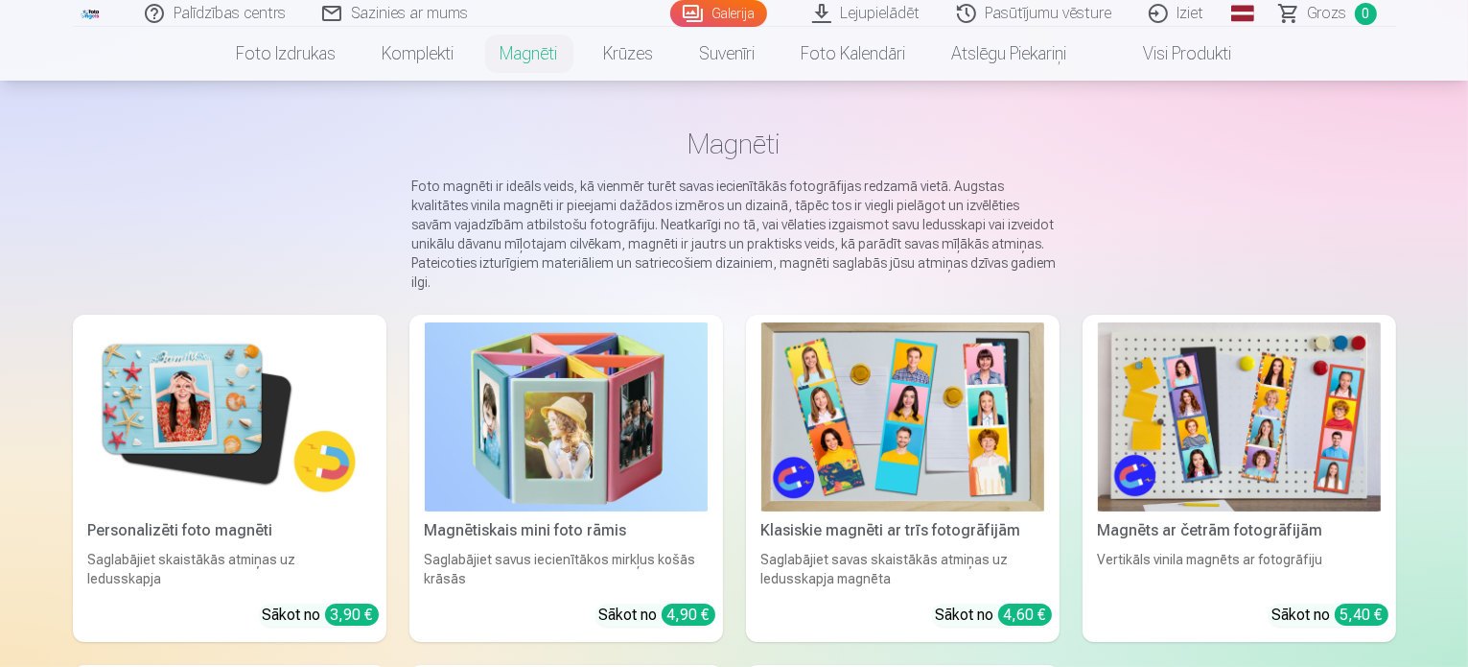
click at [733, 22] on link "Galerija" at bounding box center [718, 13] width 97 height 27
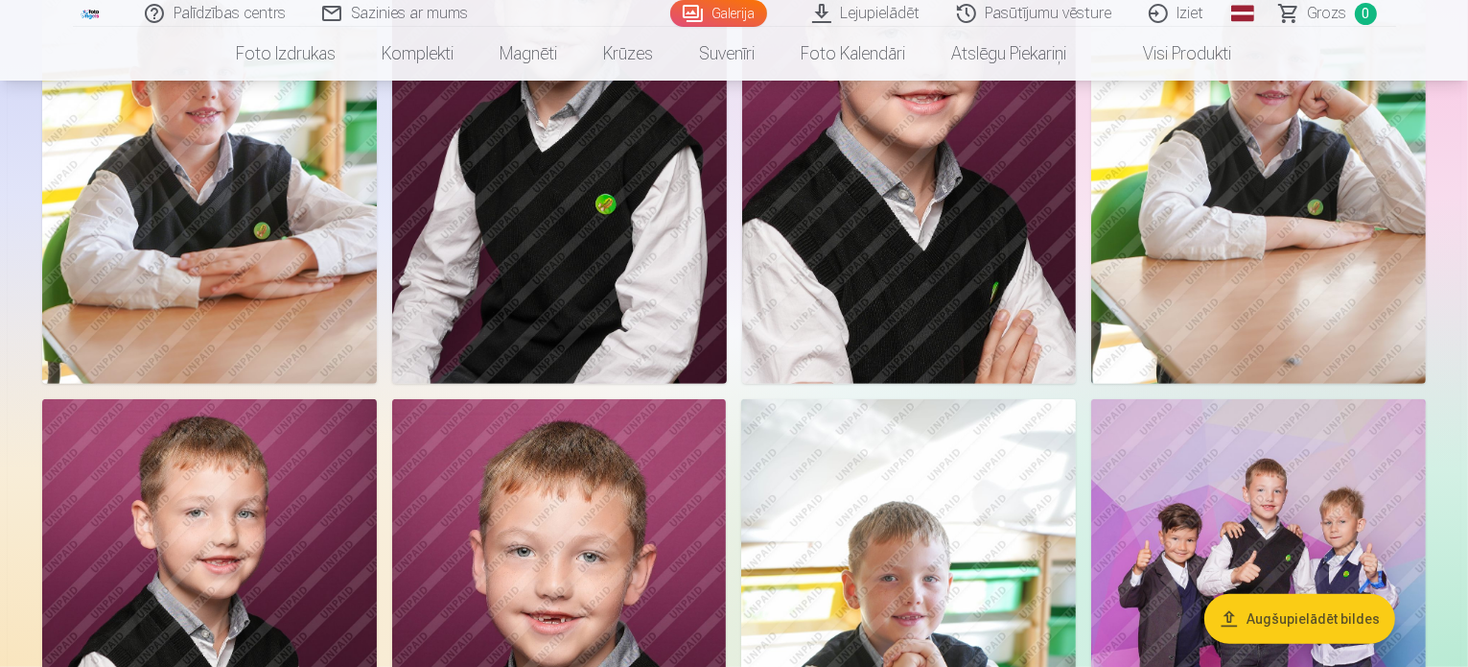
scroll to position [827, 0]
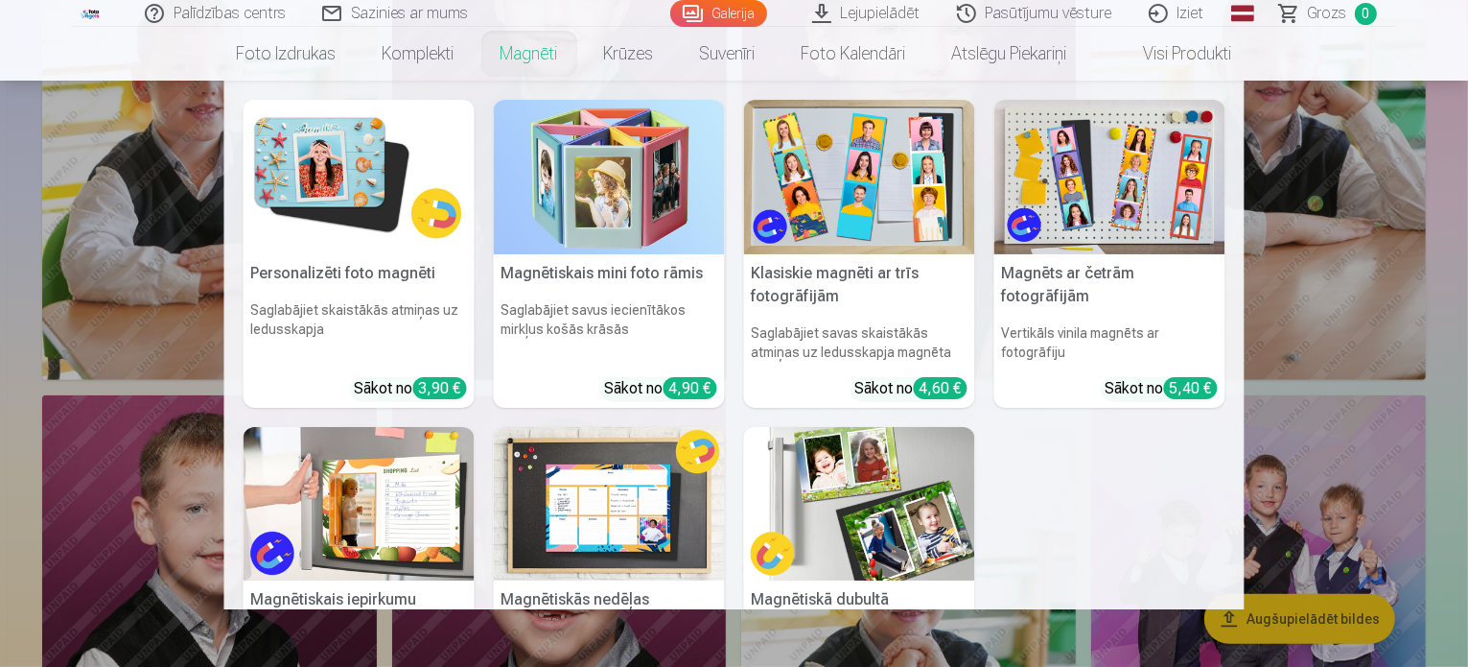
click at [340, 208] on img at bounding box center [359, 177] width 231 height 154
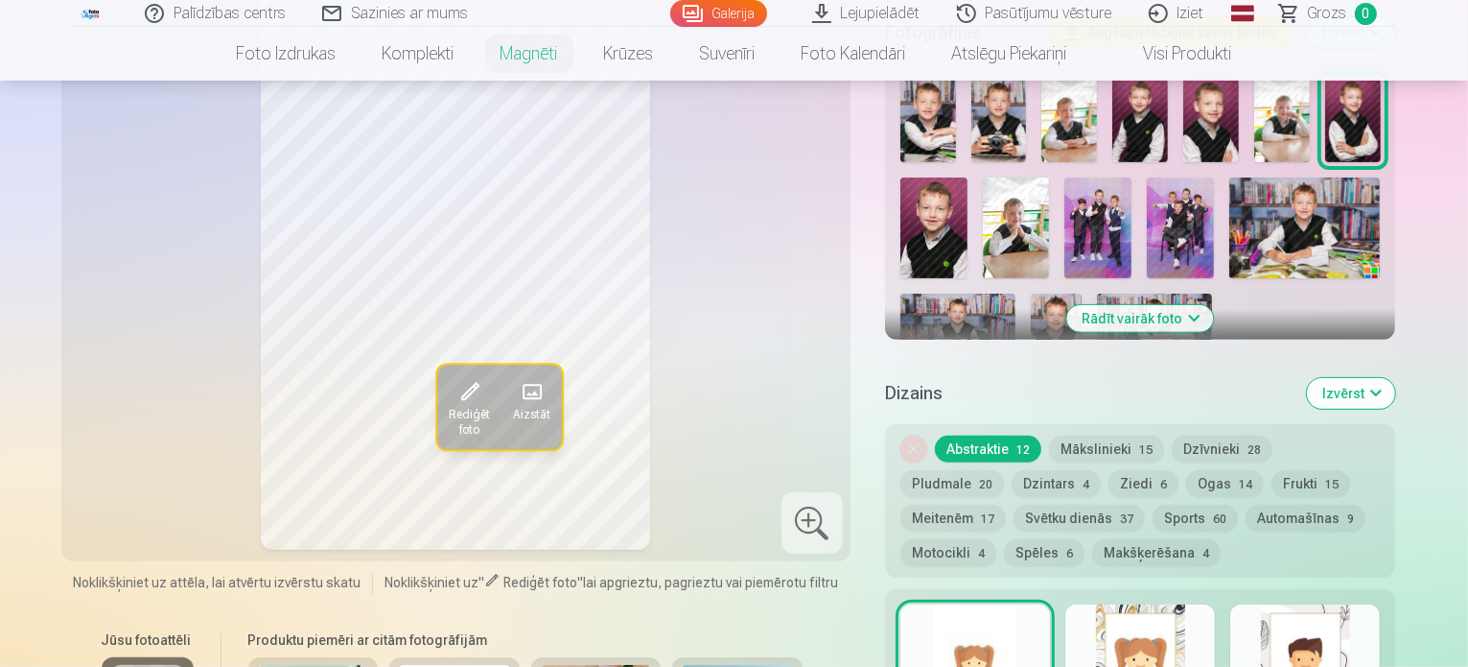
scroll to position [610, 0]
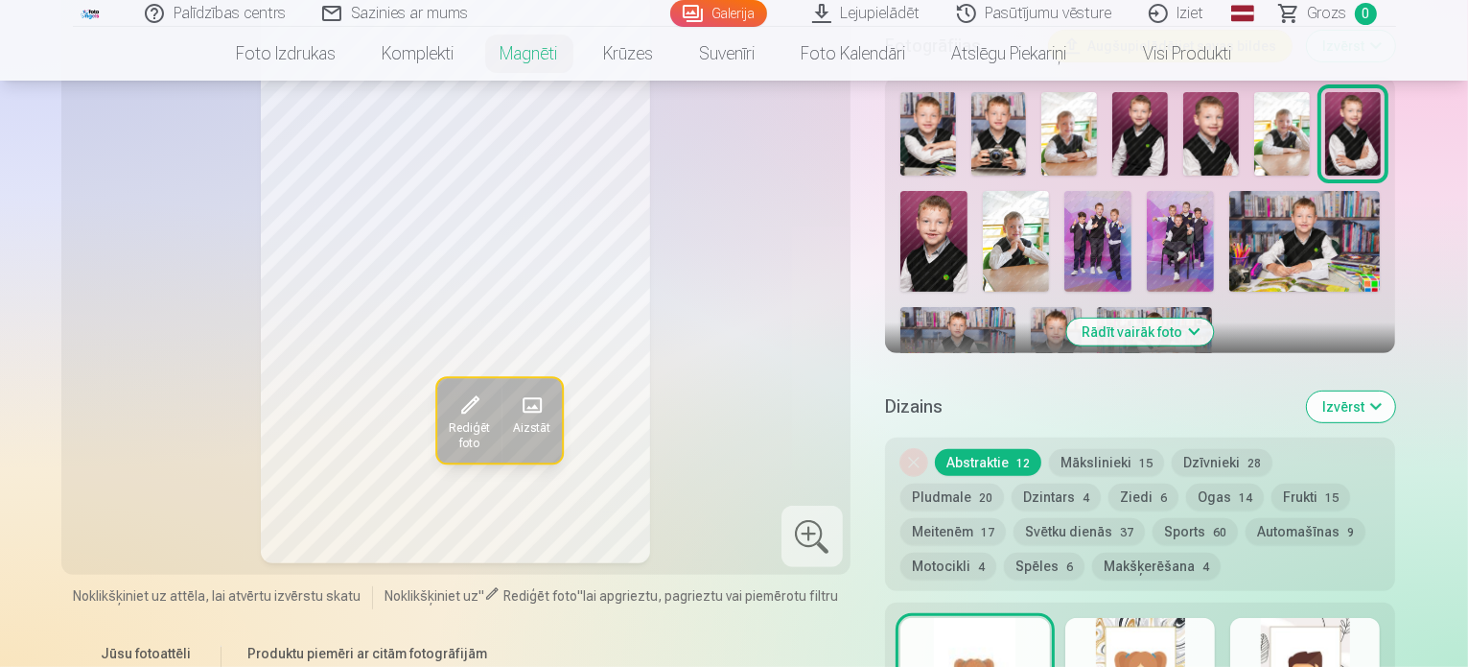
click at [1097, 307] on img at bounding box center [1154, 345] width 115 height 77
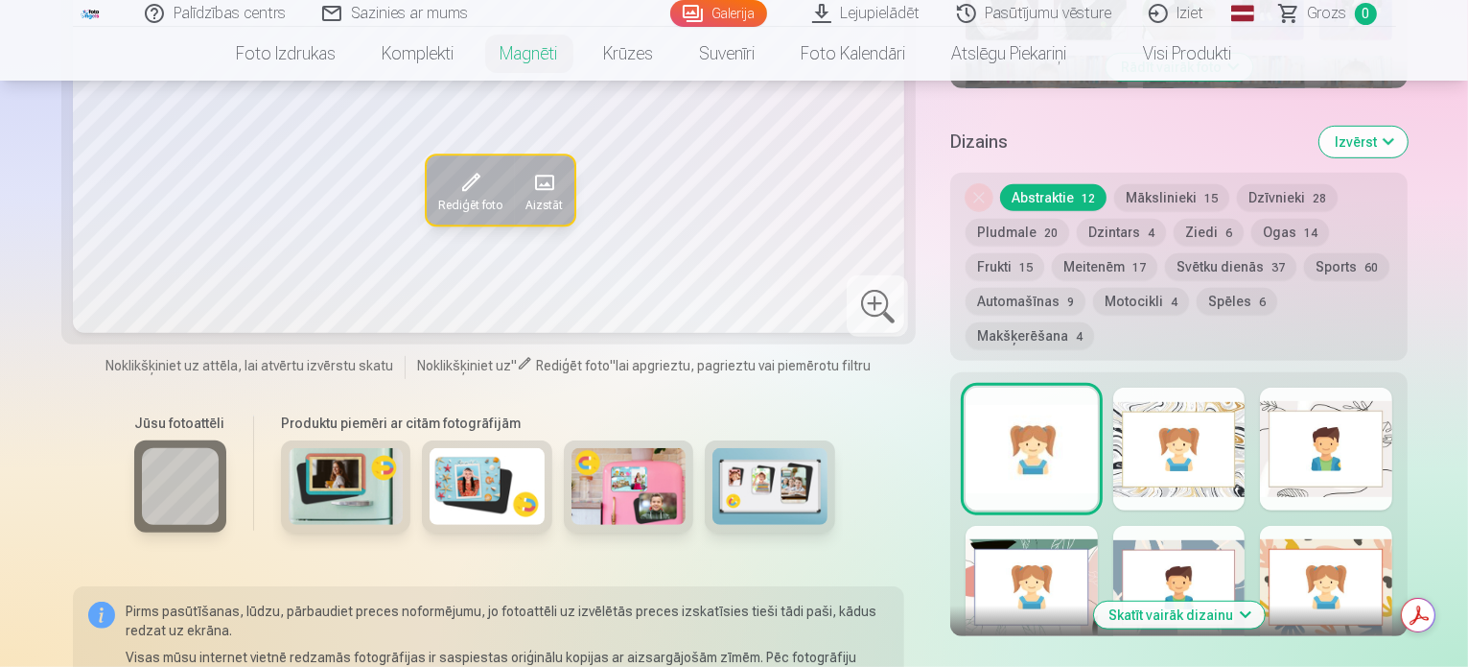
scroll to position [948, 0]
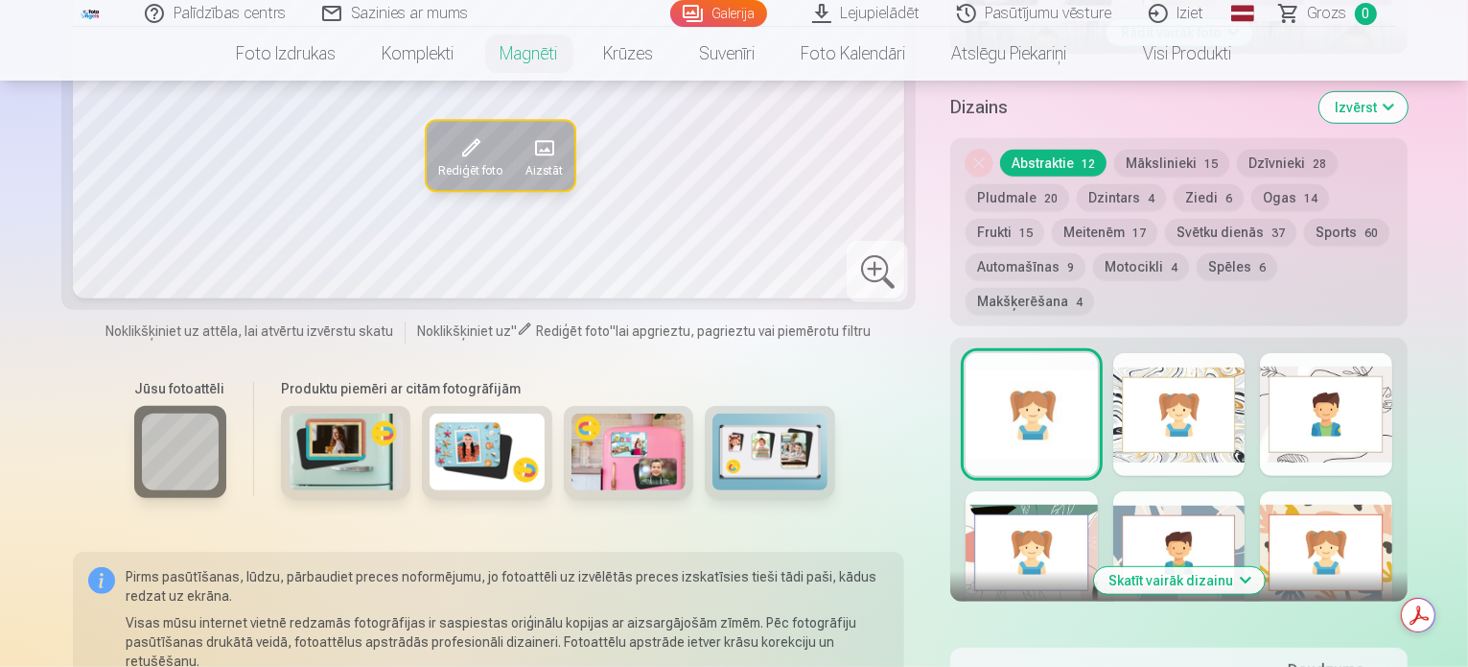
click at [1166, 567] on button "Skatīt vairāk dizainu" at bounding box center [1179, 580] width 171 height 27
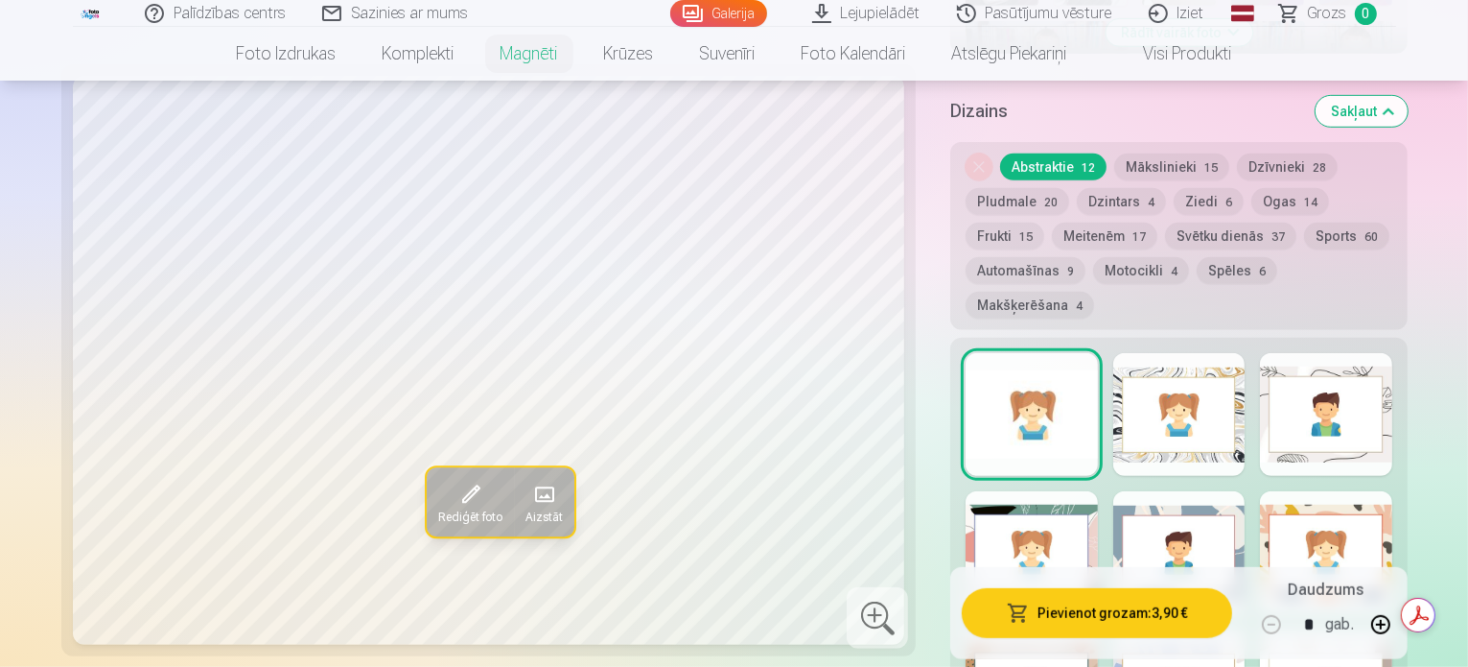
click at [1013, 353] on div at bounding box center [1032, 414] width 132 height 123
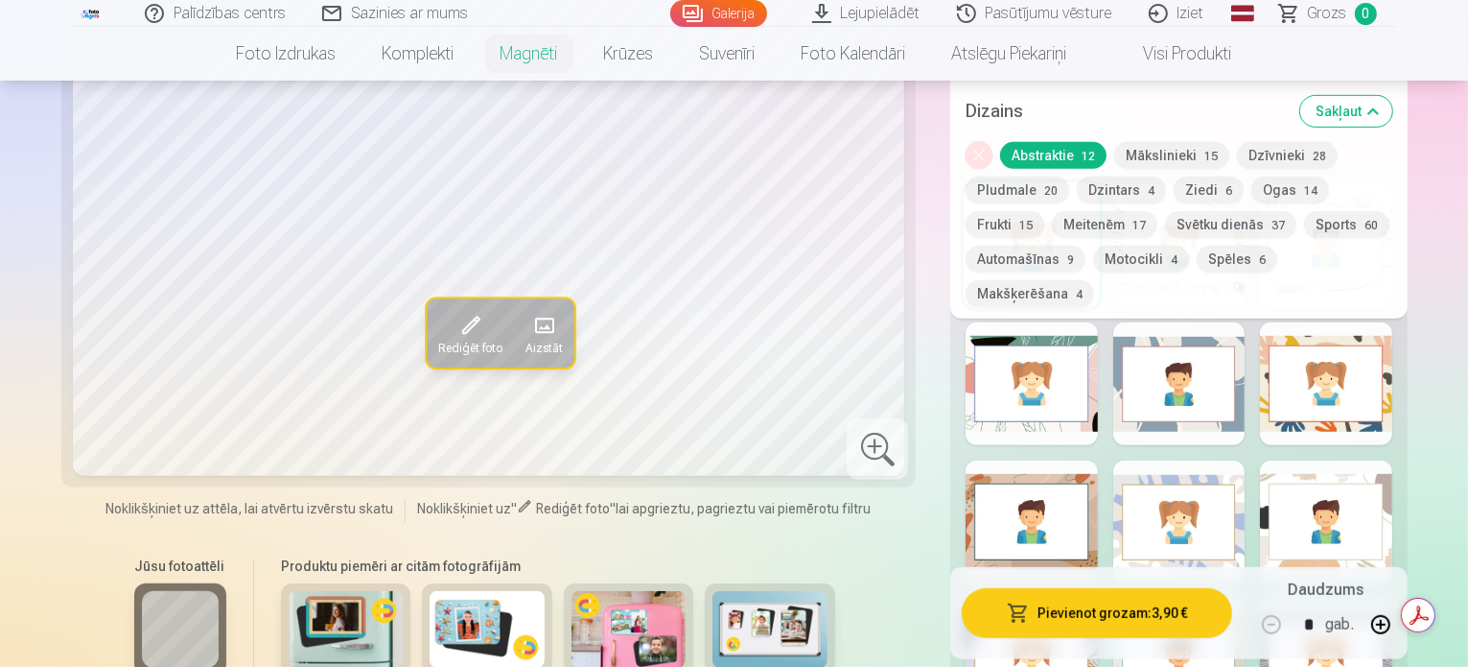
scroll to position [1105, 0]
click at [1135, 463] on div at bounding box center [1179, 521] width 132 height 123
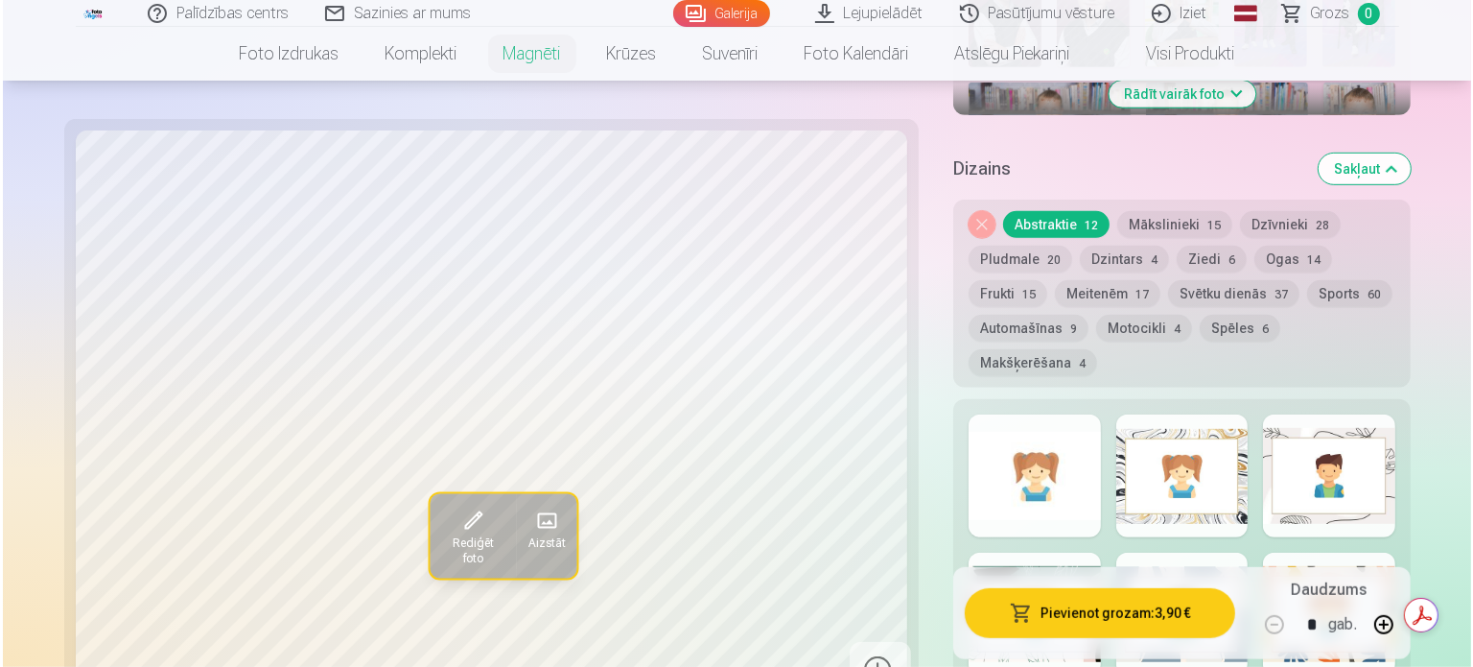
scroll to position [873, 0]
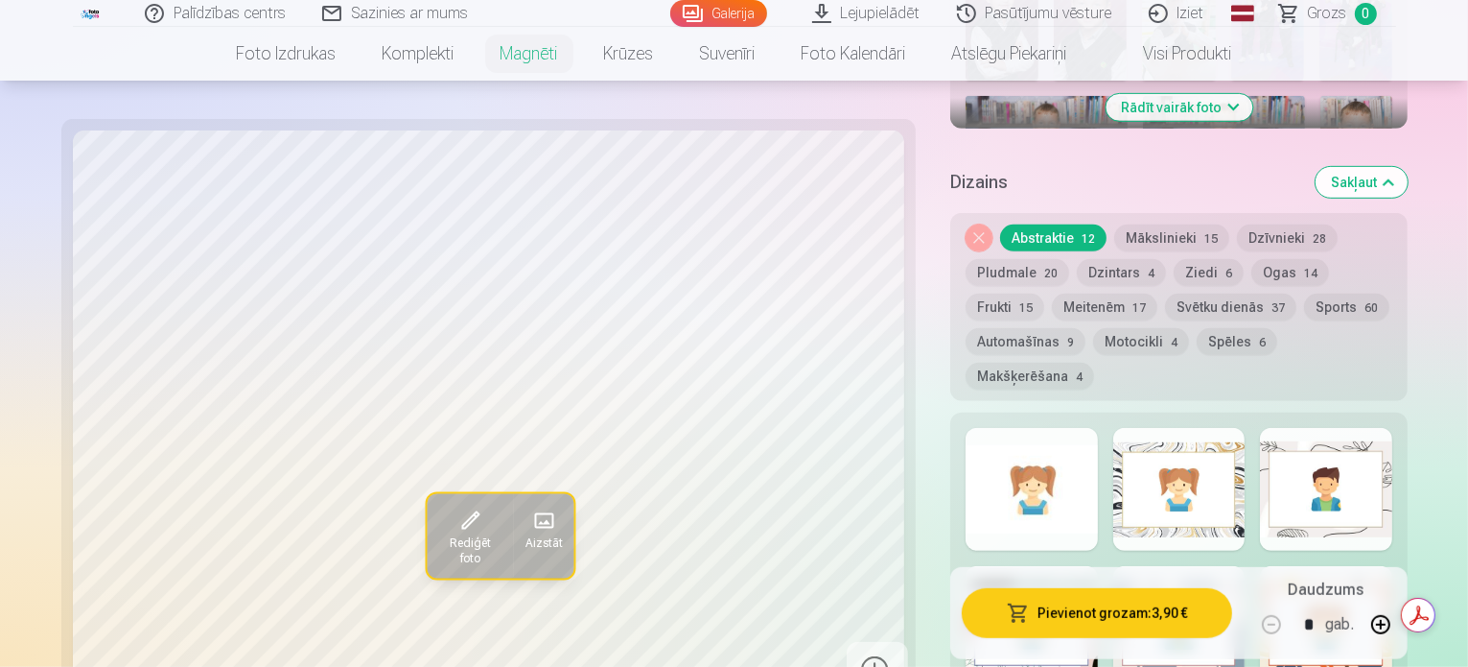
click at [1003, 428] on div at bounding box center [1032, 489] width 132 height 123
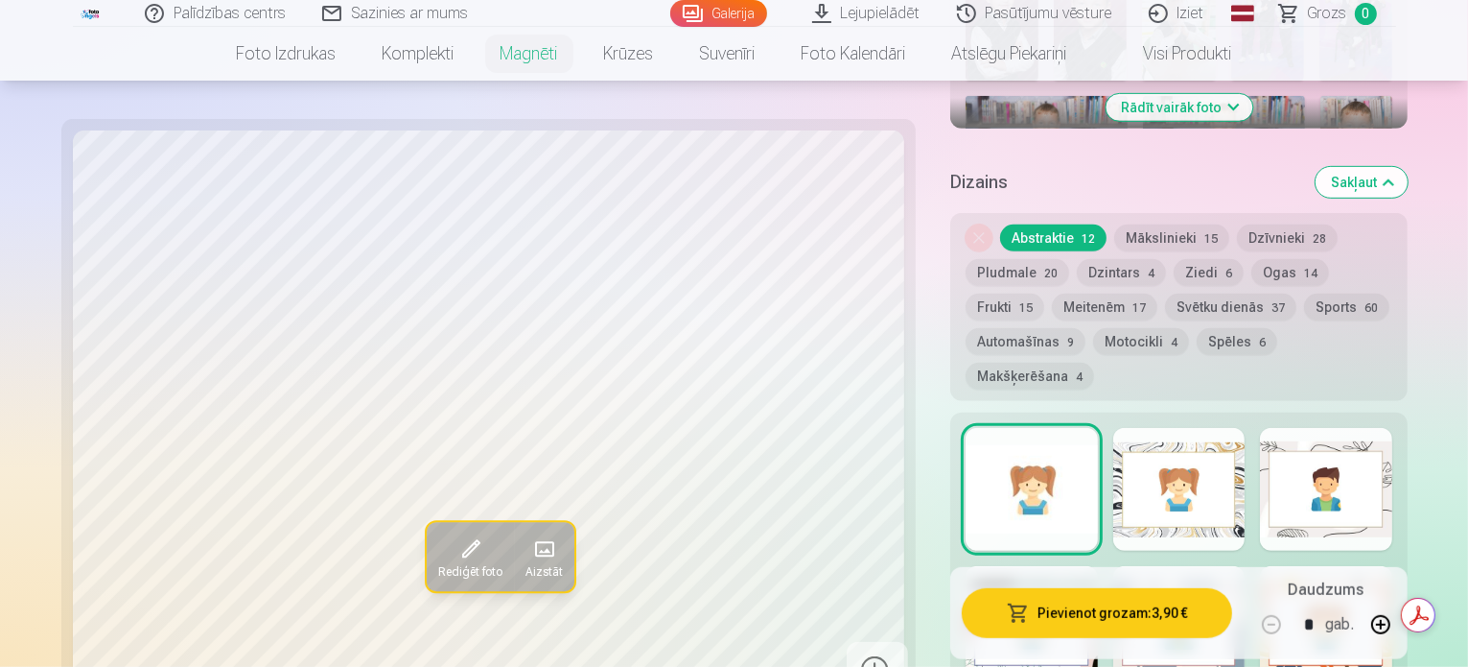
click at [1404, 633] on button "button" at bounding box center [1381, 624] width 46 height 46
type input "*"
click at [1086, 620] on button "Pievienot grozam : 11,70 €" at bounding box center [1097, 613] width 270 height 50
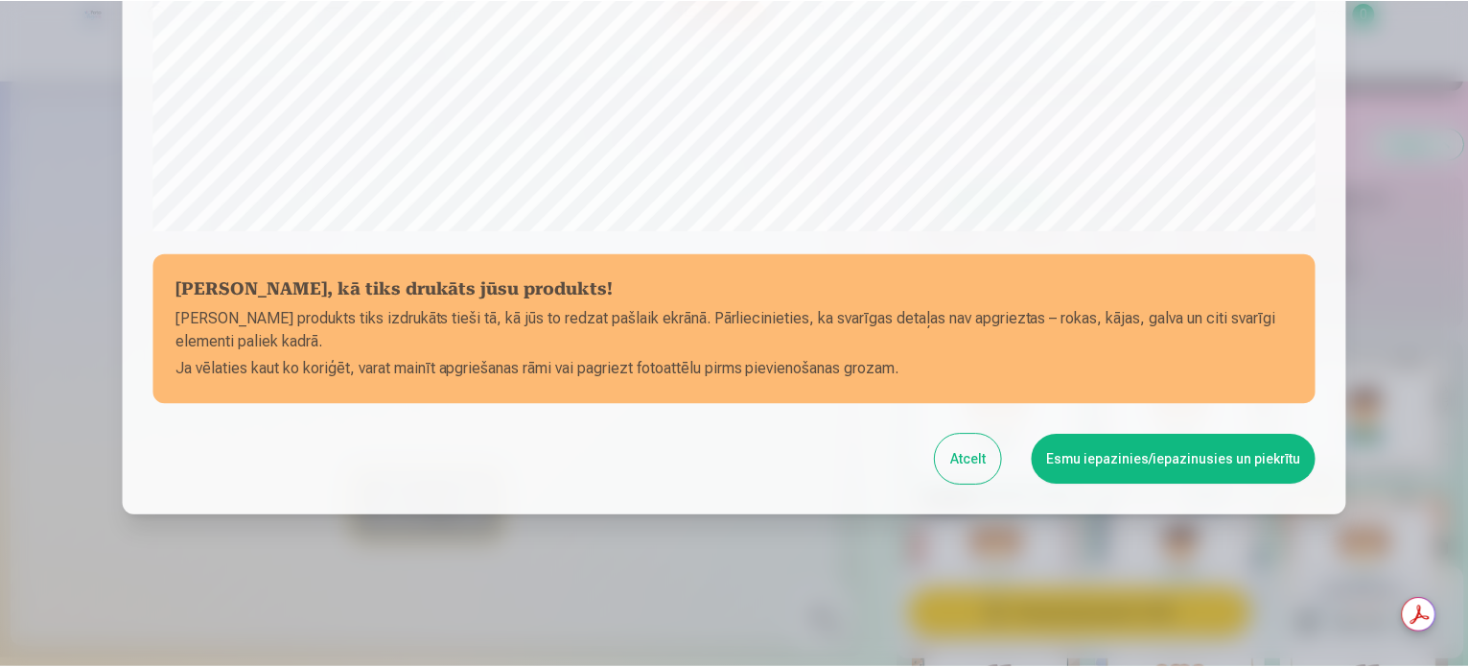
scroll to position [714, 0]
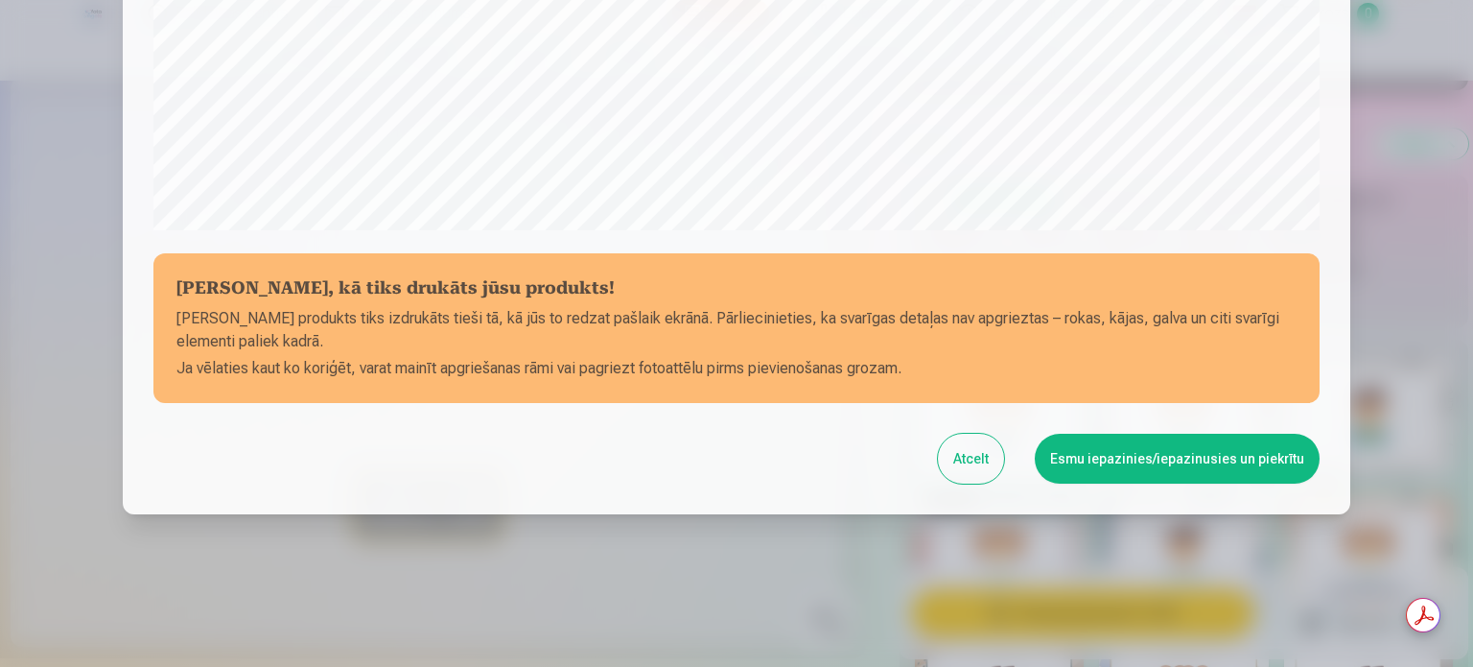
click at [1146, 461] on button "Esmu iepazinies/iepazinusies un piekrītu" at bounding box center [1177, 458] width 285 height 50
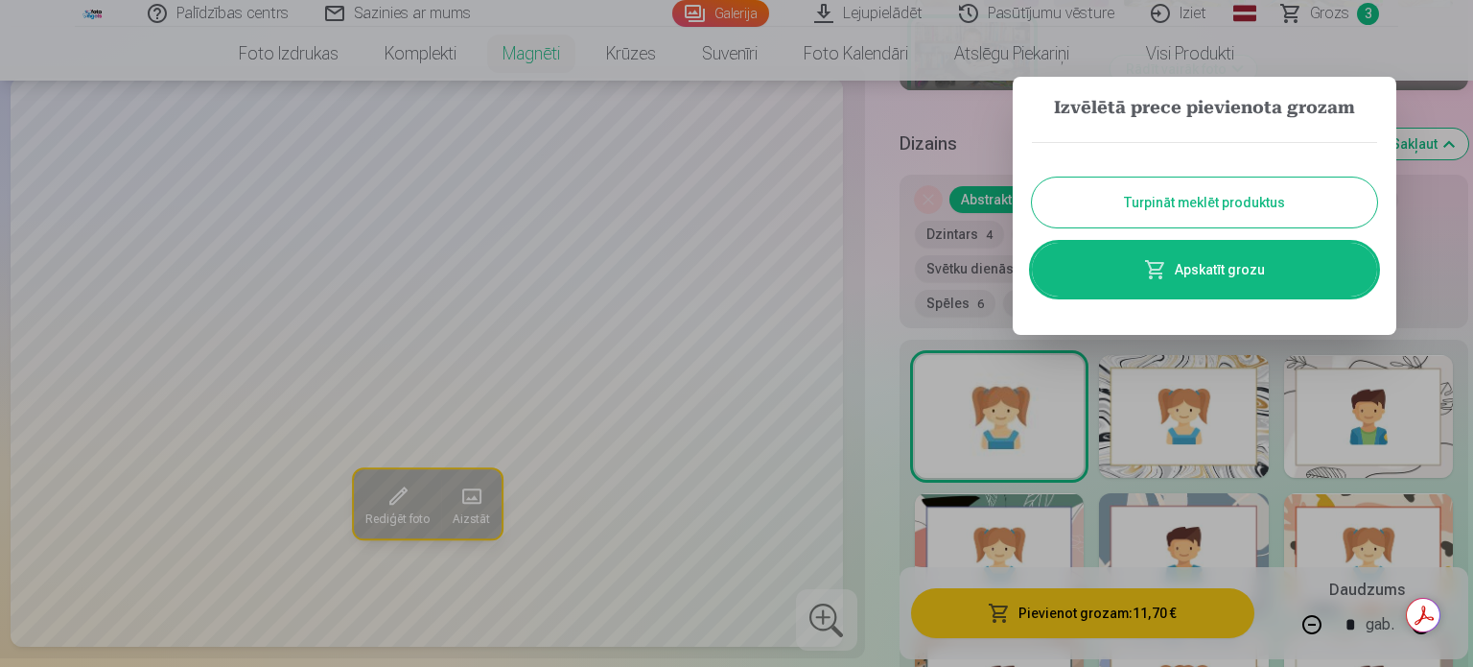
click at [1174, 195] on button "Turpināt meklēt produktus" at bounding box center [1204, 202] width 345 height 50
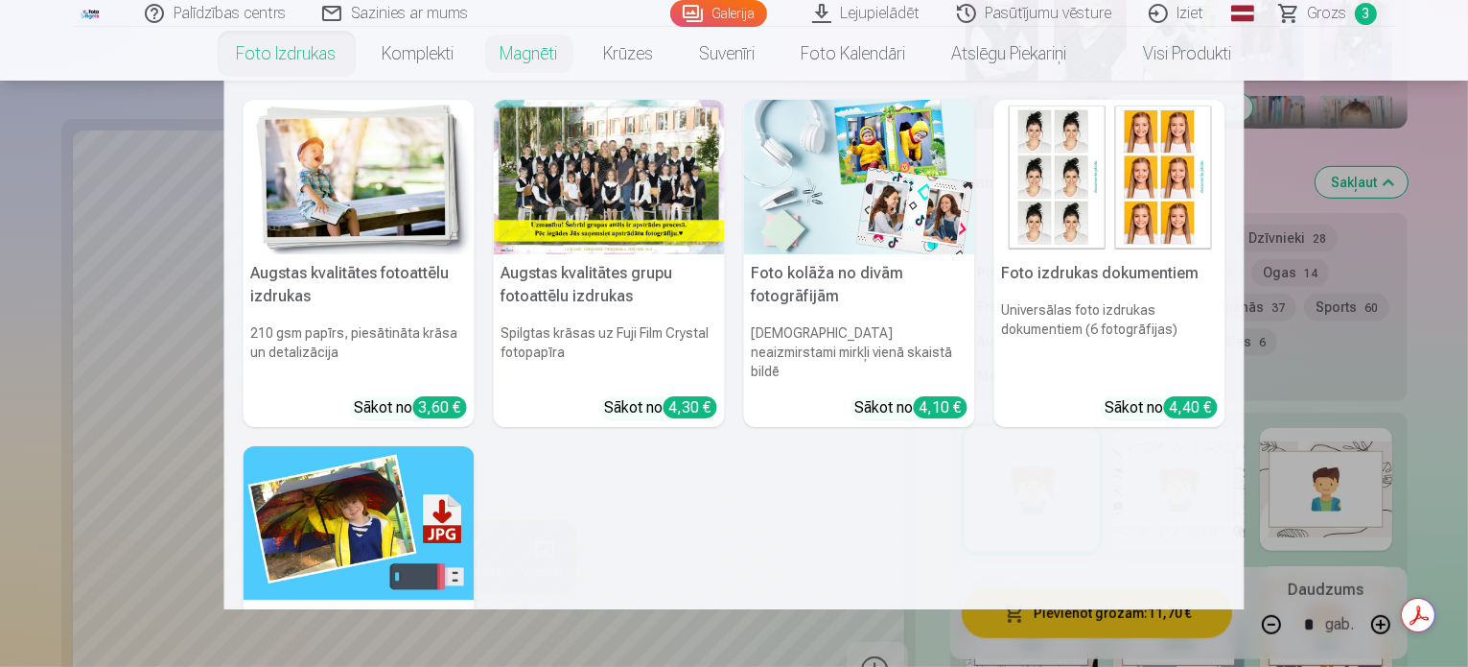
click at [288, 53] on link "Foto izdrukas" at bounding box center [287, 54] width 146 height 54
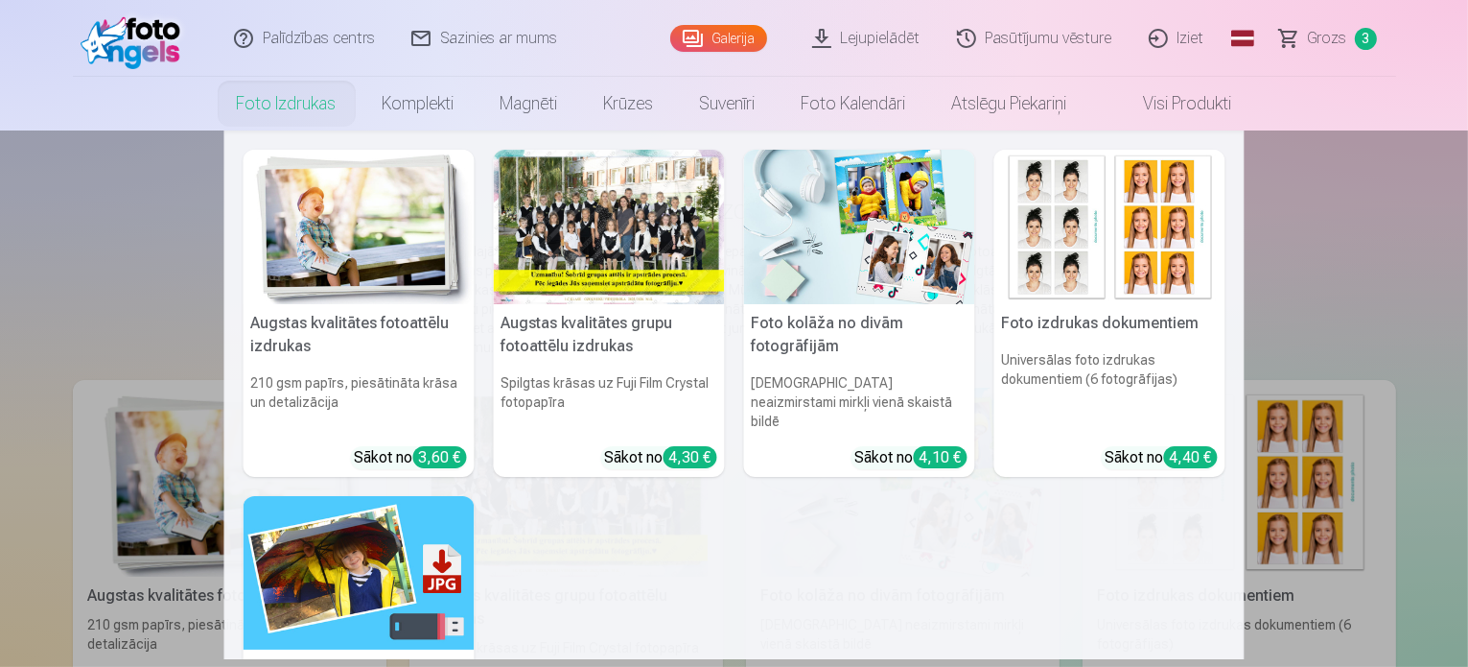
click at [604, 345] on h5 "Augstas kvalitātes grupu fotoattēlu izdrukas" at bounding box center [609, 334] width 231 height 61
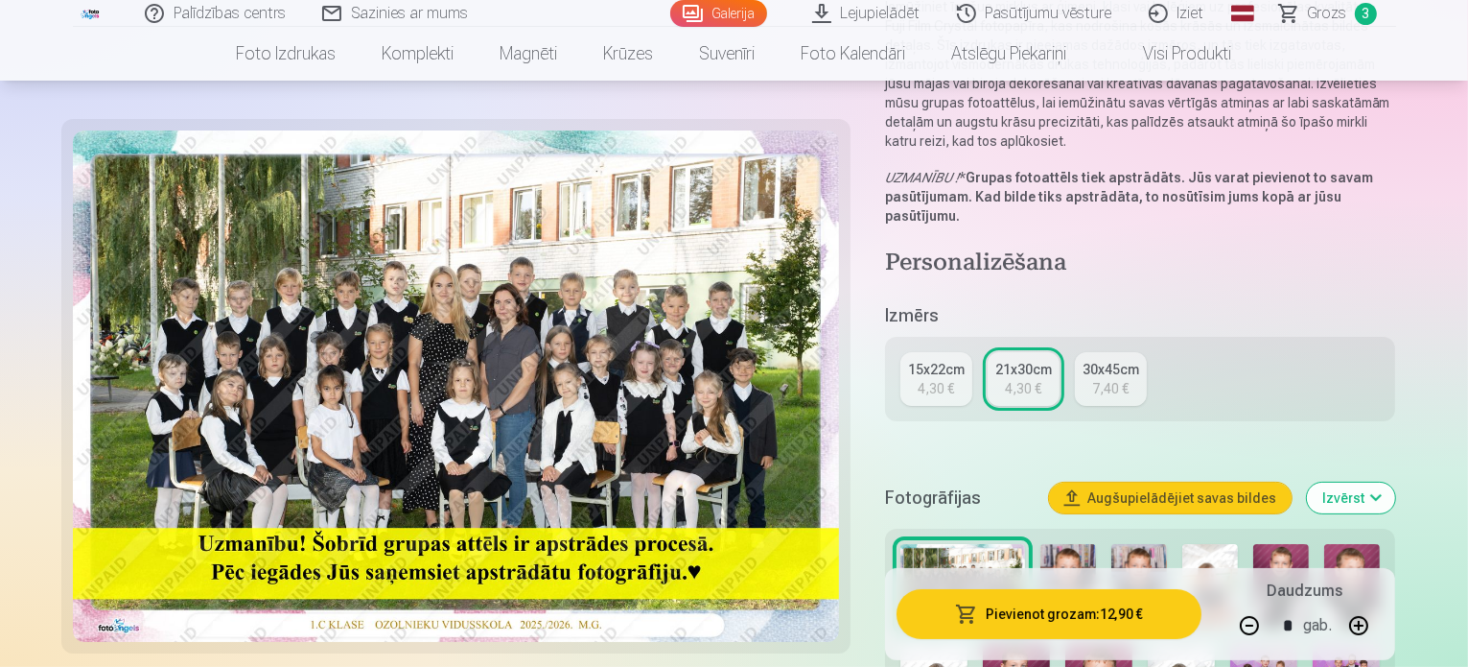
scroll to position [234, 0]
click at [1273, 621] on button "button" at bounding box center [1250, 624] width 46 height 46
type input "*"
click at [1085, 620] on button "Pievienot grozam : 4,30 €" at bounding box center [1050, 613] width 306 height 50
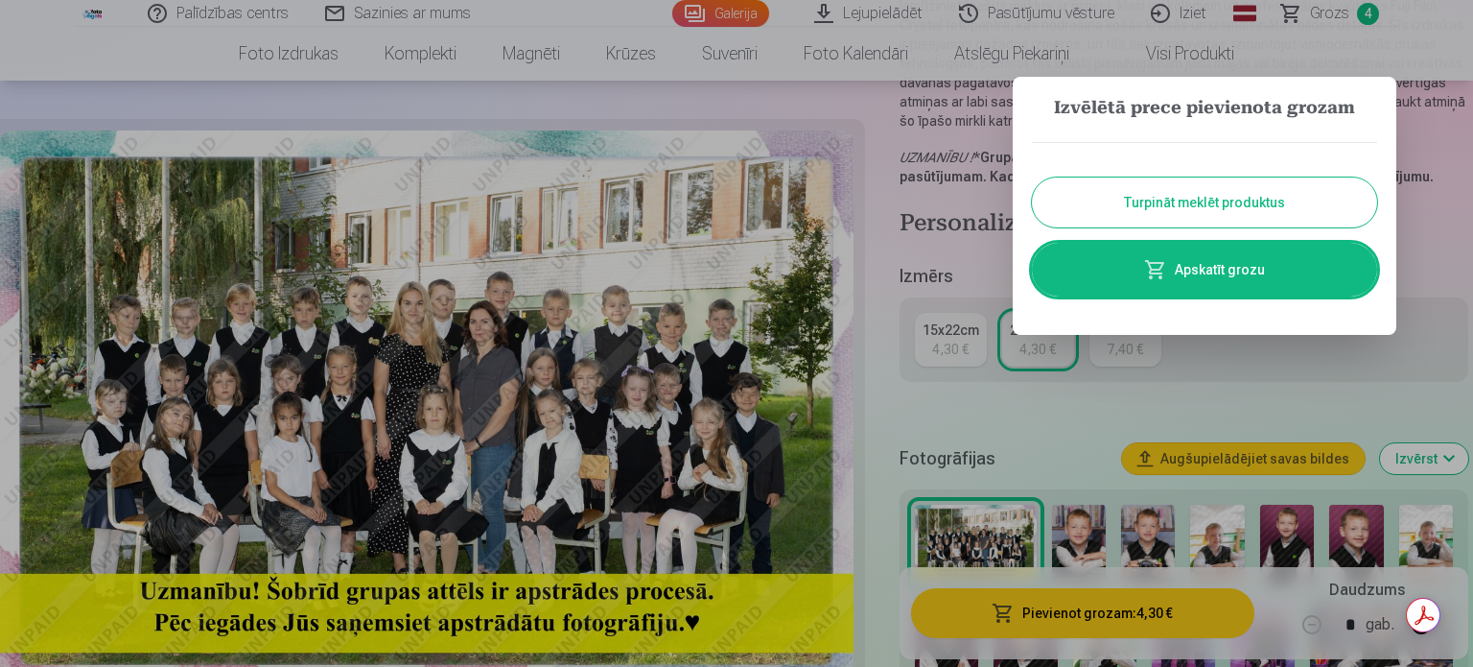
click at [1127, 202] on button "Turpināt meklēt produktus" at bounding box center [1204, 202] width 345 height 50
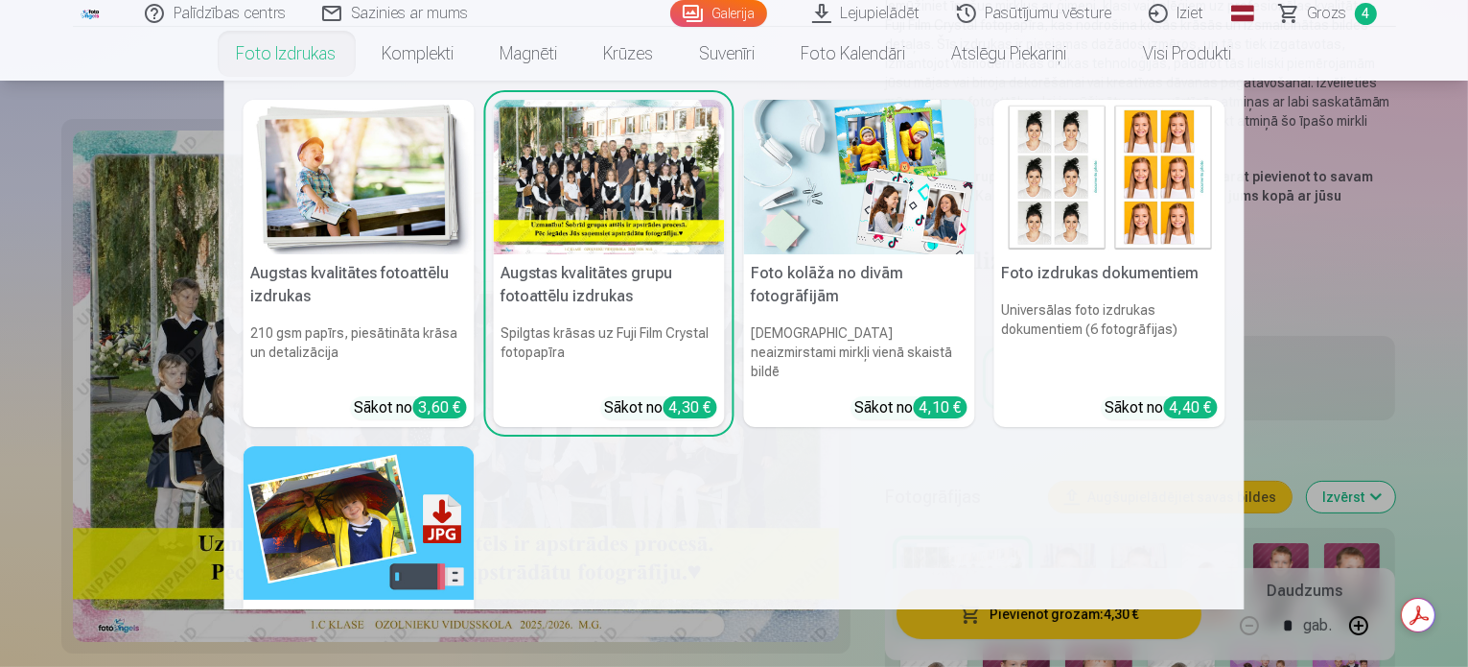
click at [269, 50] on link "Foto izdrukas" at bounding box center [287, 54] width 146 height 54
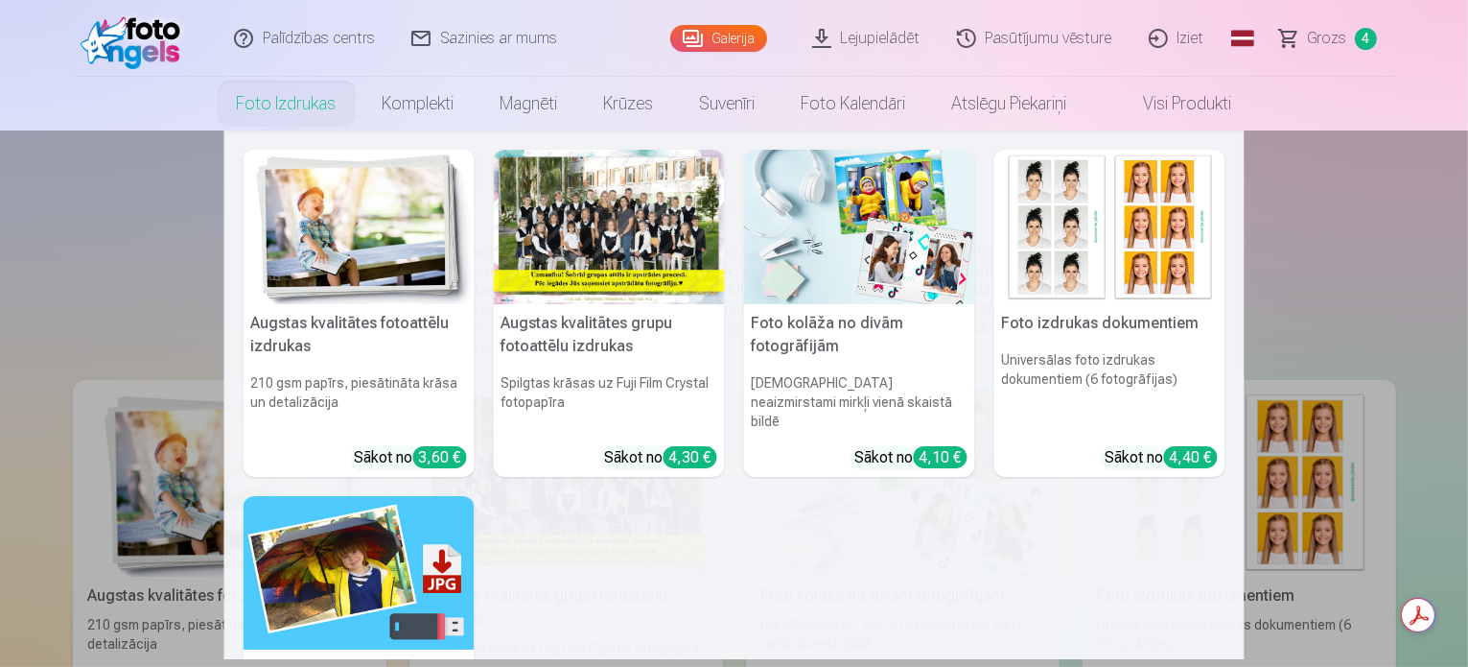
click at [132, 216] on nav "Augstas kvalitātes fotoattēlu izdrukas 210 gsm papīrs, piesātināta krāsa un det…" at bounding box center [734, 394] width 1468 height 528
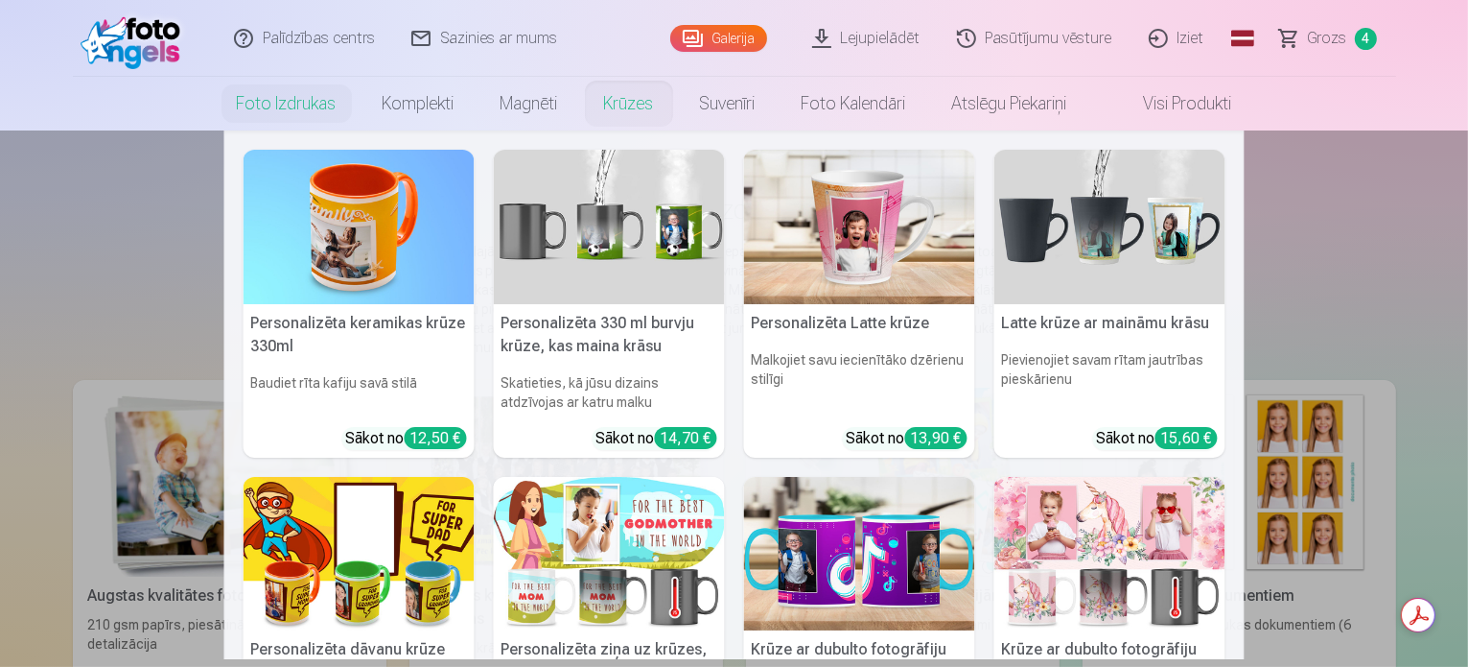
click at [599, 92] on link "Krūzes" at bounding box center [629, 104] width 96 height 54
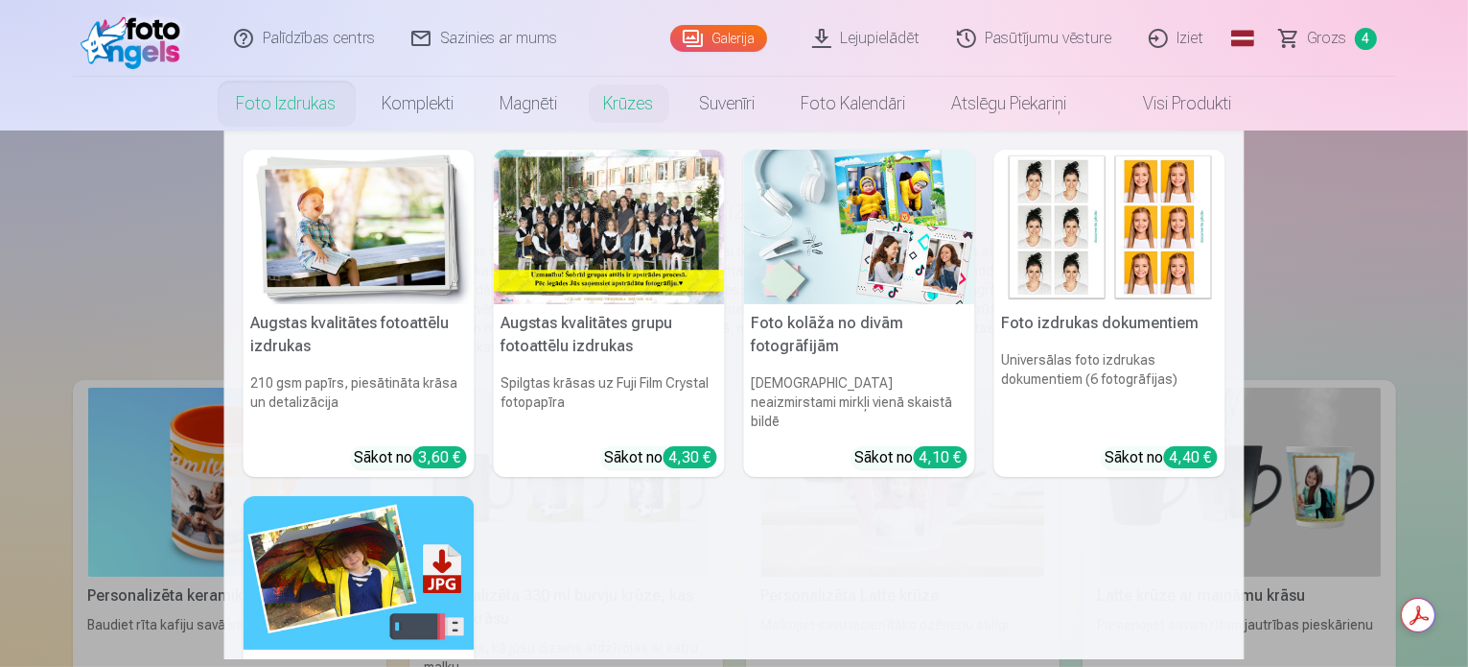
click at [356, 234] on img at bounding box center [359, 227] width 231 height 154
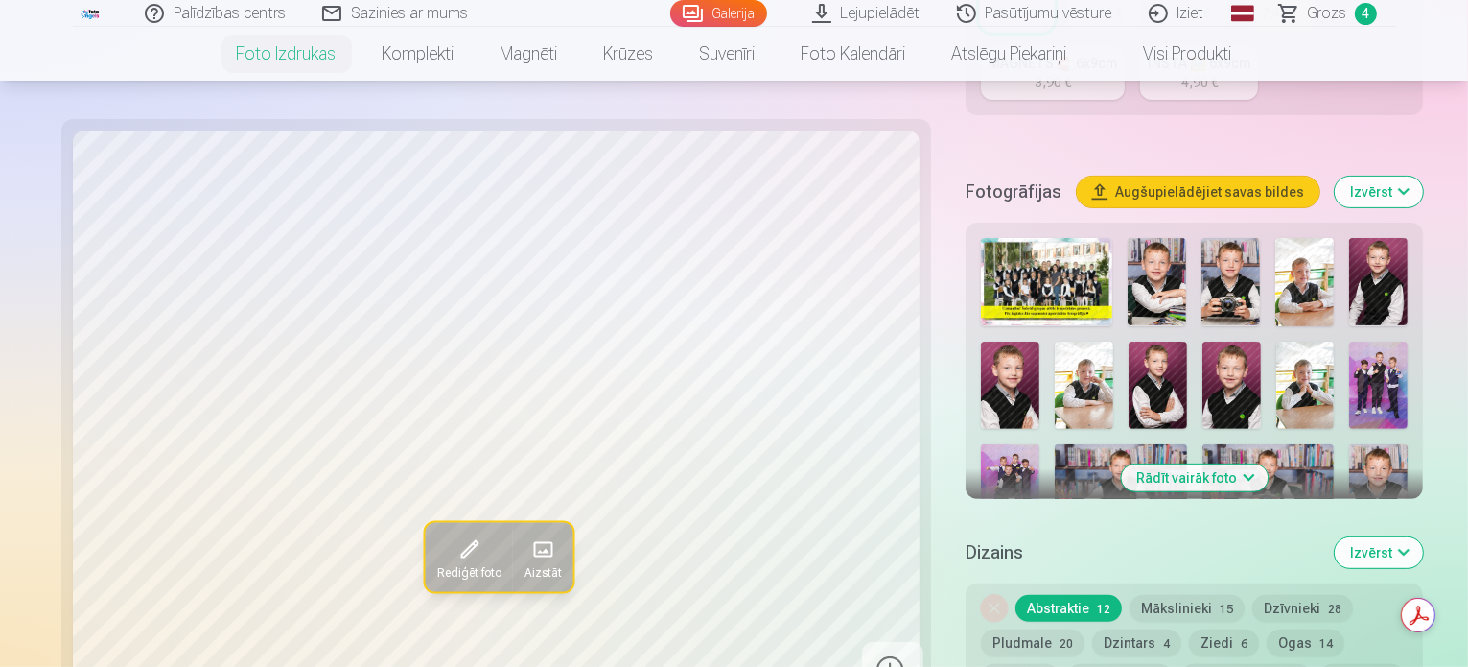
scroll to position [570, 0]
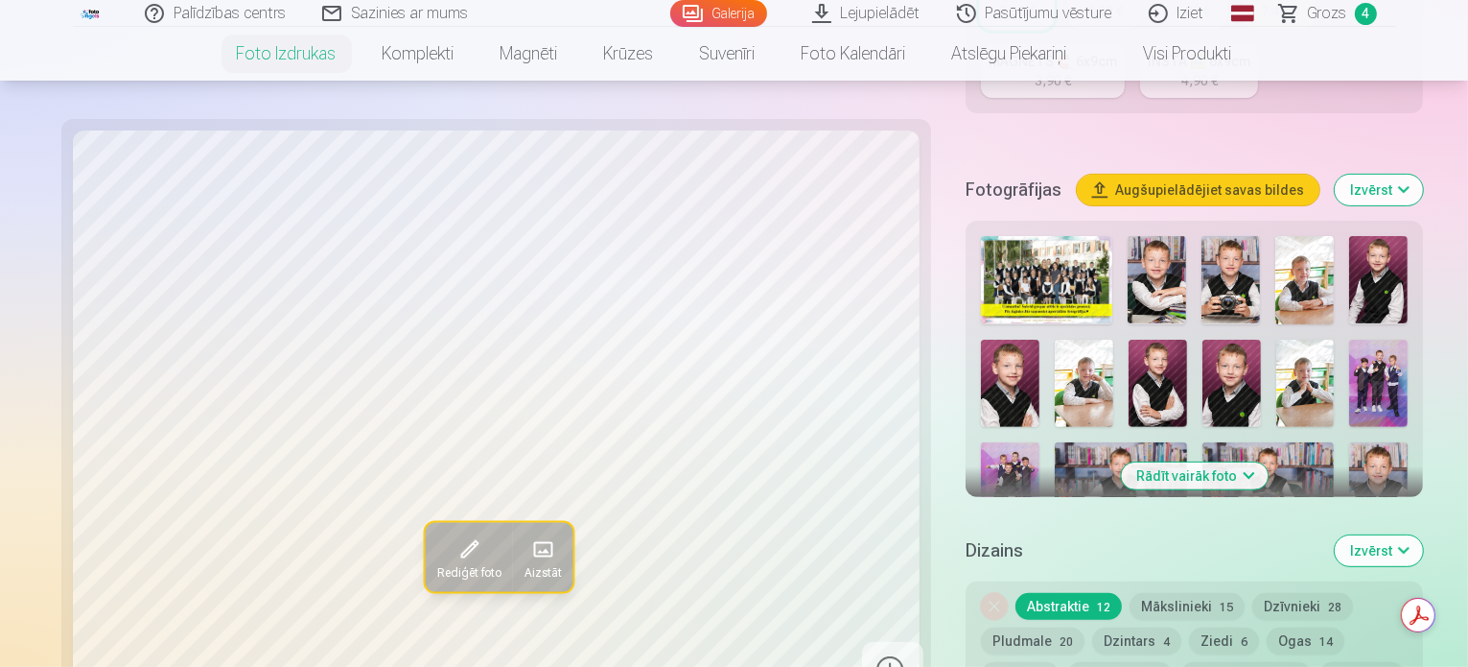
click at [1190, 462] on button "Rādīt vairāk foto" at bounding box center [1194, 475] width 147 height 27
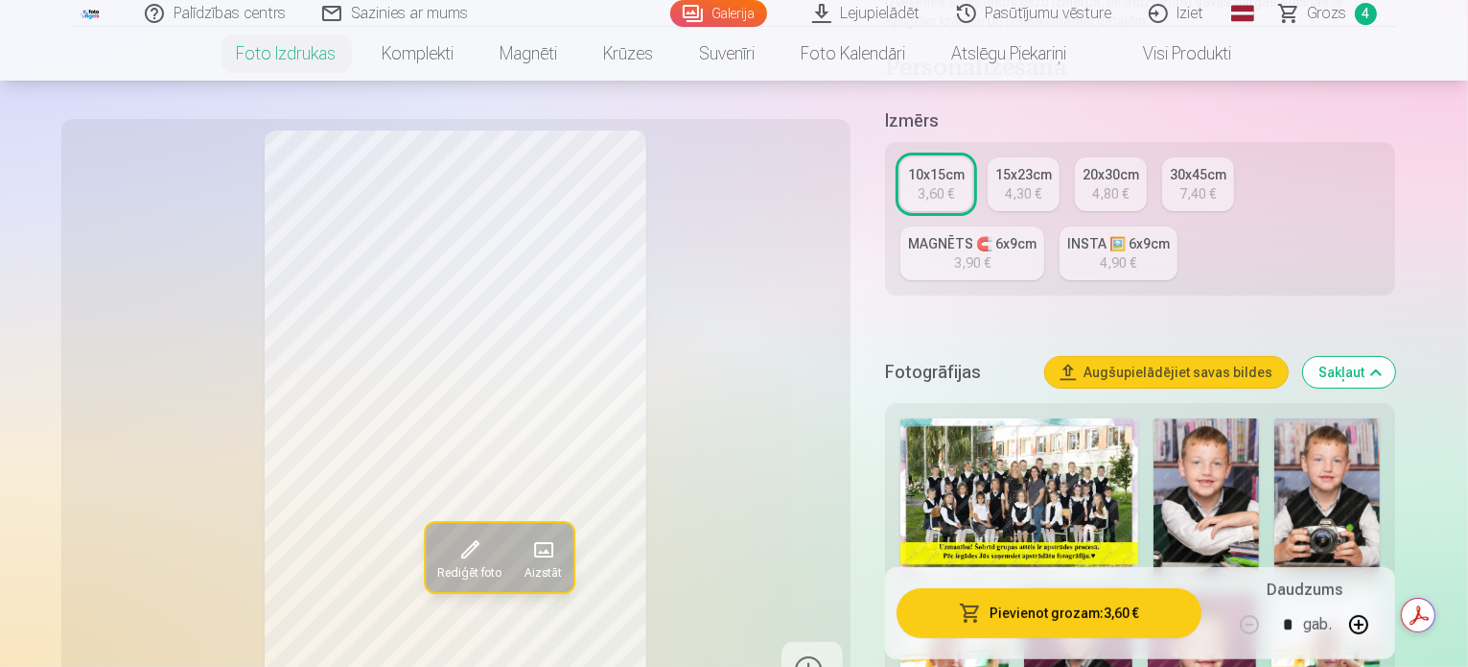
scroll to position [344, 0]
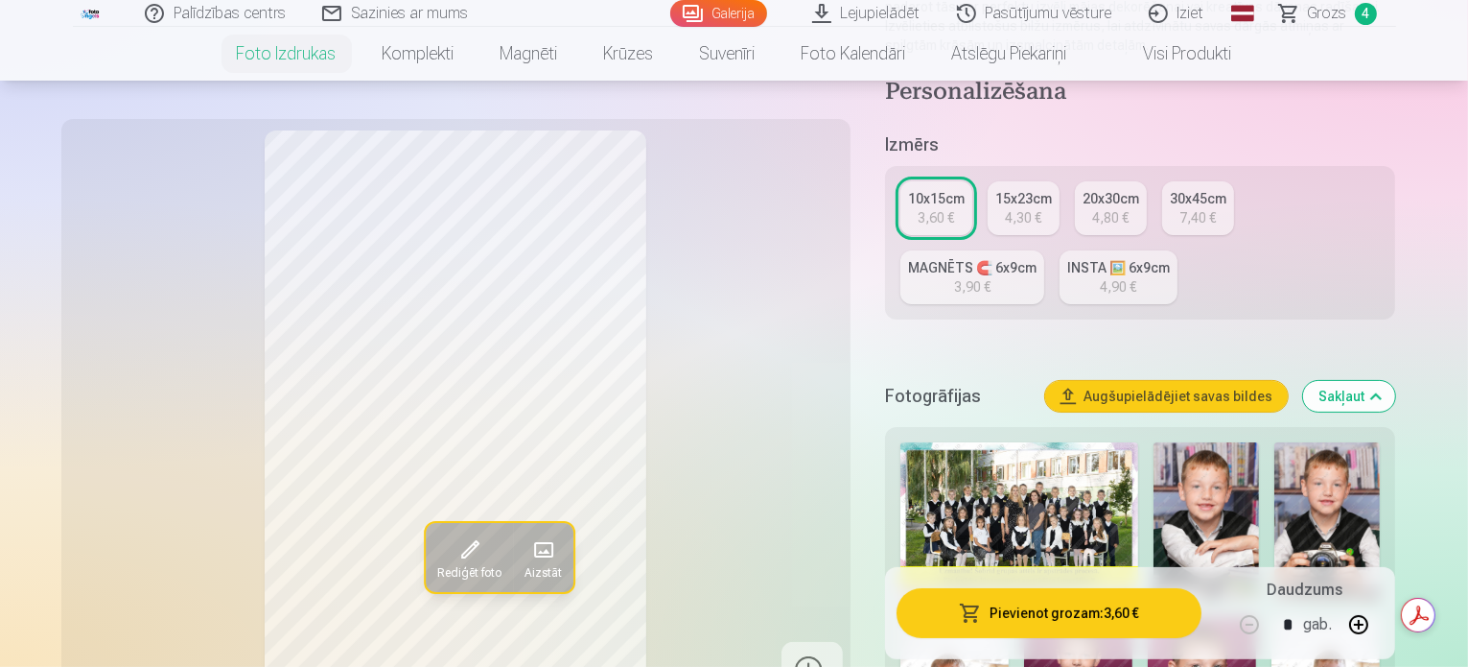
click at [1038, 208] on div "4,30 €" at bounding box center [1023, 217] width 36 height 19
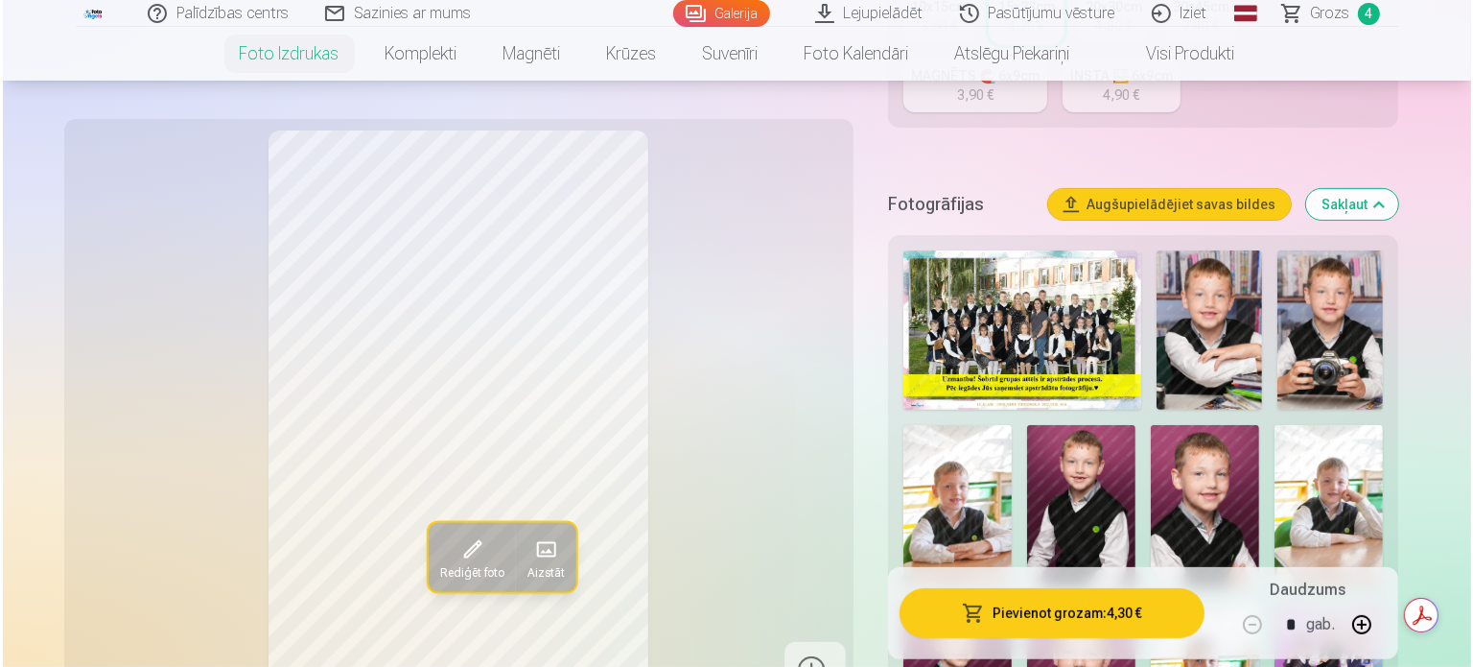
scroll to position [537, 0]
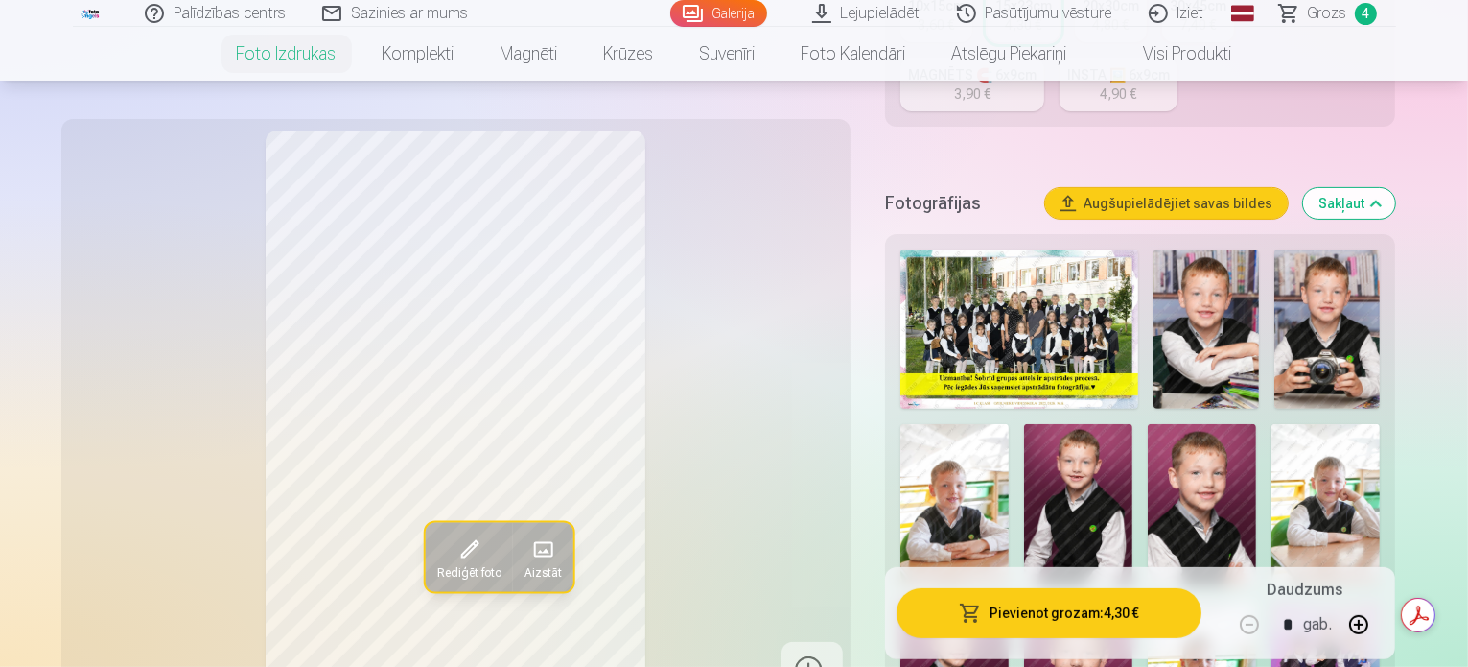
click at [1072, 620] on button "Pievienot grozam : 4,30 €" at bounding box center [1050, 613] width 306 height 50
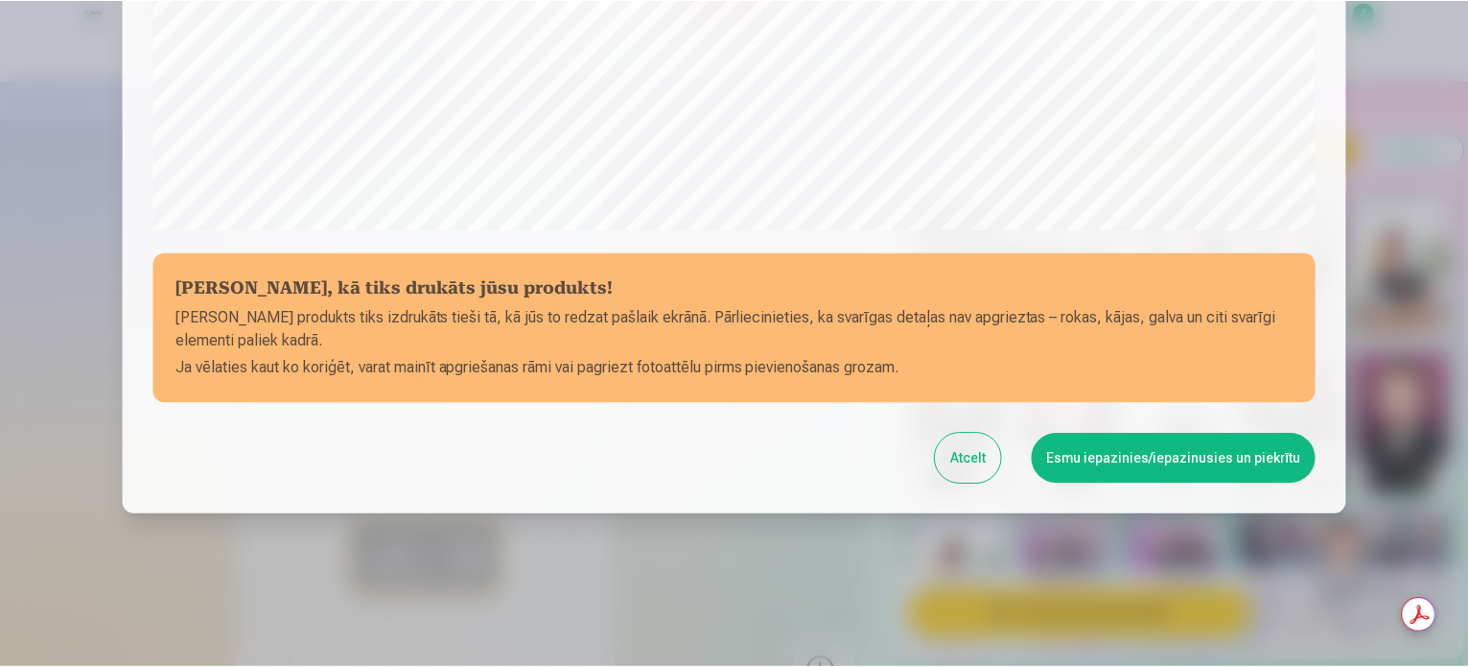
scroll to position [714, 0]
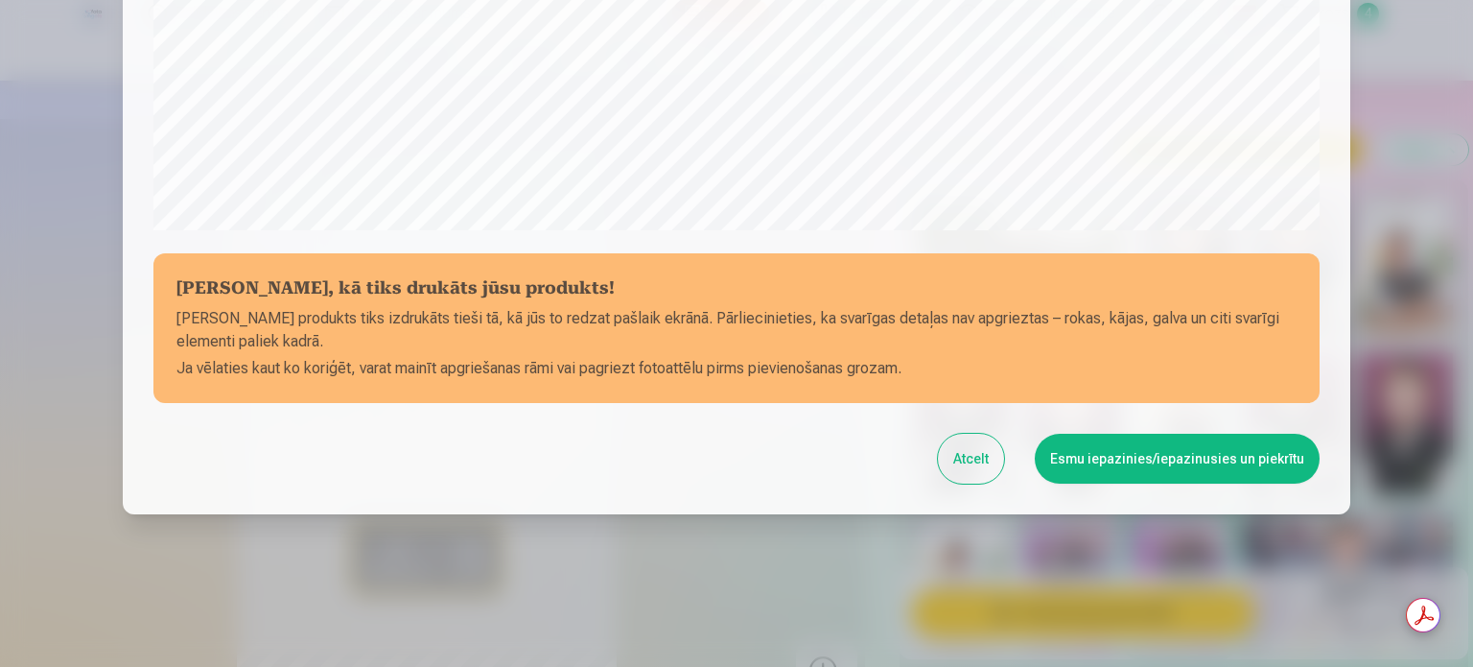
click at [1093, 462] on button "Esmu iepazinies/iepazinusies un piekrītu" at bounding box center [1177, 458] width 285 height 50
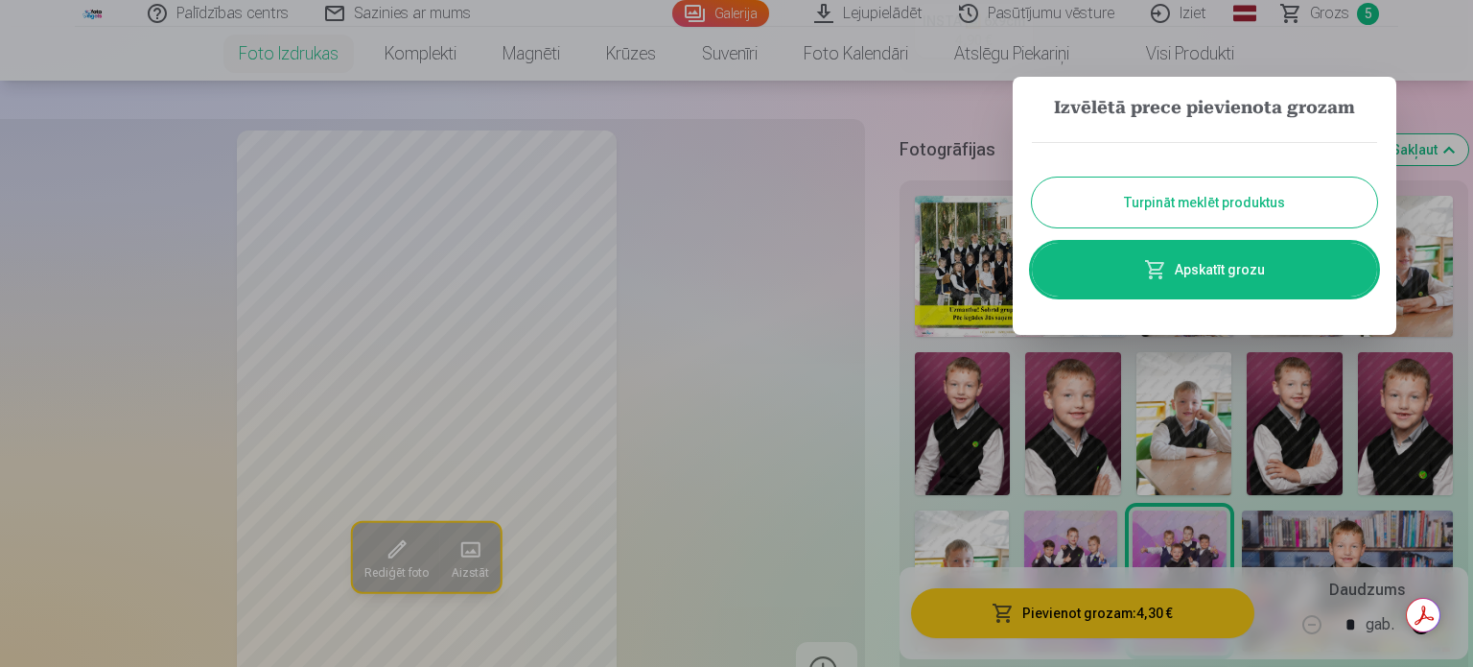
click at [1206, 277] on link "Apskatīt grozu" at bounding box center [1204, 270] width 345 height 54
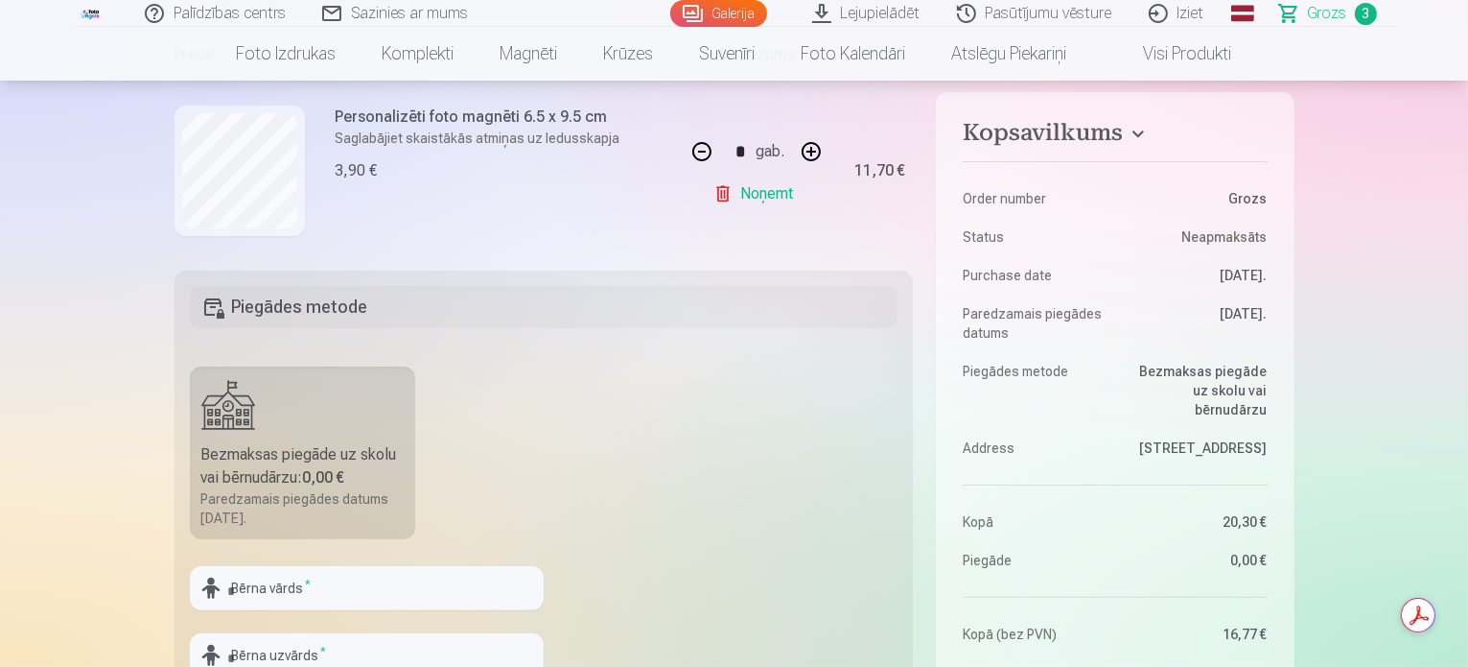
scroll to position [77, 0]
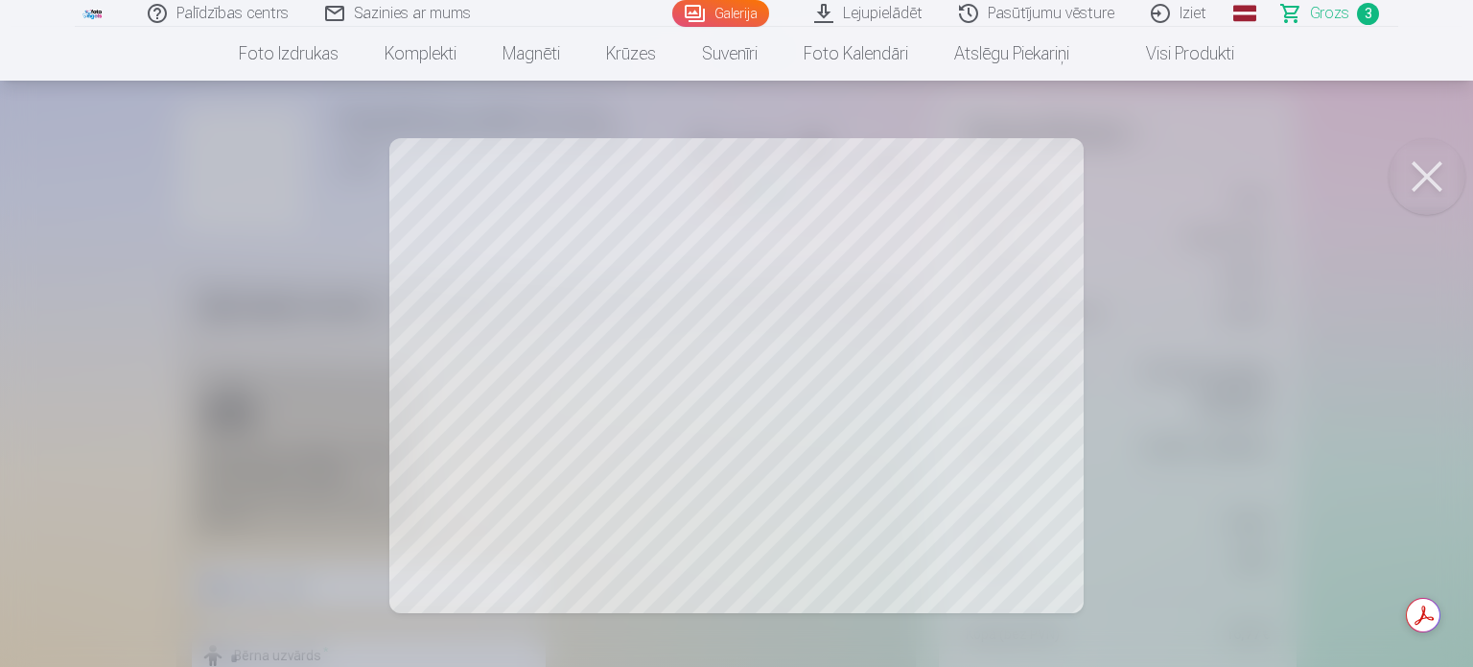
click at [1423, 179] on button at bounding box center [1427, 176] width 77 height 77
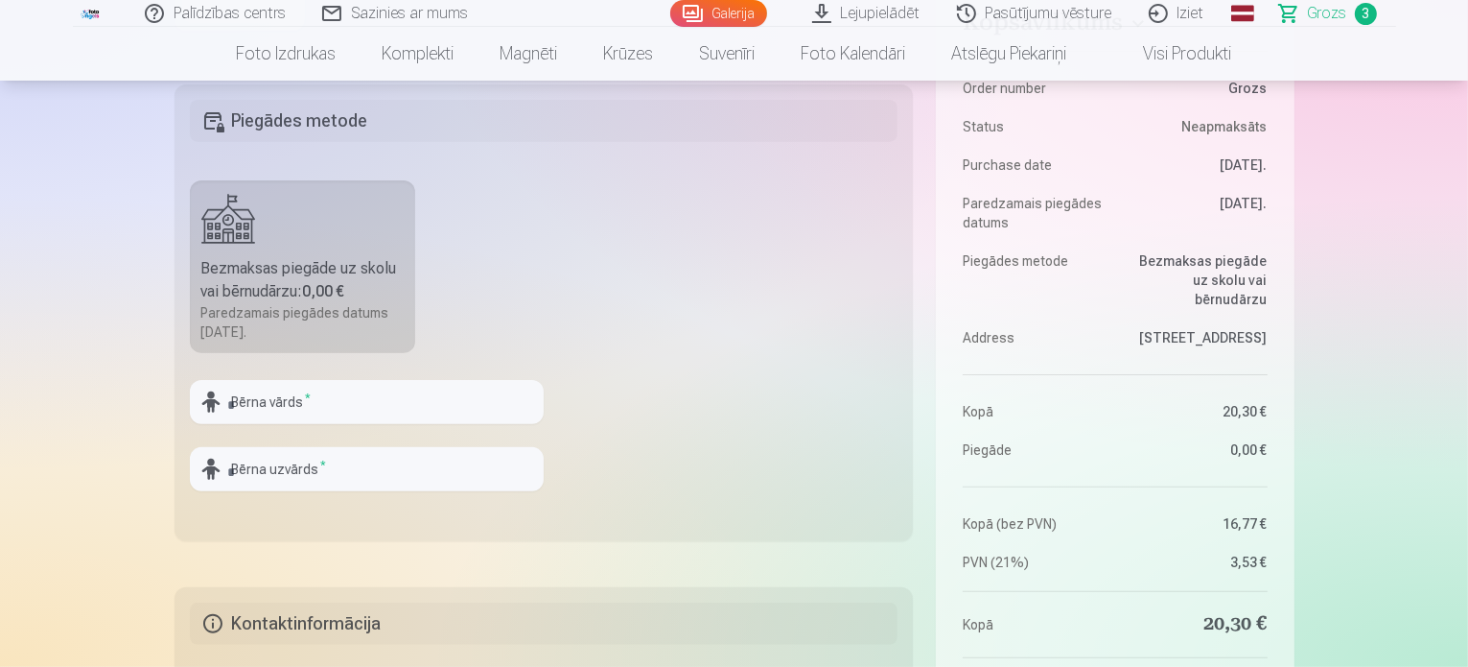
scroll to position [529, 0]
click at [350, 406] on input "text" at bounding box center [367, 402] width 354 height 44
type input "*"
type input "*******"
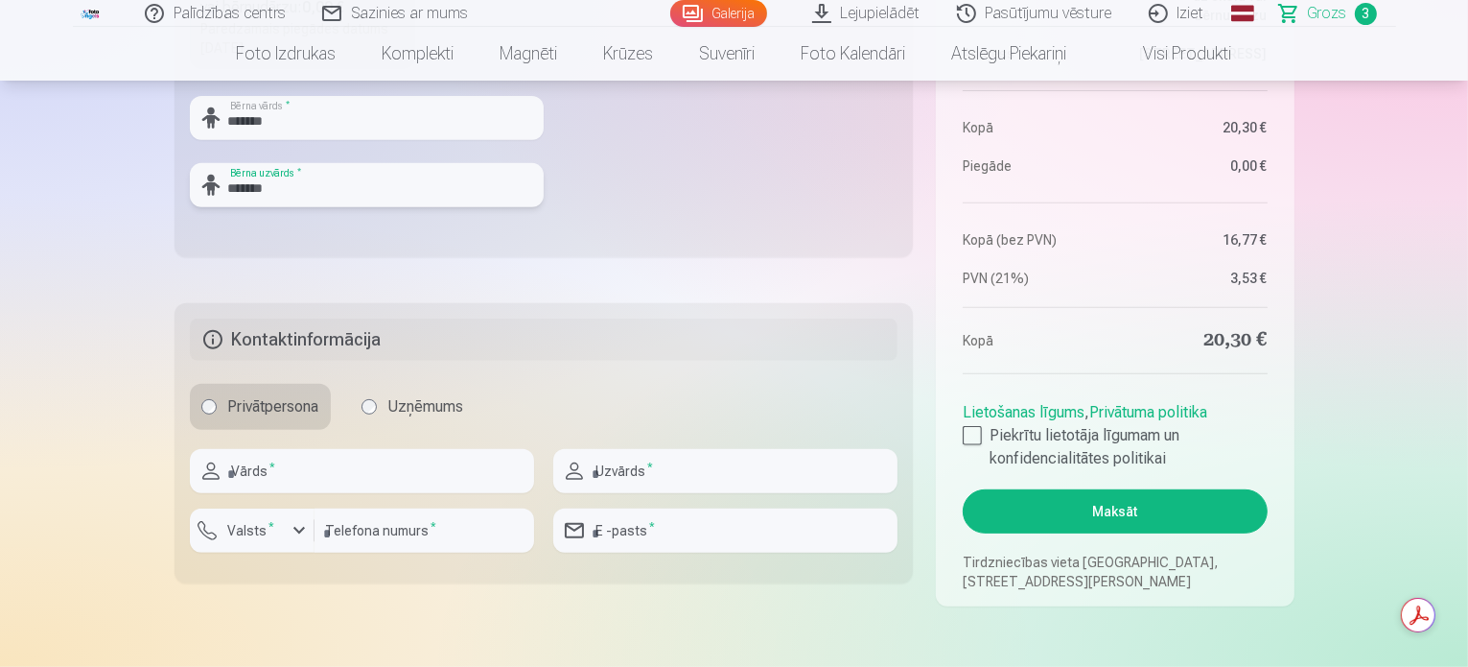
scroll to position [815, 0]
type input "*******"
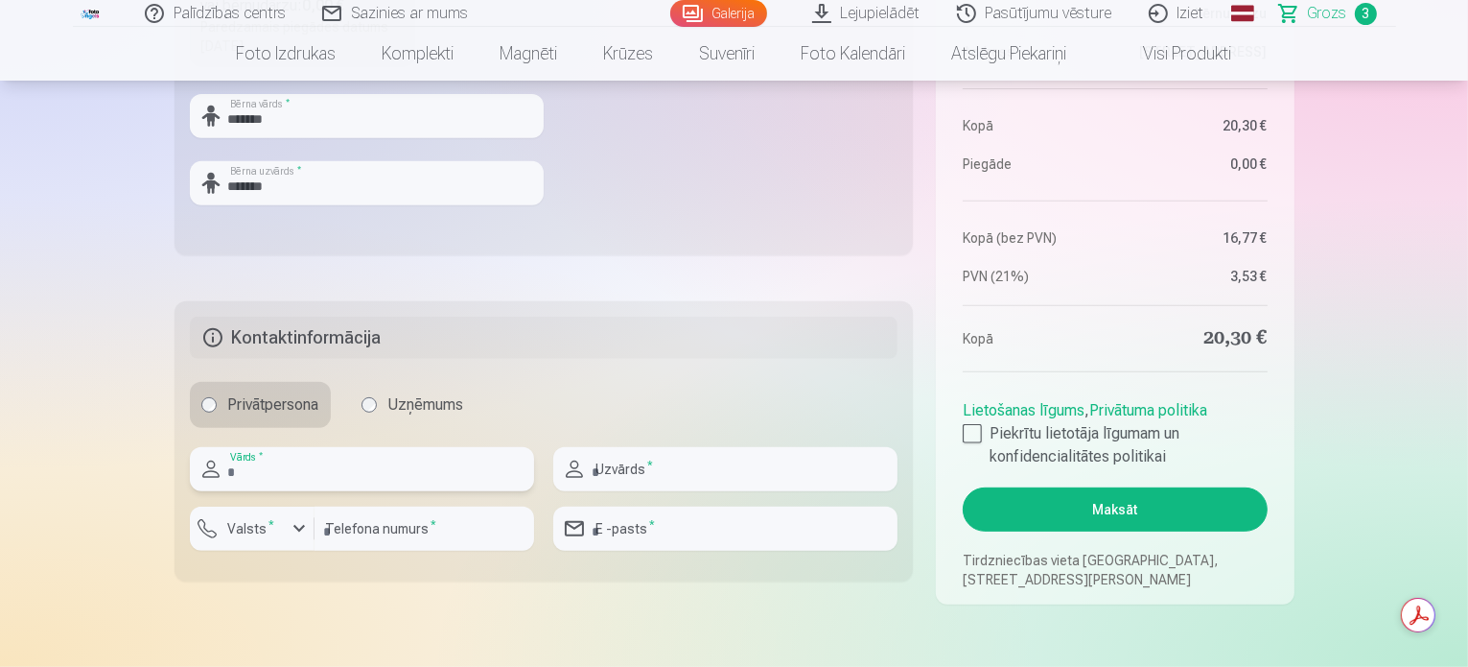
click at [409, 467] on input "text" at bounding box center [362, 469] width 344 height 44
type input "*****"
type input "******"
click at [260, 521] on label "Valsts *" at bounding box center [252, 528] width 62 height 19
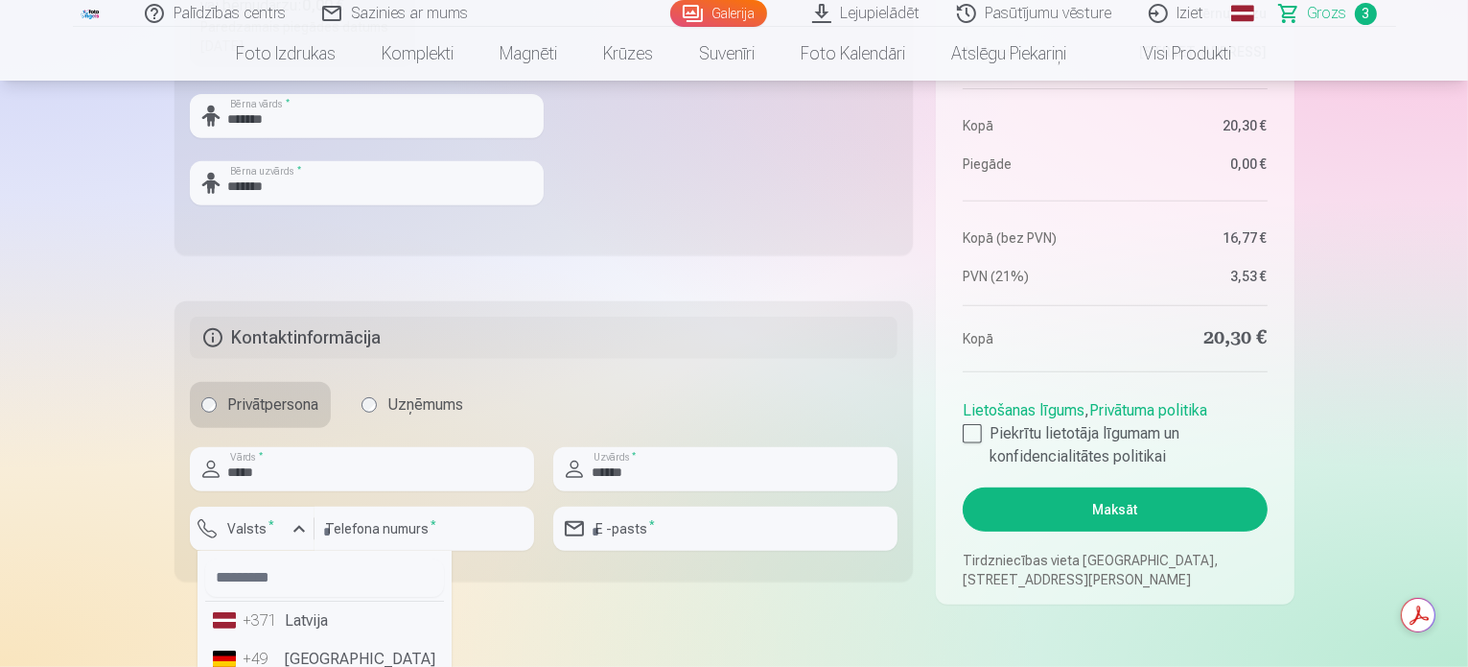
click at [307, 618] on li "+371 Latvija" at bounding box center [324, 620] width 239 height 38
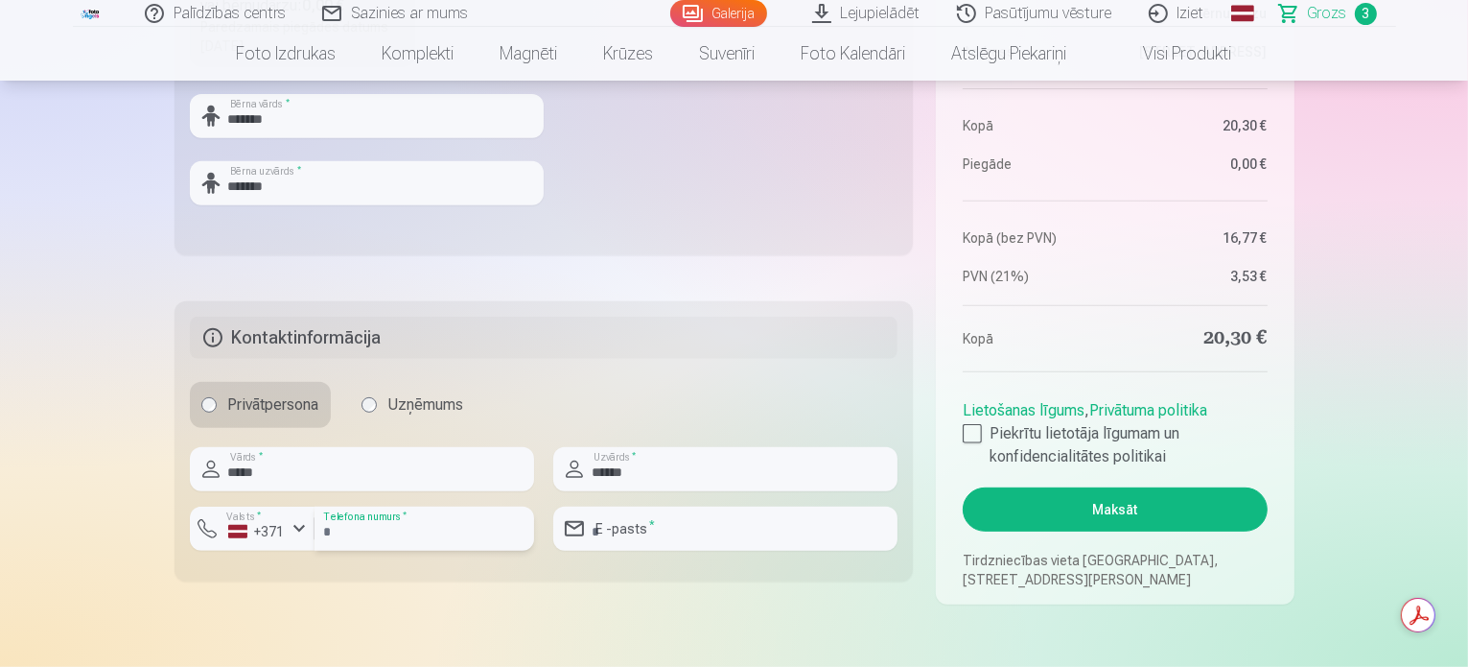
click at [366, 540] on input "number" at bounding box center [425, 528] width 220 height 44
type input "********"
click at [675, 521] on input "email" at bounding box center [725, 528] width 344 height 44
type input "**********"
click at [984, 429] on label "Piekrītu lietotāja līgumam un konfidencialitātes politikai" at bounding box center [1115, 445] width 304 height 46
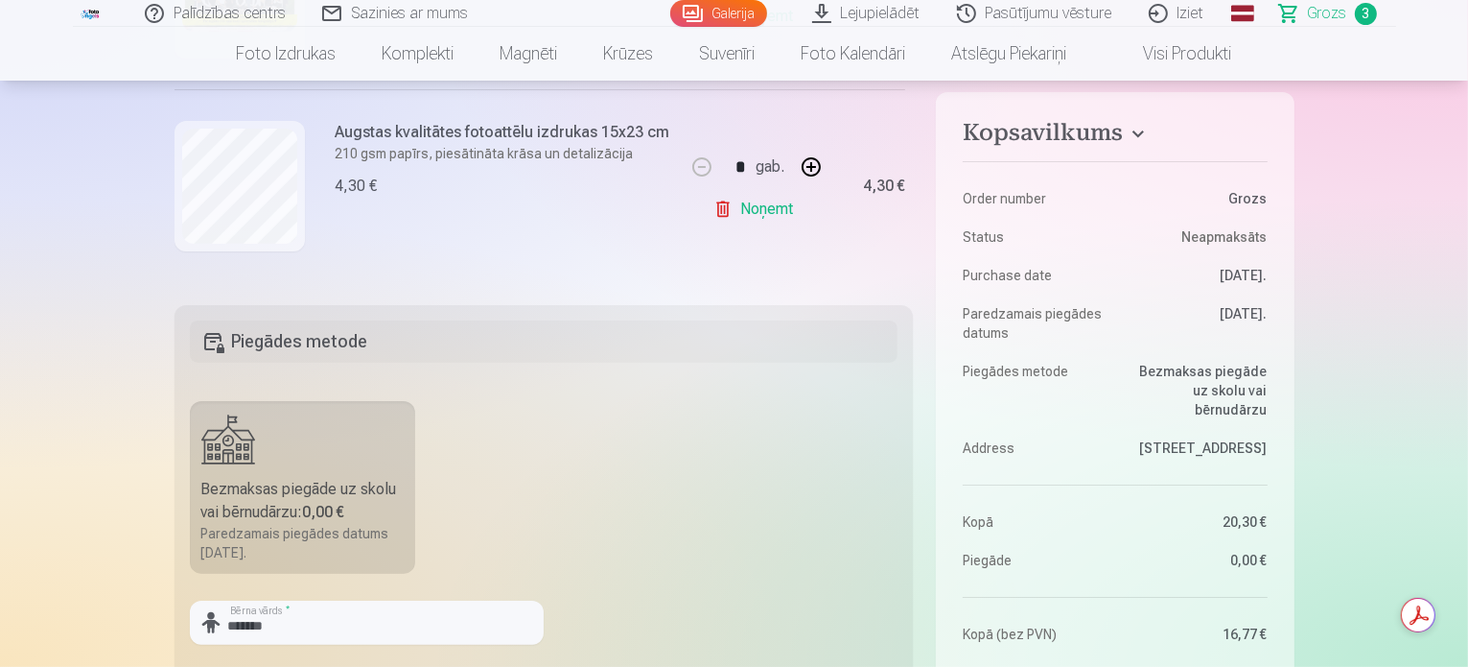
scroll to position [0, 0]
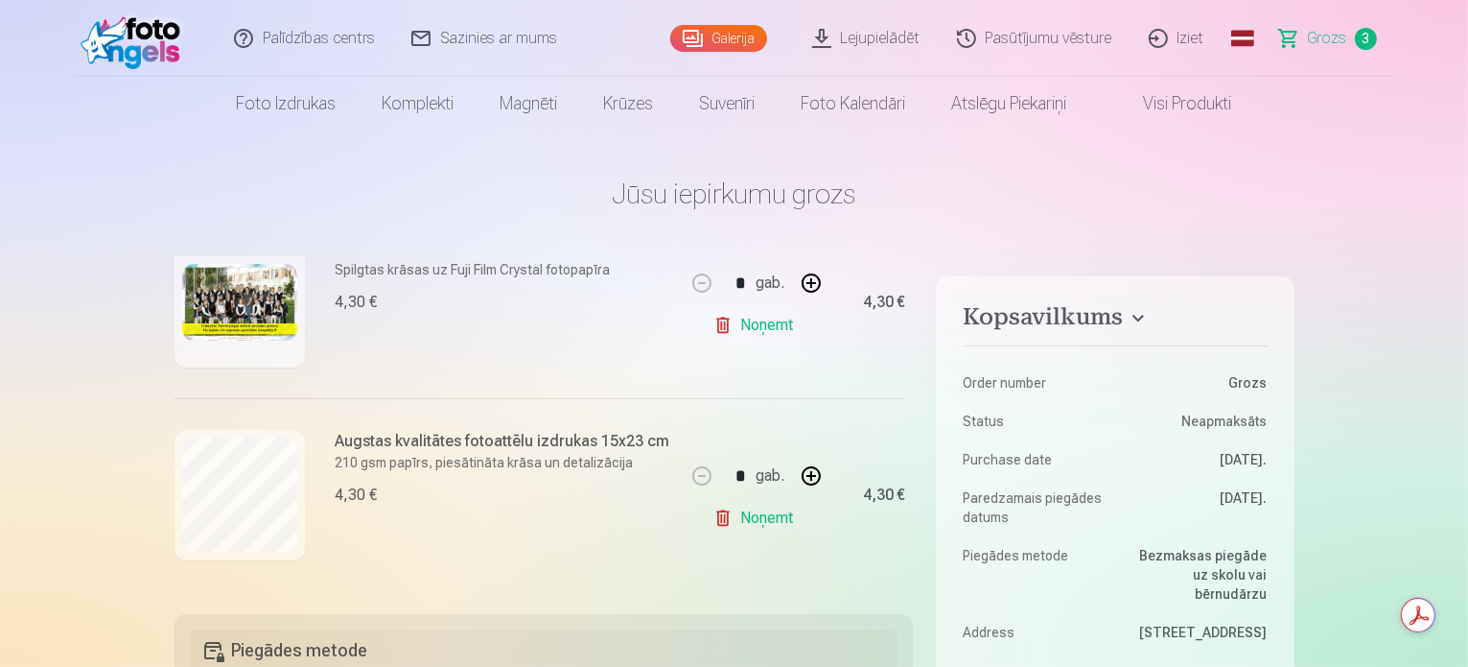
click at [790, 45] on div "Palīdzības centrs Sazinies ar mums Galerija Lejupielādēt Pasūtījumu vēsture Izi…" at bounding box center [734, 38] width 1323 height 77
click at [894, 45] on link "Lejupielādēt" at bounding box center [867, 38] width 145 height 77
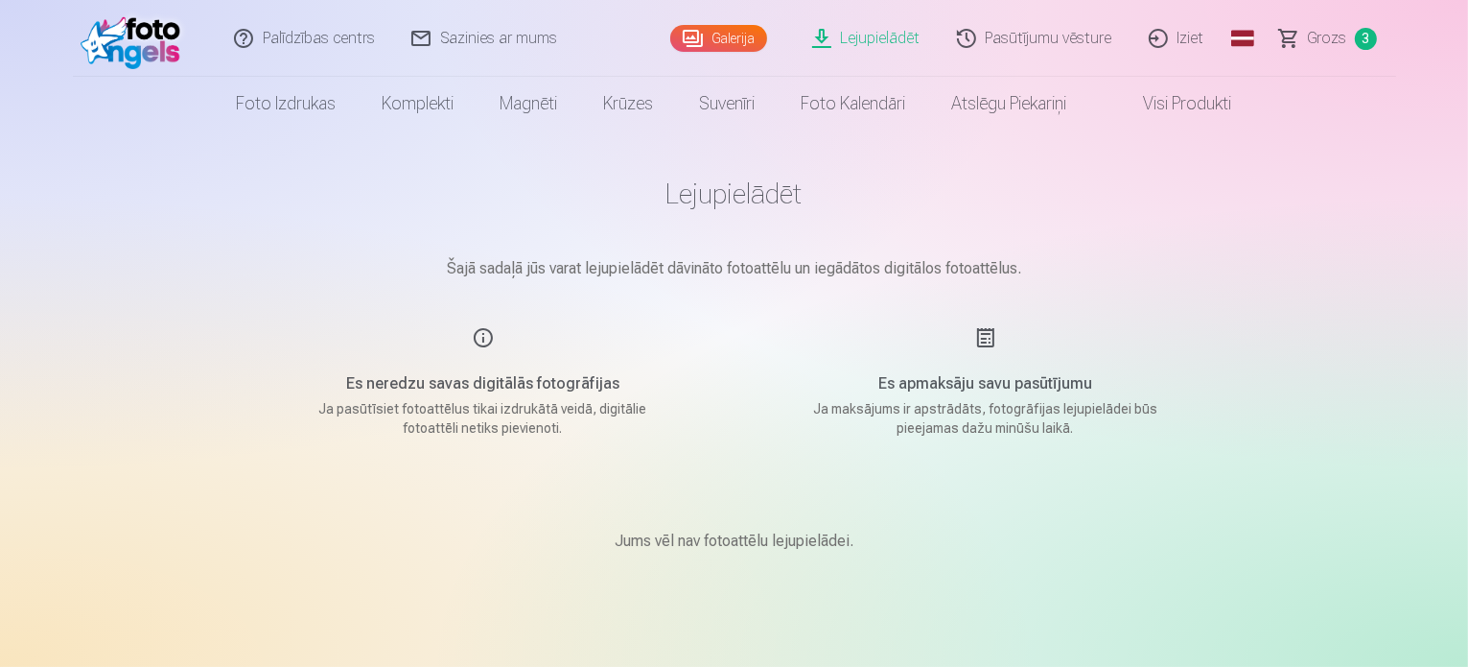
click at [738, 41] on link "Galerija" at bounding box center [718, 38] width 97 height 27
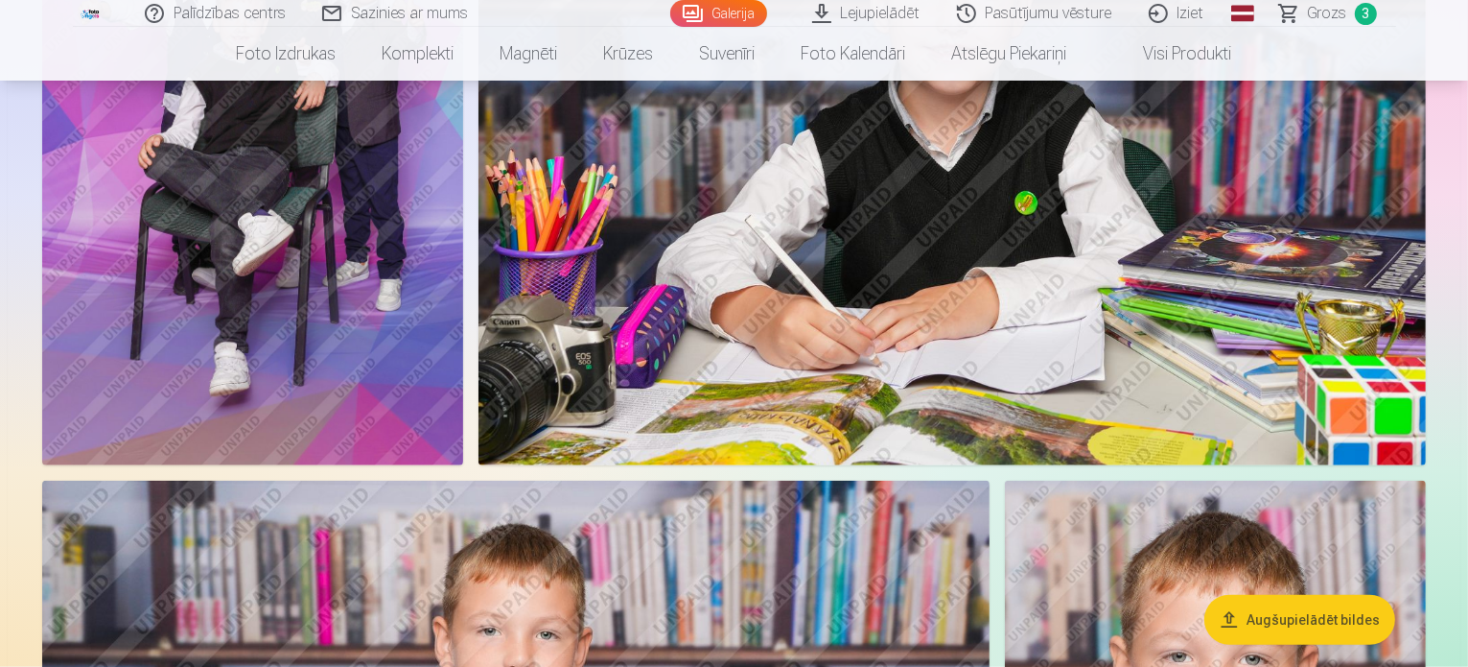
scroll to position [1895, 0]
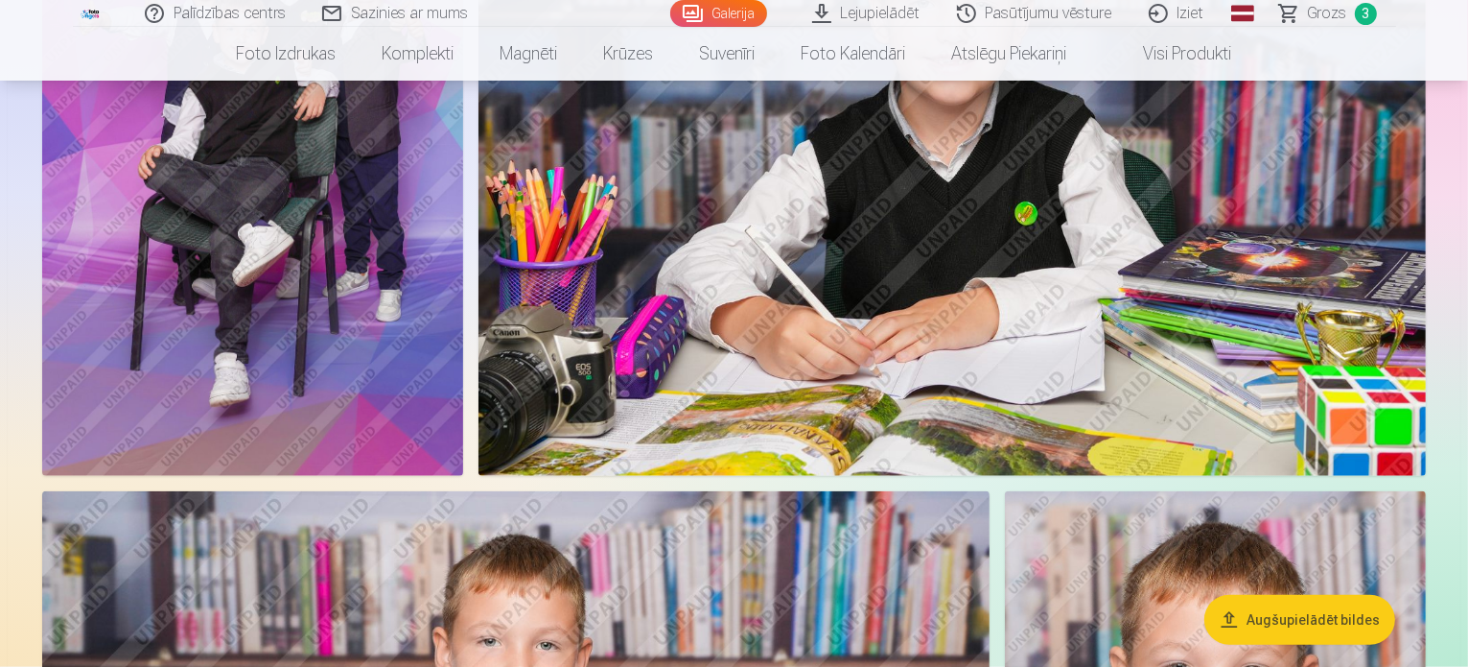
click at [1313, 11] on span "Grozs" at bounding box center [1327, 13] width 39 height 23
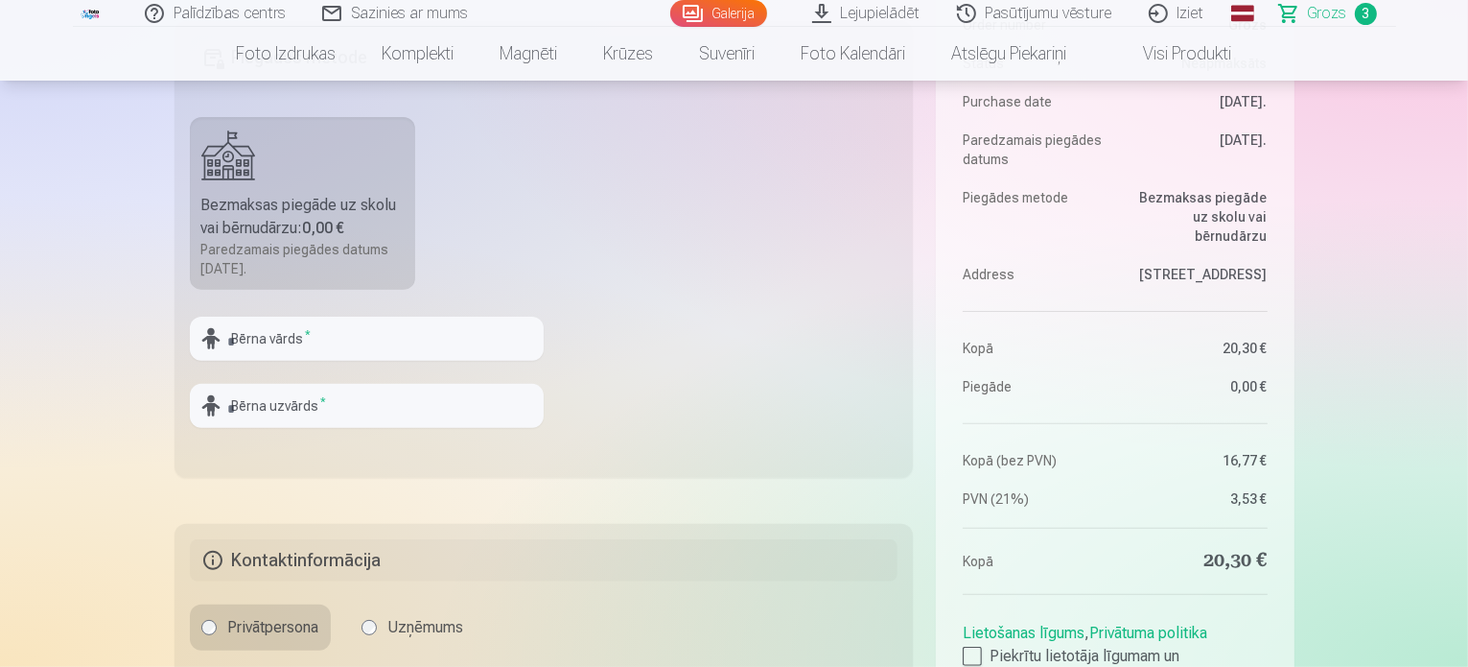
scroll to position [591, 0]
click at [427, 338] on input "text" at bounding box center [367, 340] width 354 height 44
type input "*****"
type input "******"
click at [349, 336] on input "*****" at bounding box center [367, 340] width 354 height 44
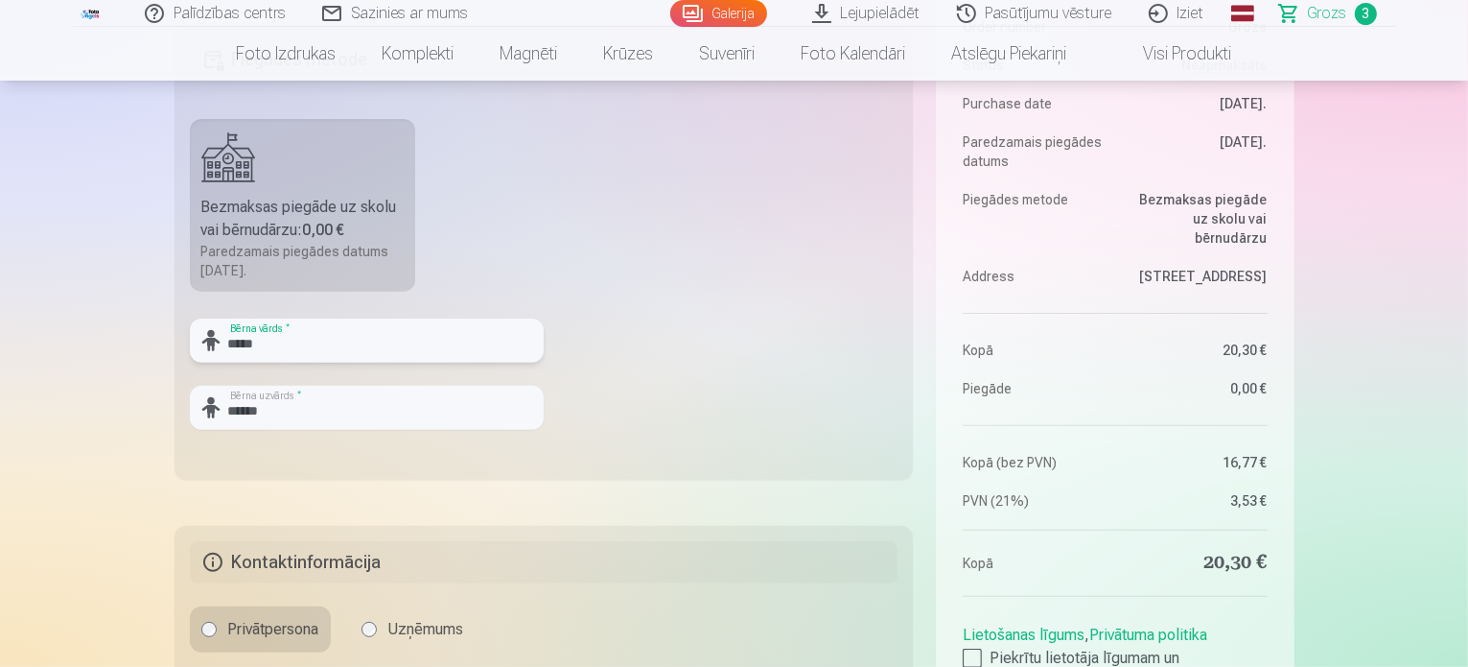
click at [349, 336] on input "*****" at bounding box center [367, 340] width 354 height 44
type input "*******"
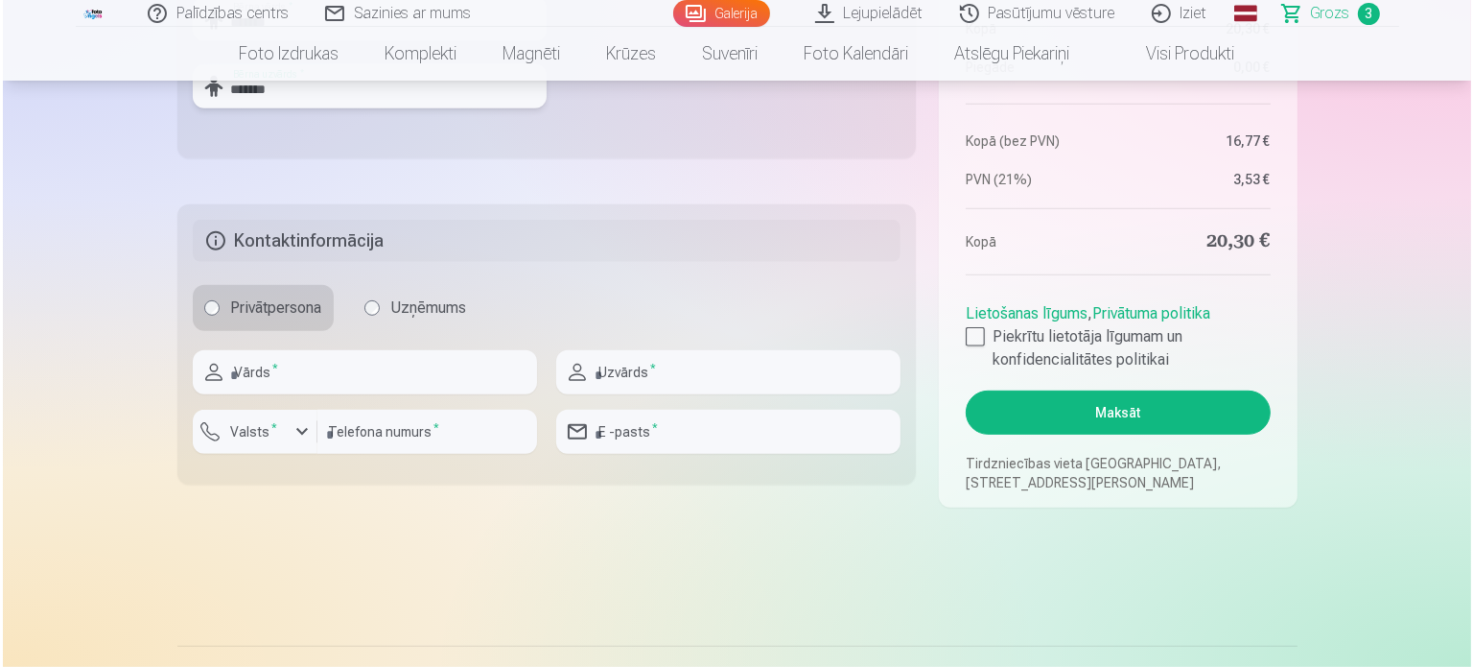
scroll to position [913, 0]
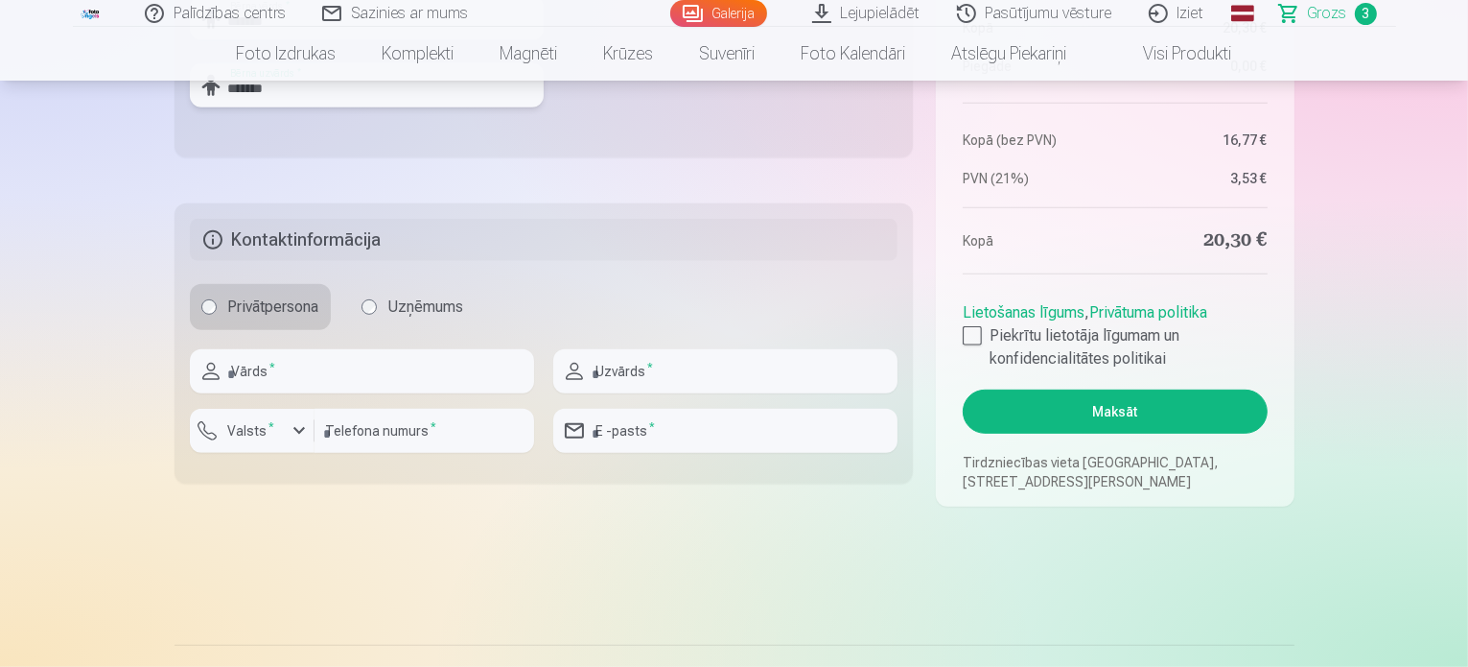
type input "*******"
click at [467, 360] on input "text" at bounding box center [362, 371] width 344 height 44
type input "*****"
type input "******"
click at [251, 437] on label "Valsts *" at bounding box center [252, 430] width 62 height 19
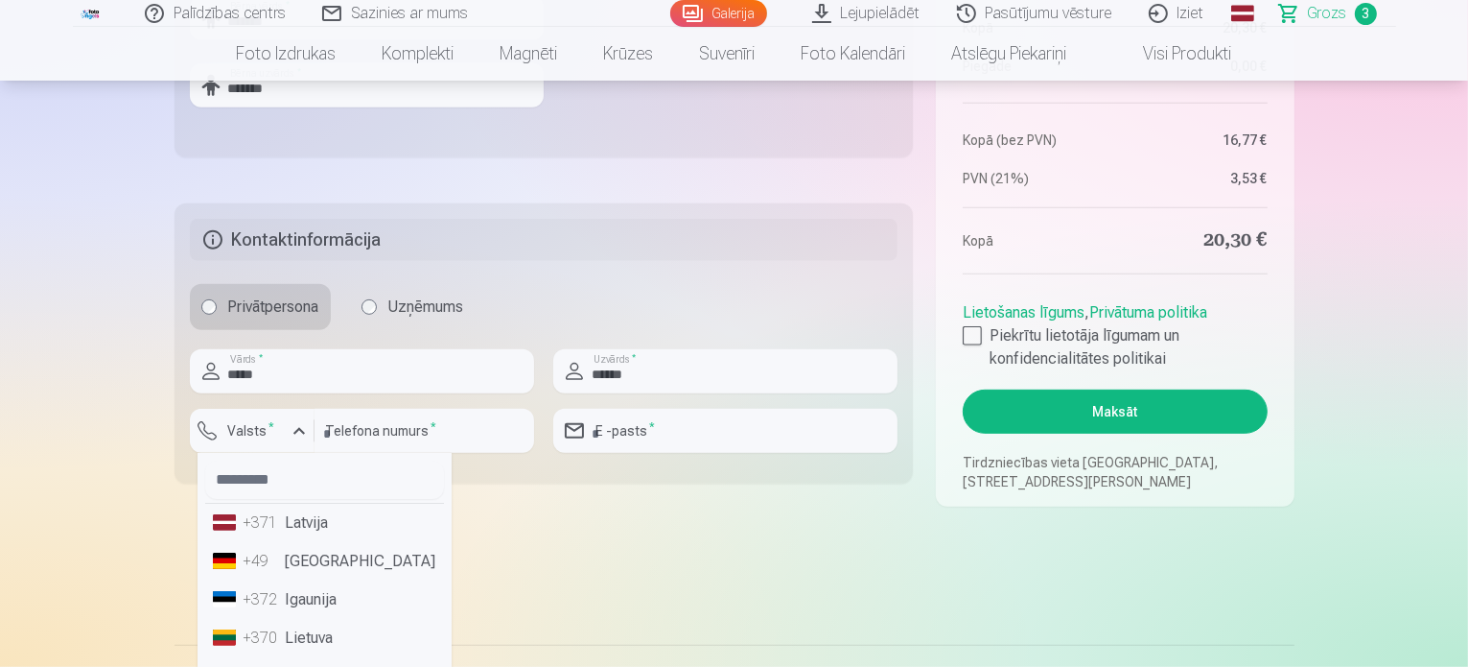
click at [310, 521] on li "+371 Latvija" at bounding box center [324, 522] width 239 height 38
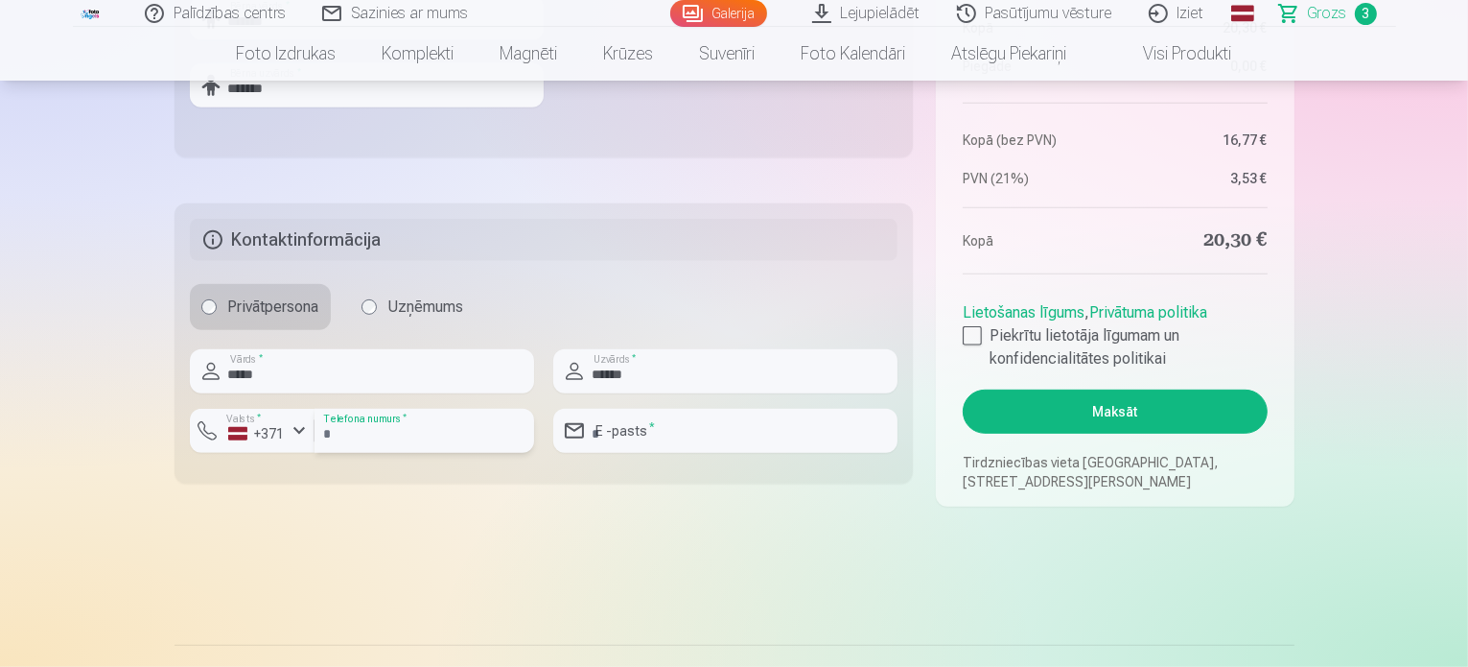
click at [374, 429] on input "number" at bounding box center [425, 431] width 220 height 44
type input "********"
type input "**********"
click at [974, 339] on div at bounding box center [972, 335] width 19 height 19
click at [1125, 410] on button "Maksāt" at bounding box center [1115, 411] width 304 height 44
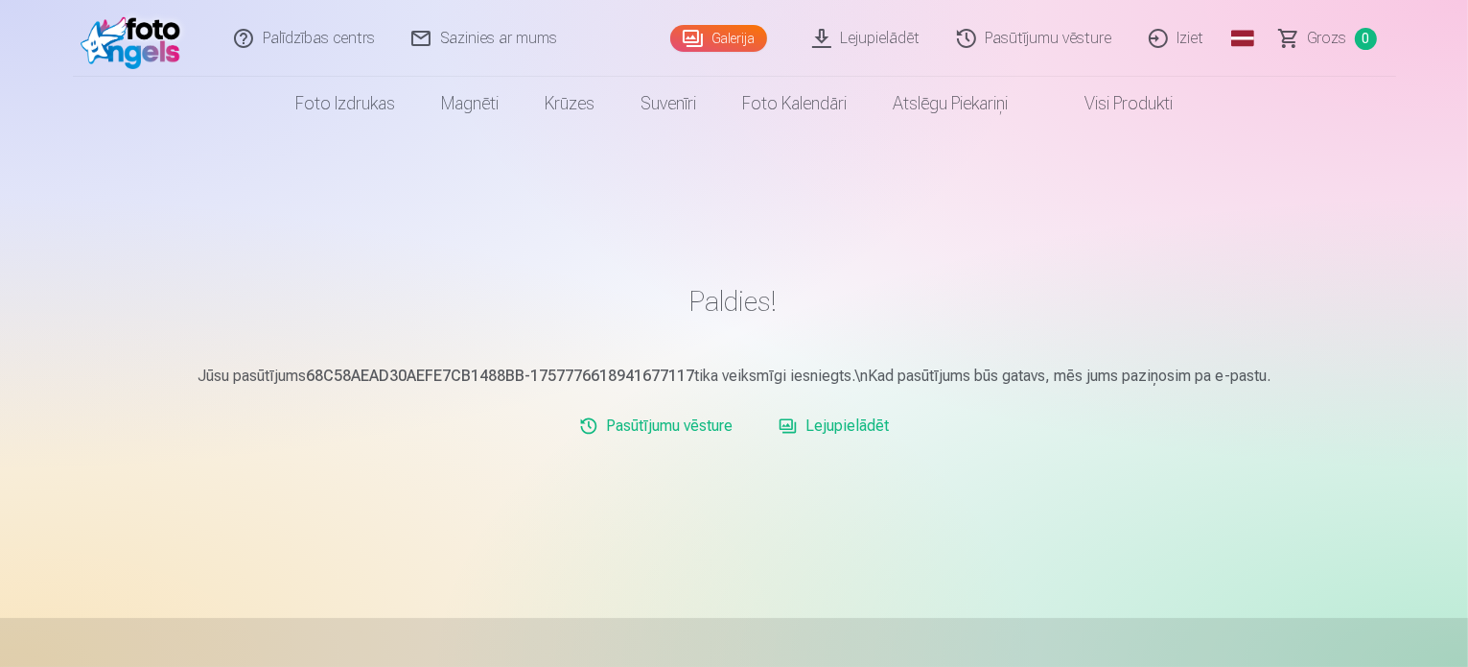
click at [806, 425] on link "Lejupielādēt" at bounding box center [834, 426] width 126 height 38
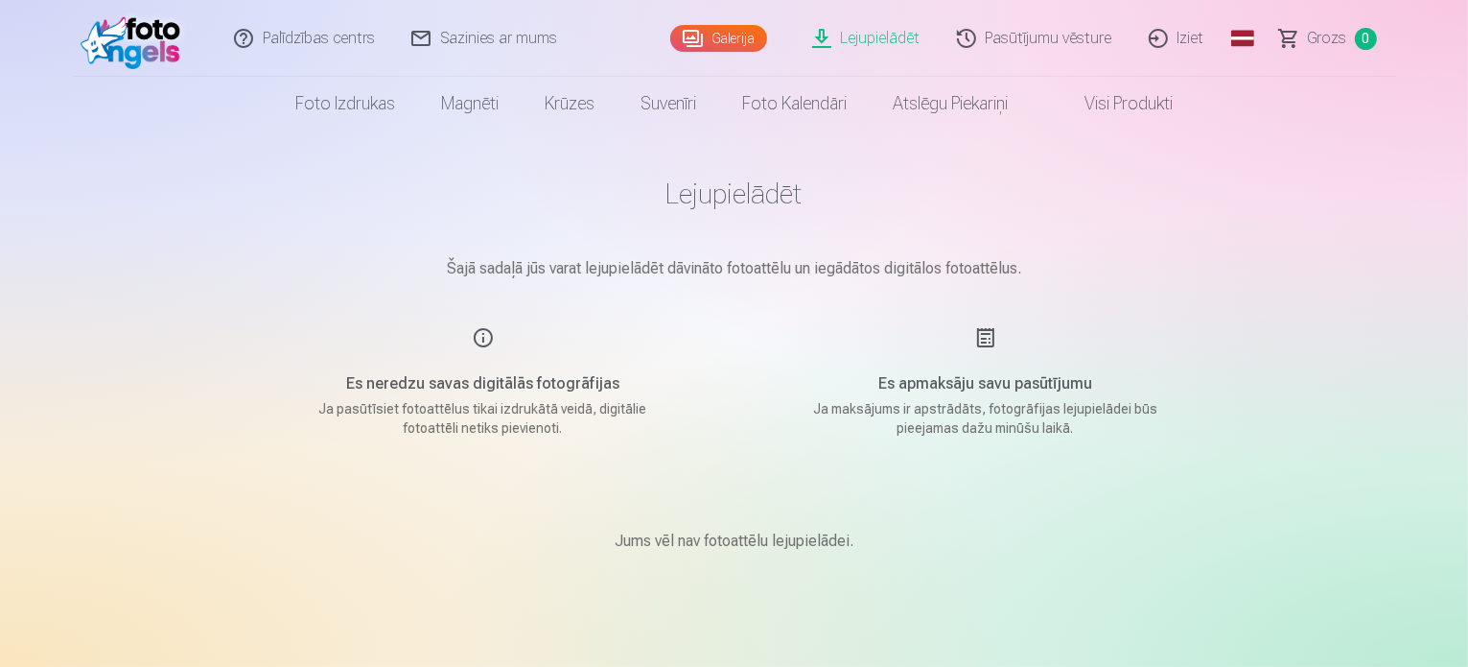
click at [883, 42] on link "Lejupielādēt" at bounding box center [867, 38] width 145 height 77
click at [691, 33] on link "Galerija" at bounding box center [718, 38] width 97 height 27
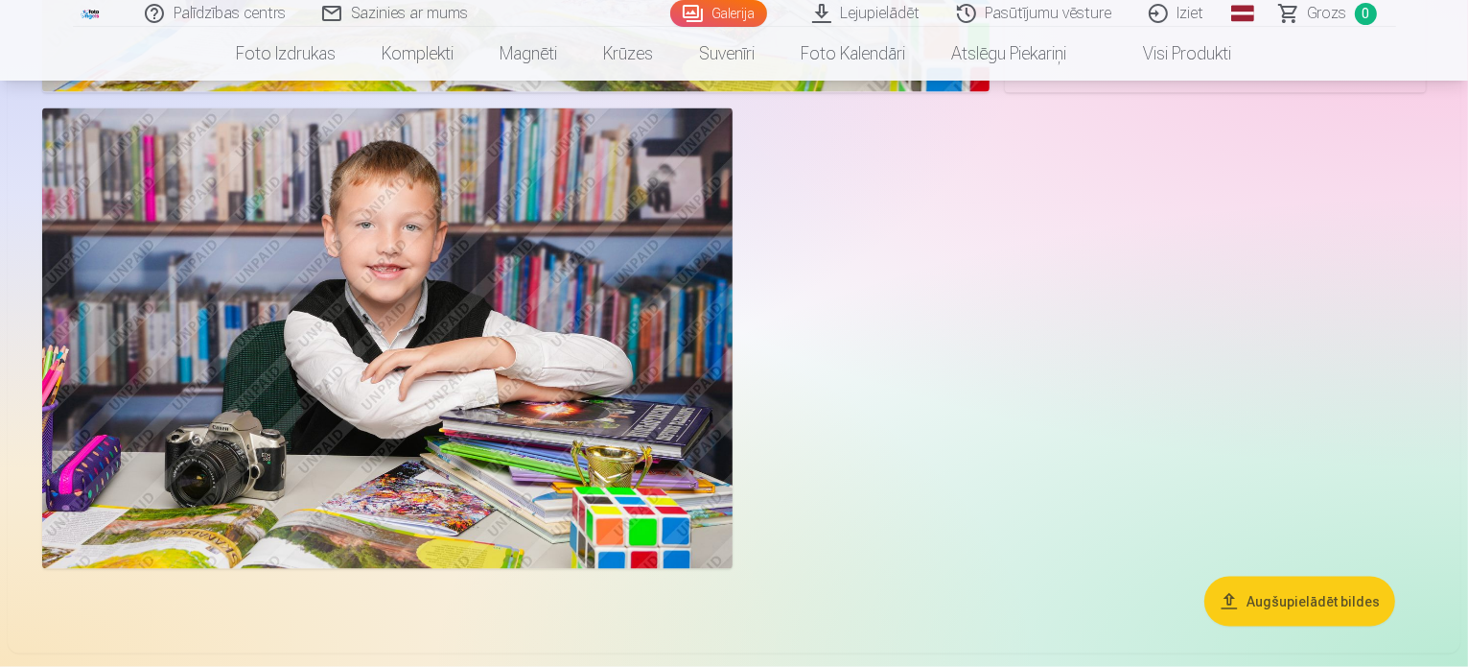
scroll to position [2926, 0]
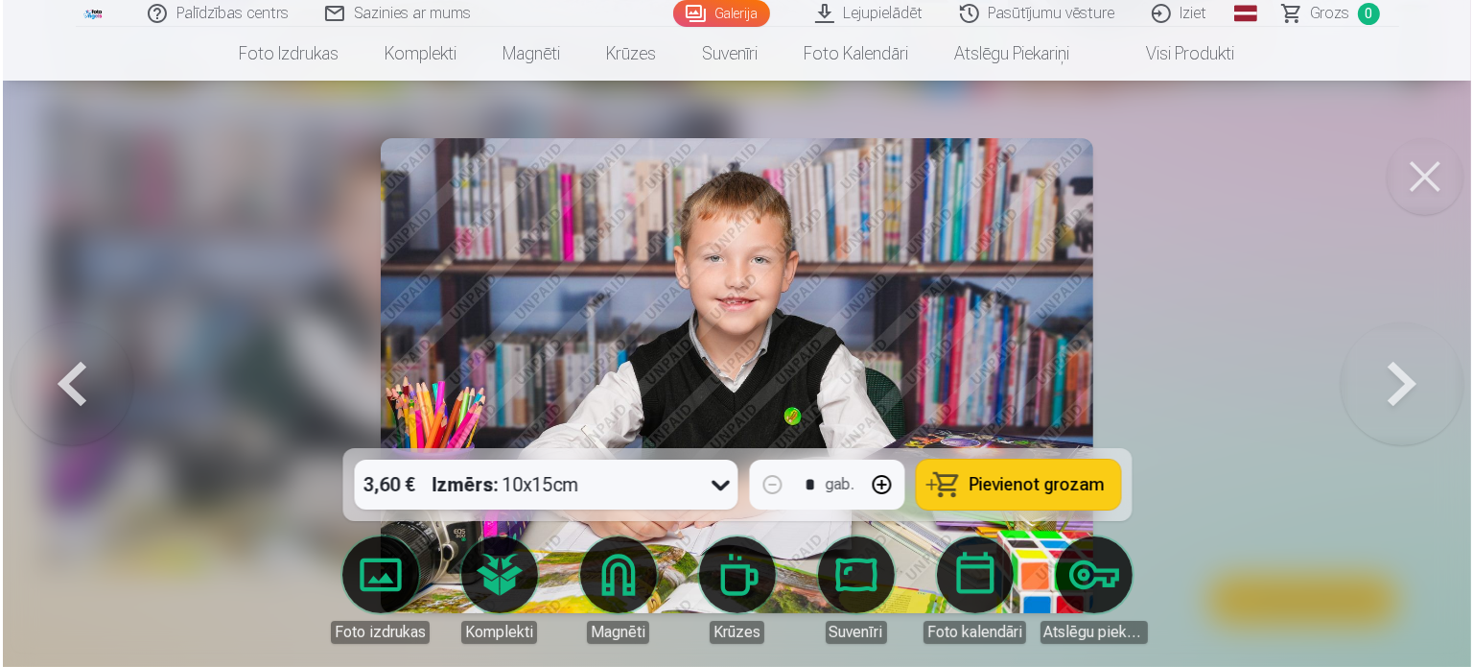
scroll to position [2935, 0]
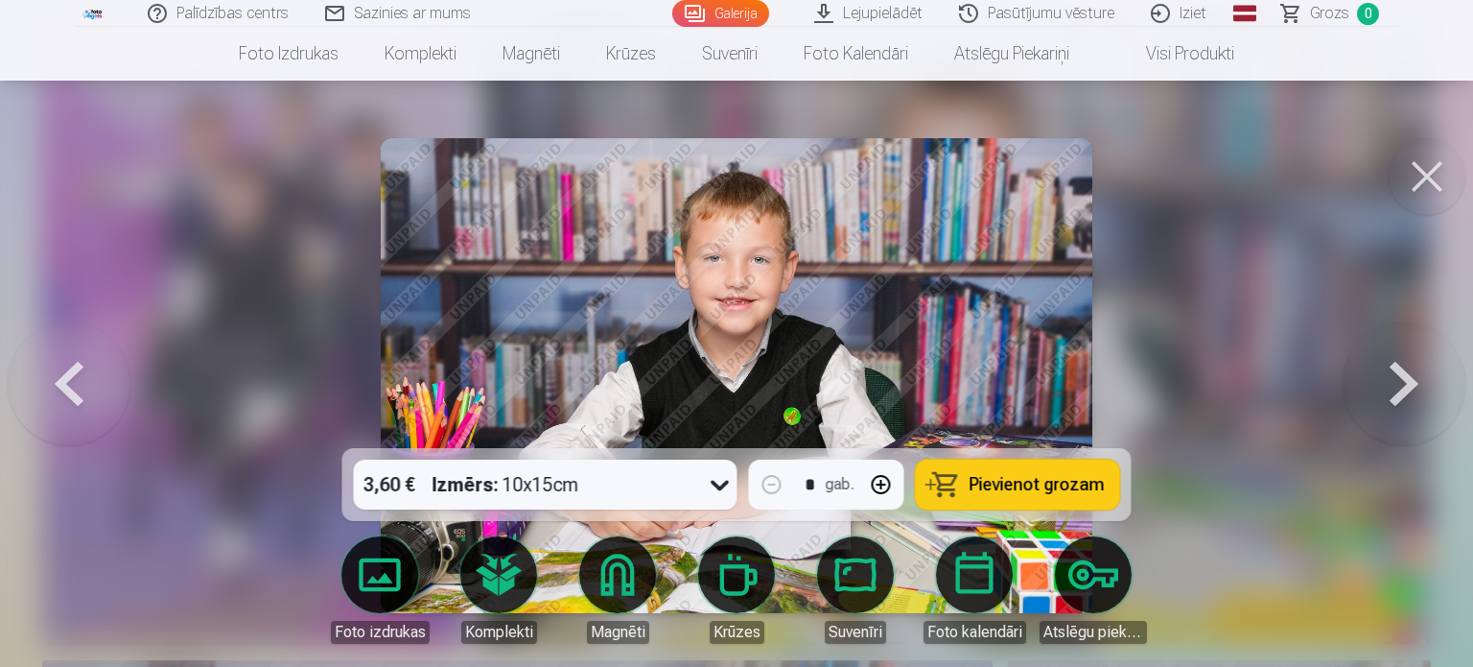
click at [1432, 169] on button at bounding box center [1427, 176] width 77 height 77
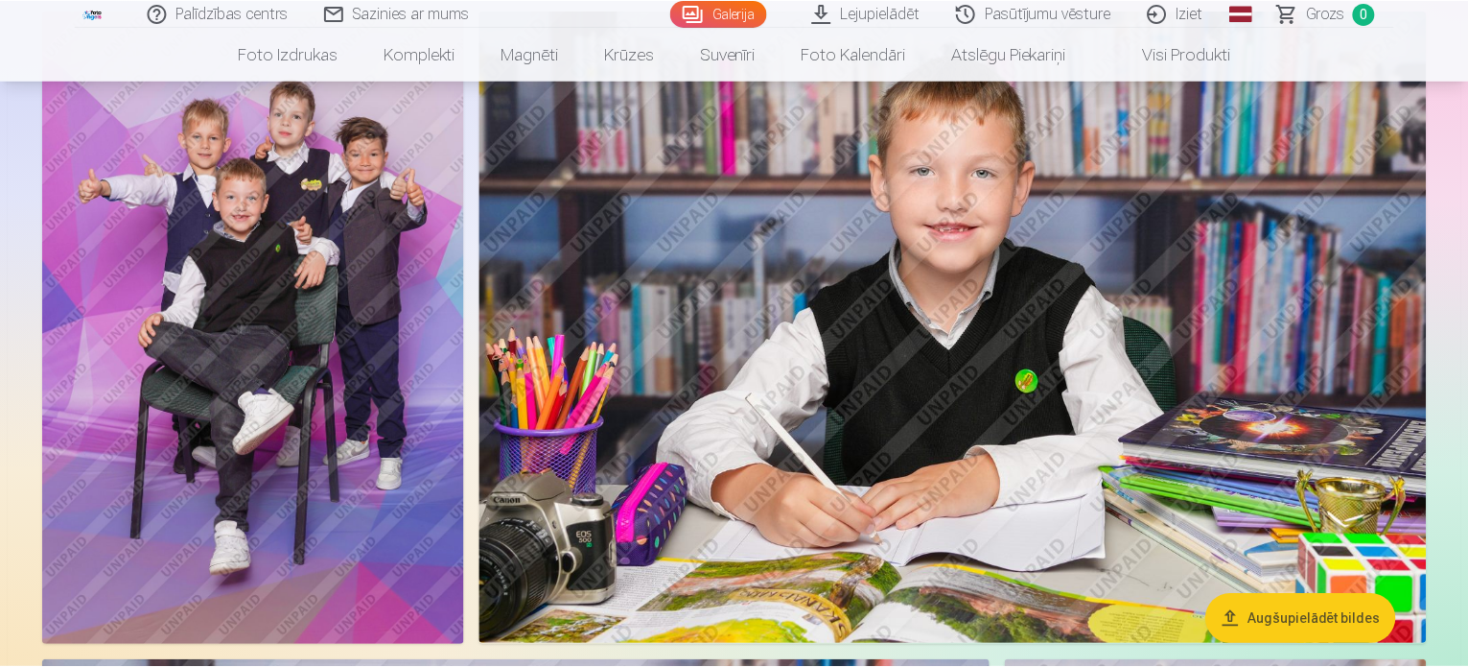
scroll to position [2926, 0]
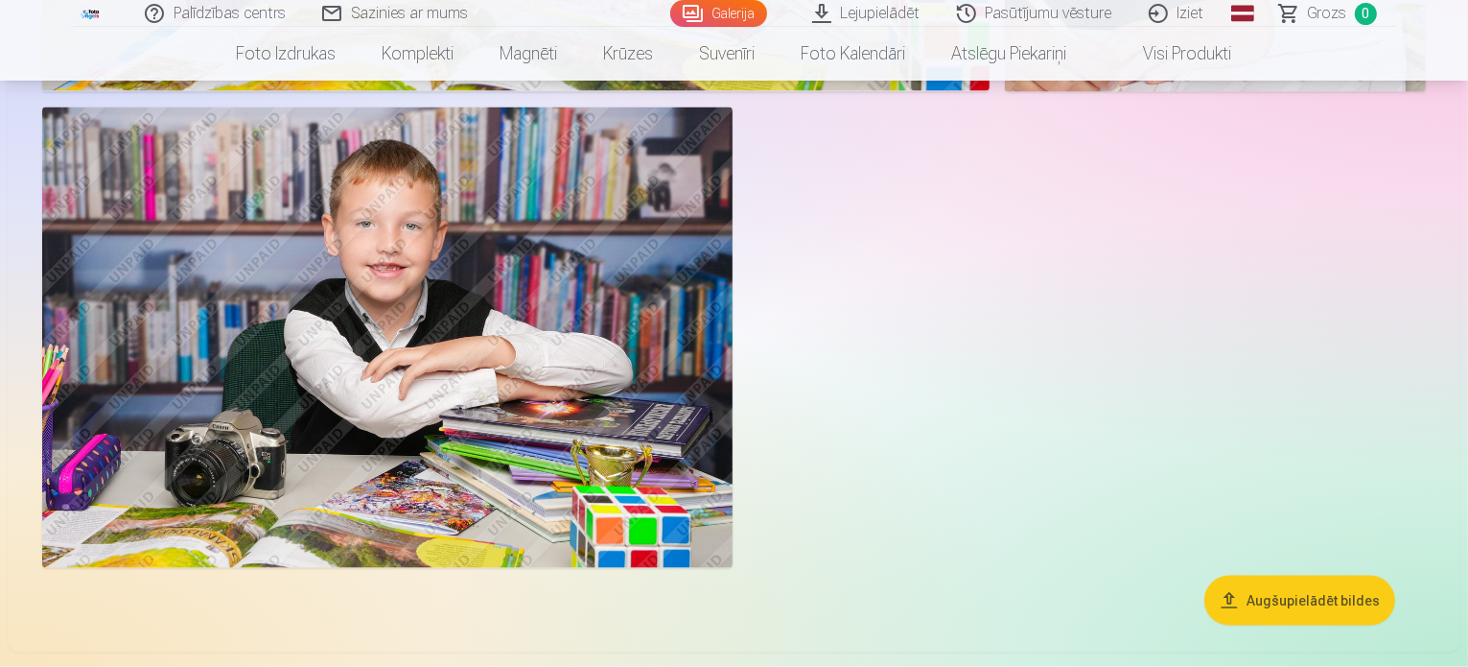
click at [1189, 10] on link "Iziet" at bounding box center [1178, 13] width 92 height 27
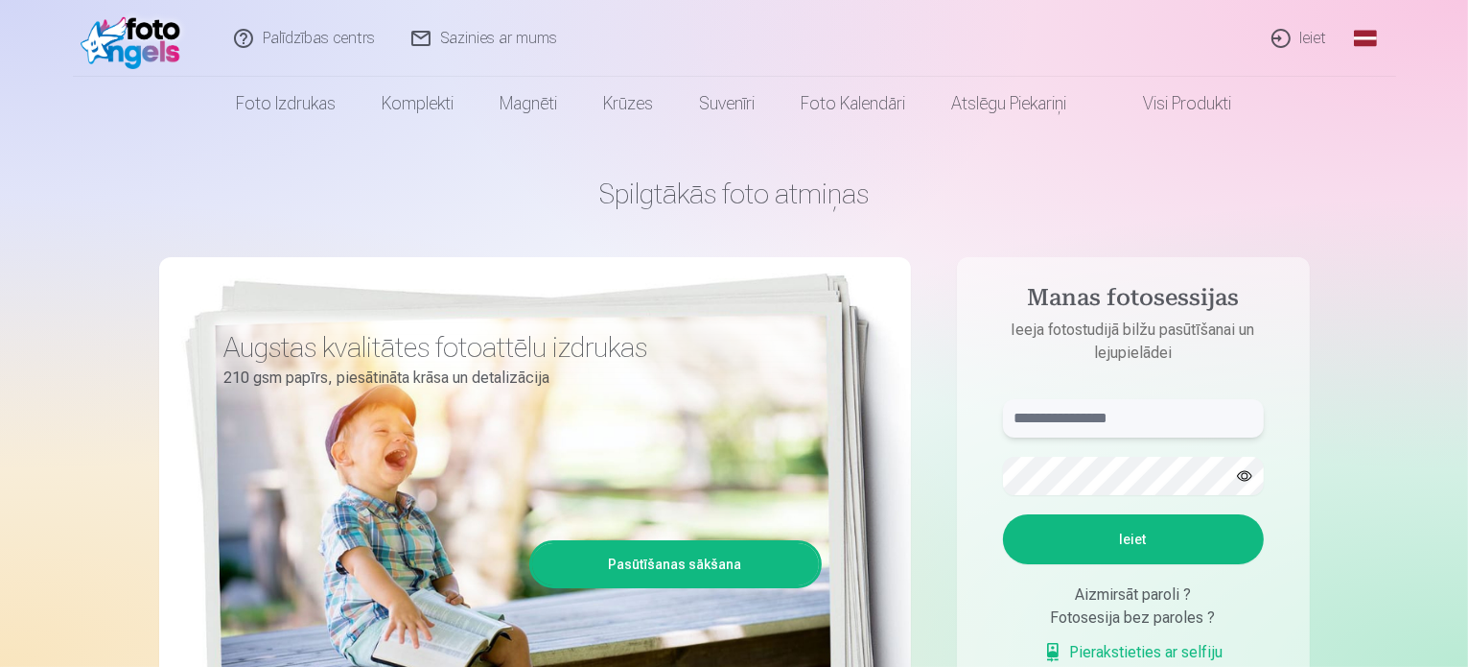
click at [1076, 419] on input "text" at bounding box center [1133, 418] width 261 height 38
type input "**********"
click at [1124, 550] on button "Ieiet" at bounding box center [1133, 539] width 261 height 50
